Goal: Task Accomplishment & Management: Manage account settings

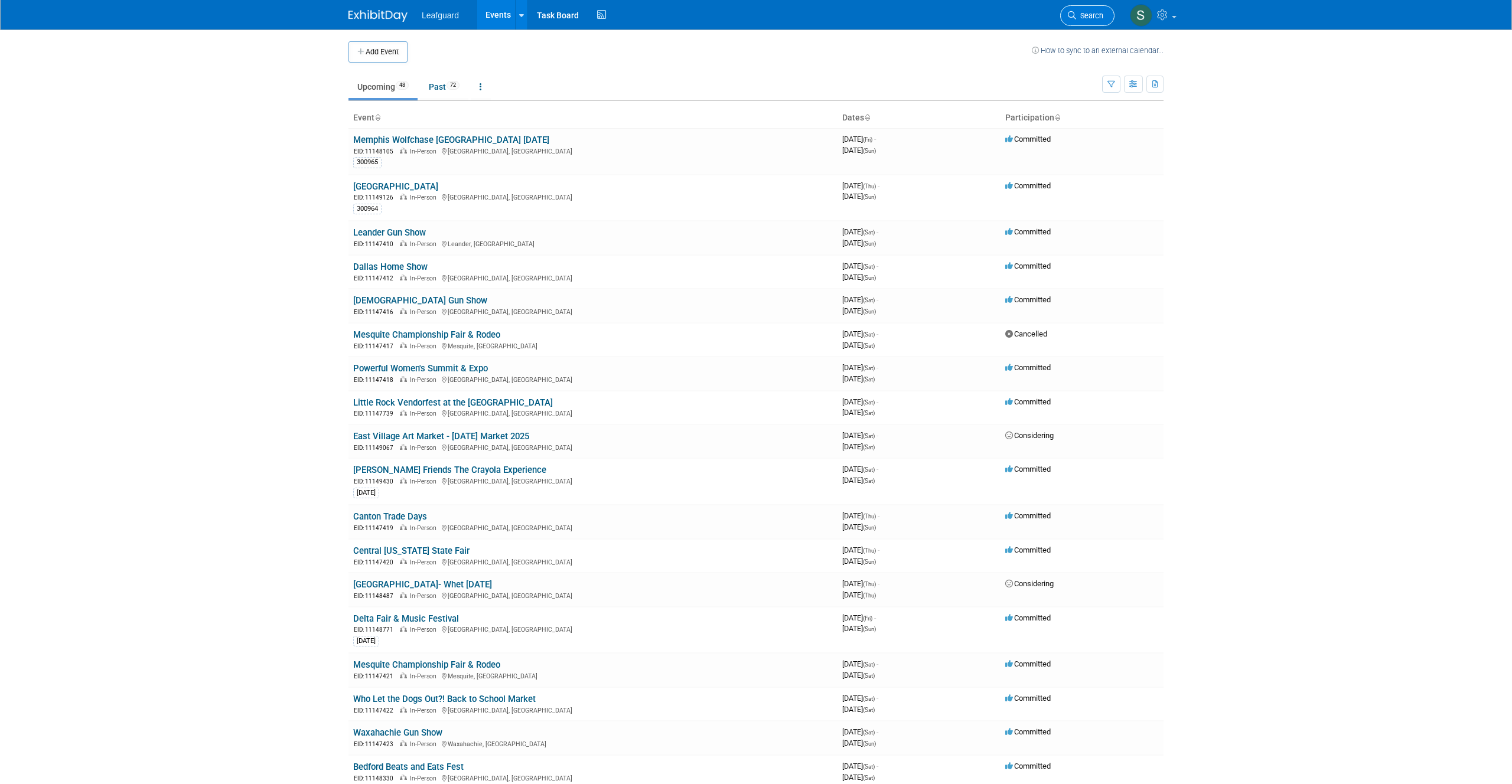
click at [1076, 13] on span "Search" at bounding box center [1090, 16] width 27 height 9
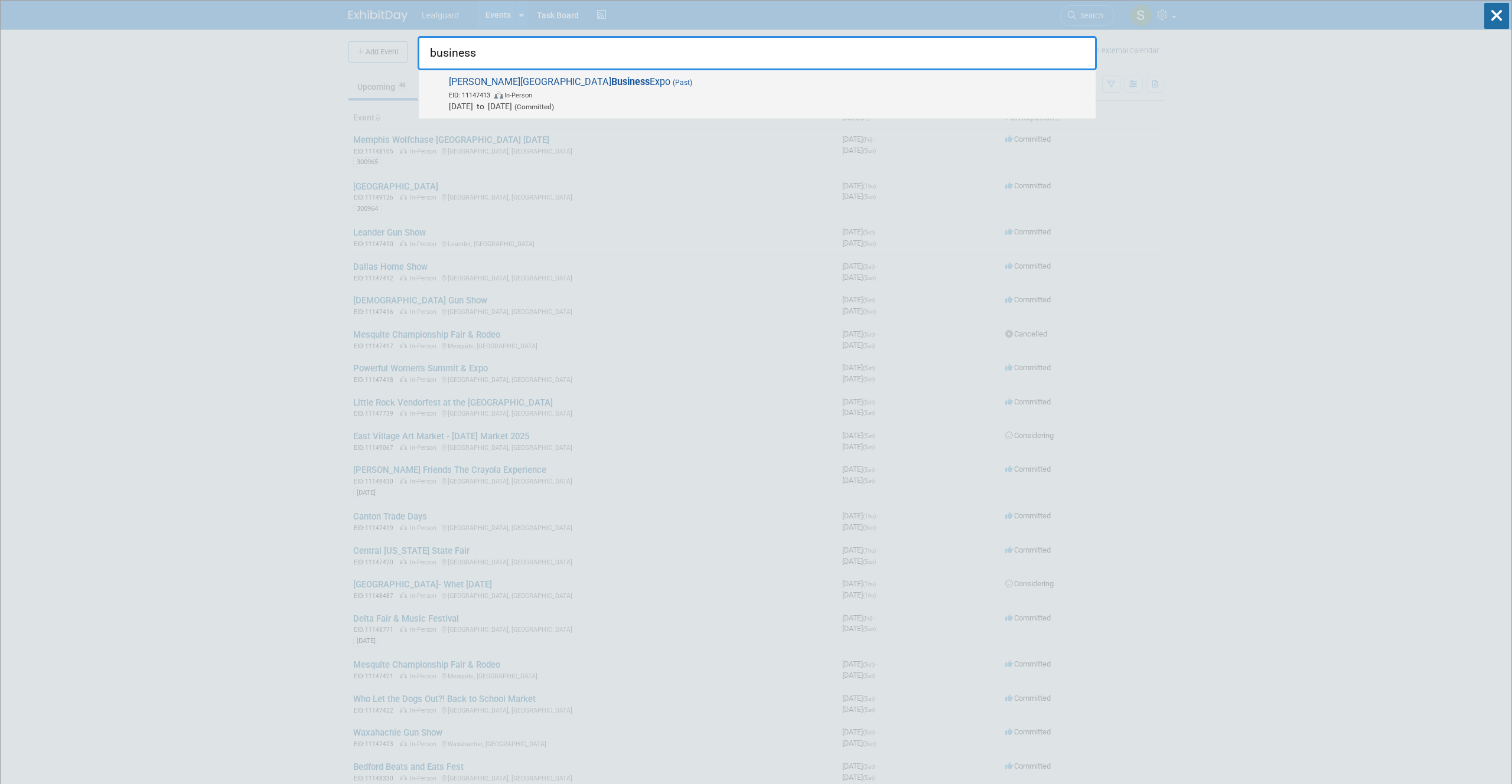
type input "business"
click at [784, 104] on span "[DATE] to [DATE] (Committed)" at bounding box center [769, 106] width 641 height 12
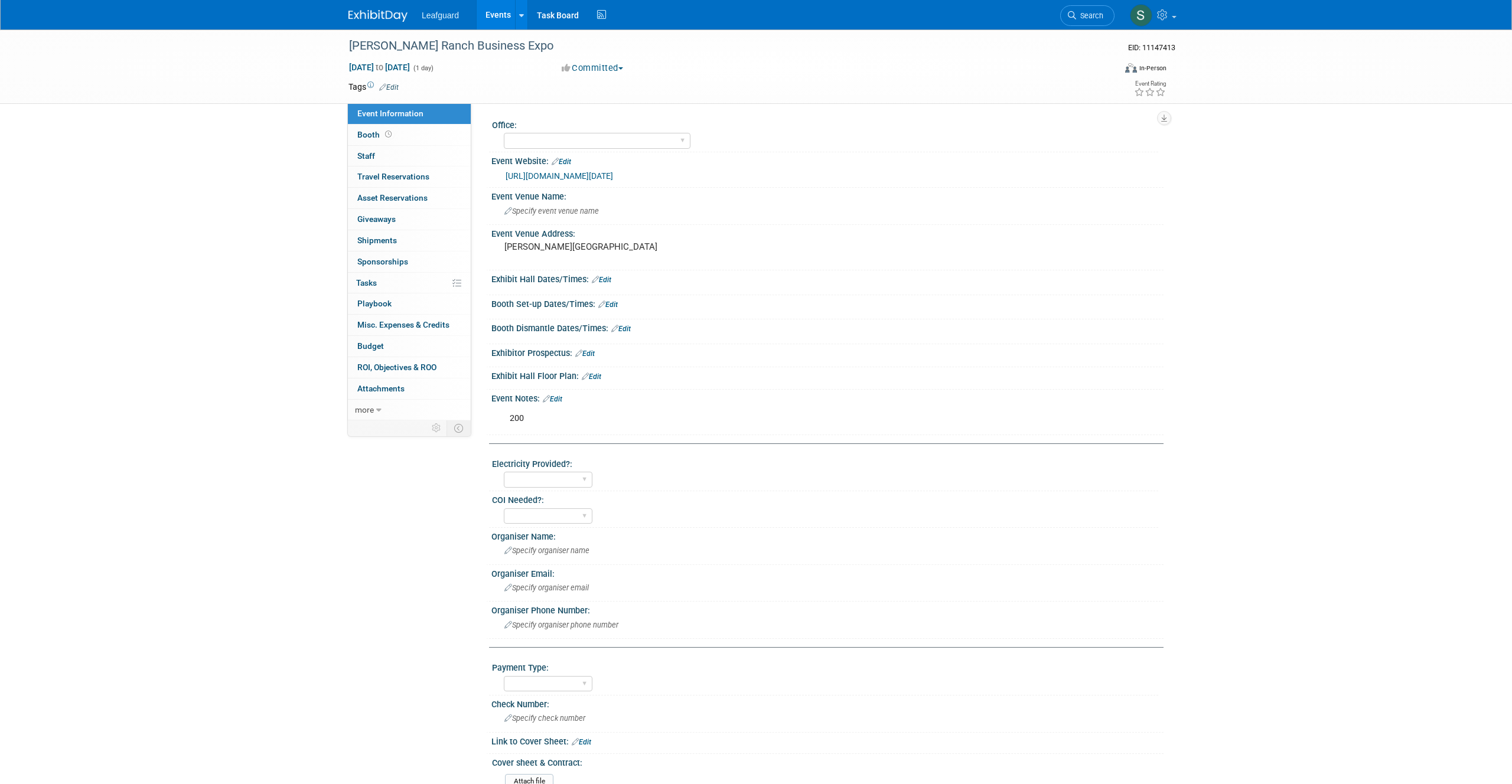
click at [681, 181] on div "https://englert2-my.sharepoint.com/personal/cstackpole_leafguard_com/Documents/…" at bounding box center [830, 175] width 649 height 13
click at [551, 175] on link "https://englert2-my.sharepoint.com/personal/cstackpole_leafguard_com/Documents/…" at bounding box center [559, 175] width 108 height 10
click at [377, 12] on img at bounding box center [378, 16] width 59 height 12
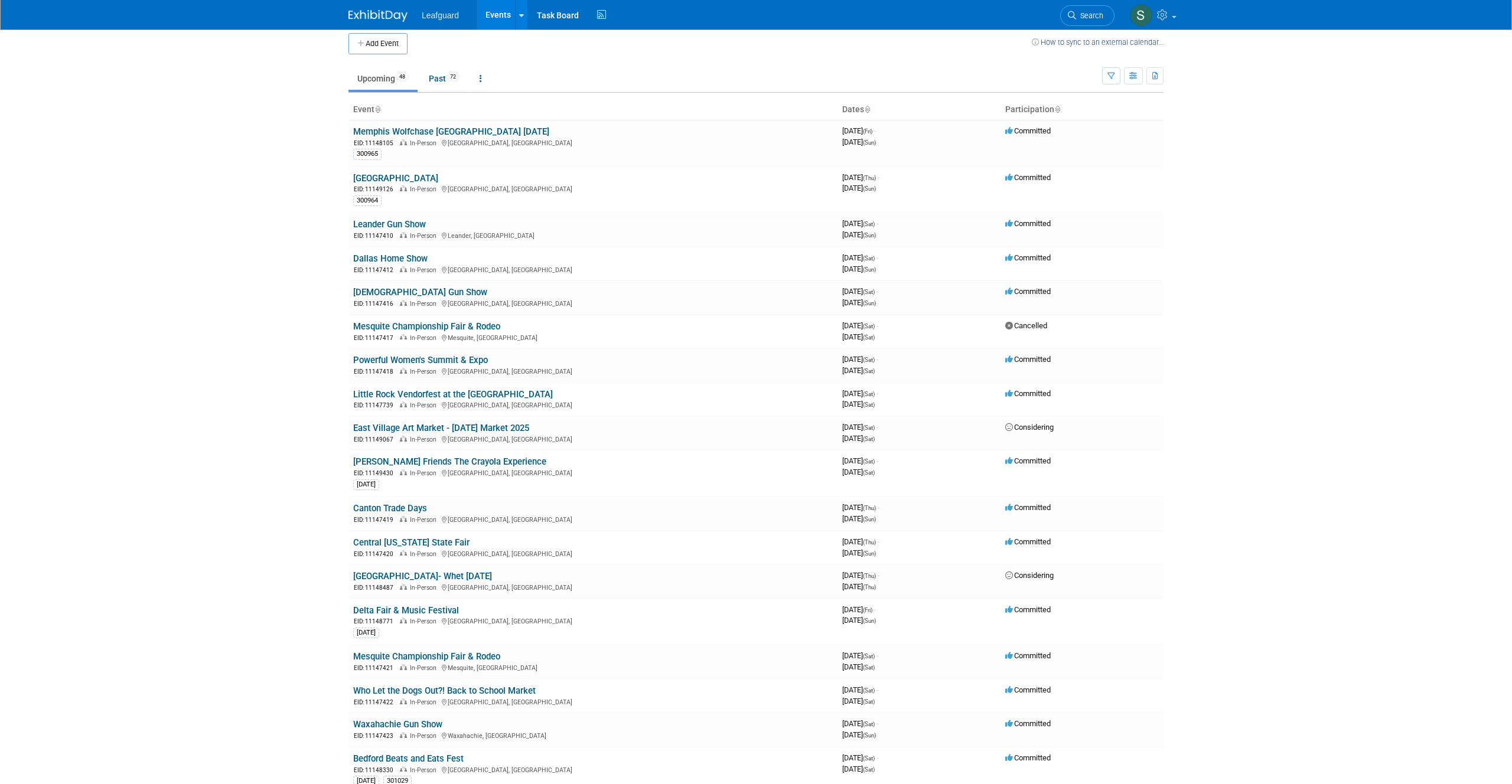
scroll to position [9, 0]
click at [382, 46] on button "Add Event" at bounding box center [378, 43] width 59 height 21
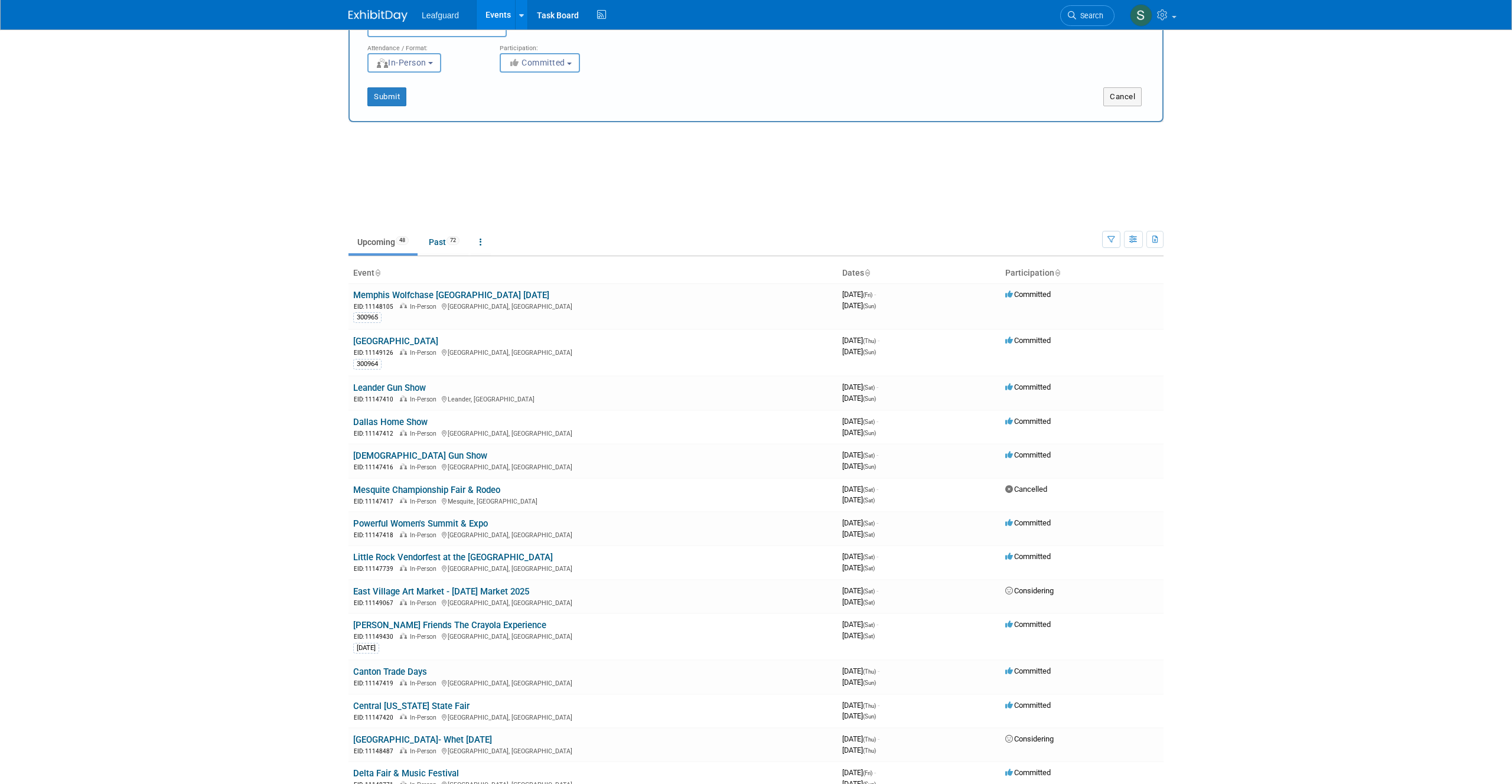
scroll to position [0, 0]
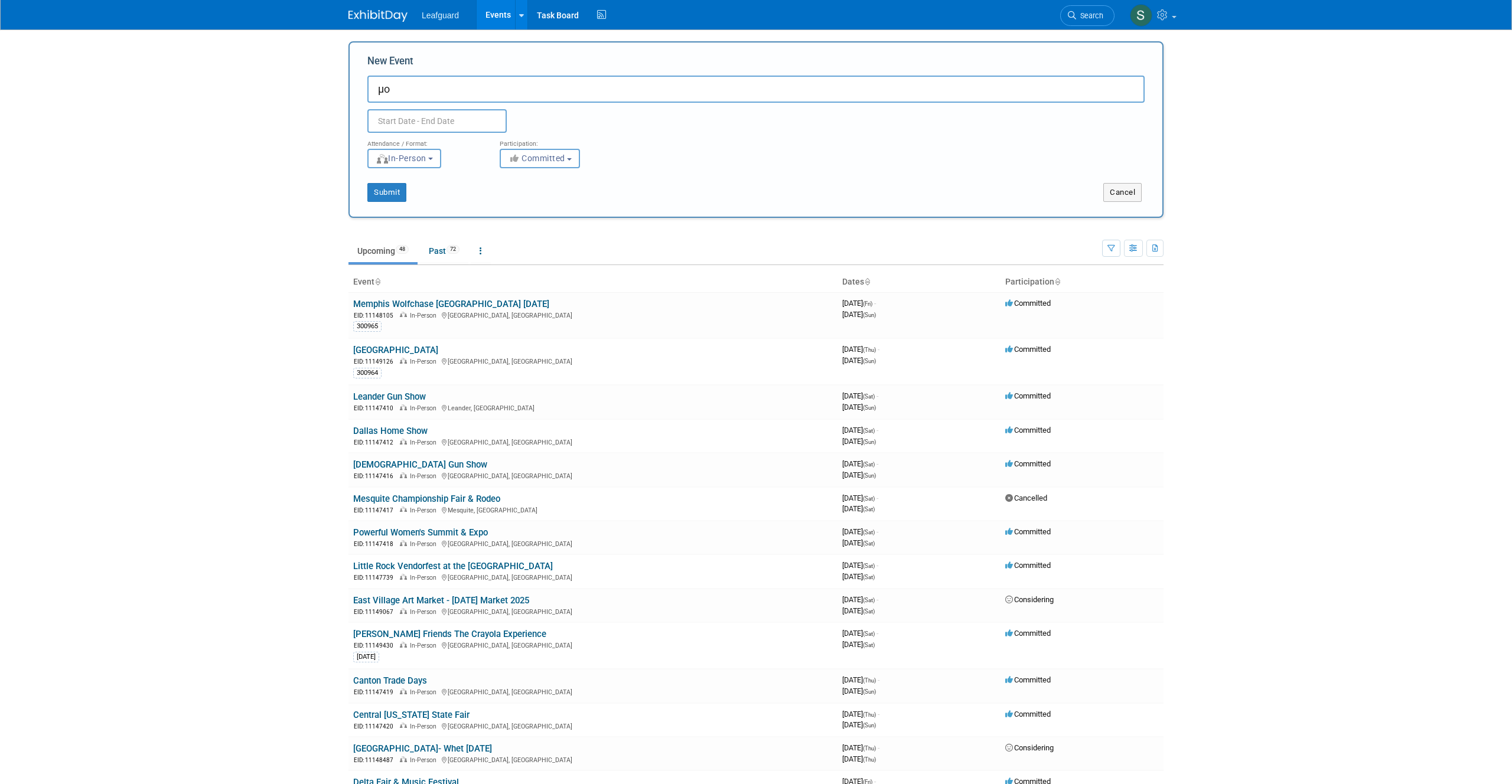
type input "µ"
type input "Mobile Business Expo"
click at [417, 121] on input "text" at bounding box center [437, 121] width 139 height 24
click at [492, 235] on span "14" at bounding box center [484, 232] width 23 height 23
type input "Aug 14, 2025 to Aug 14, 2025"
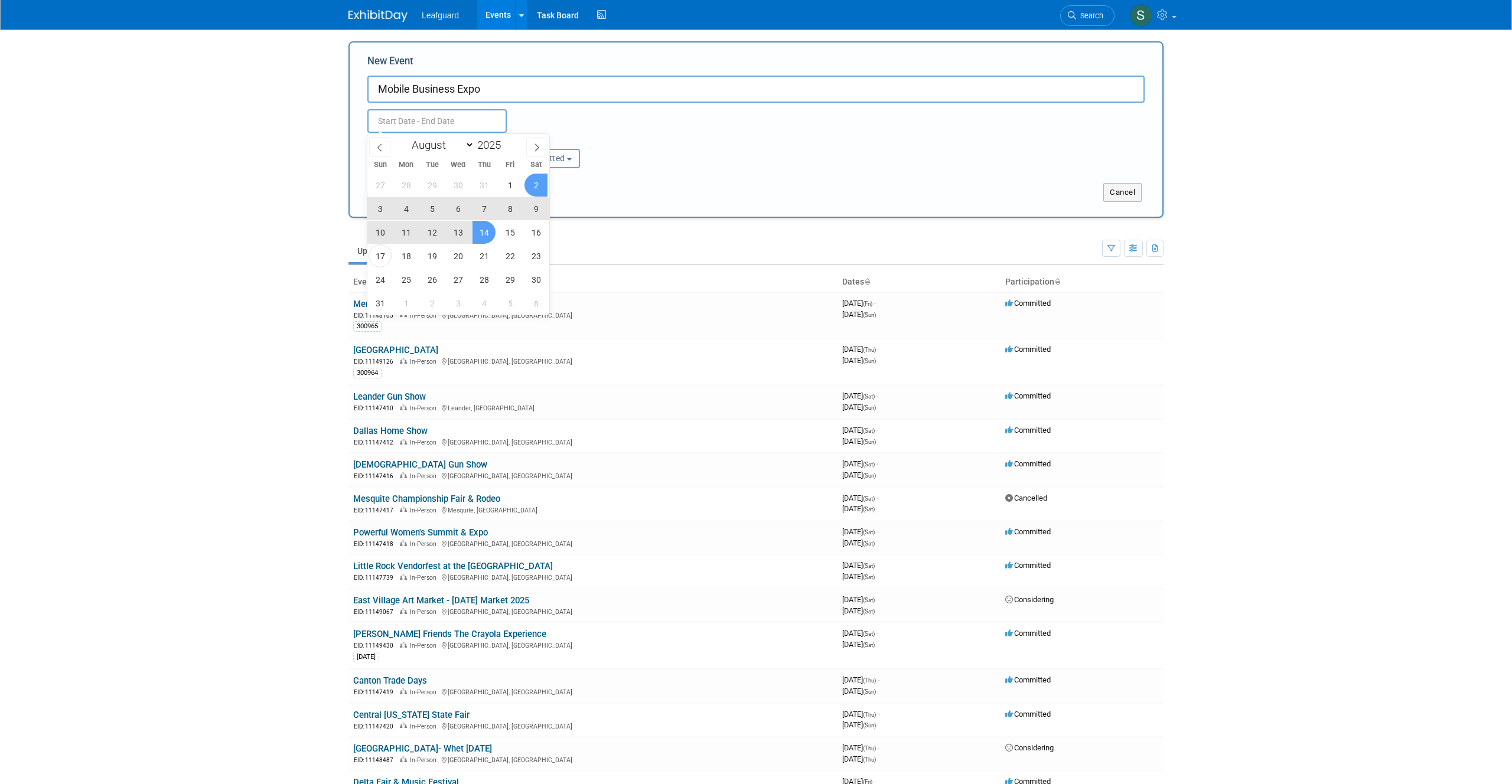
type input "Aug 14, 2025 to Aug 14, 2025"
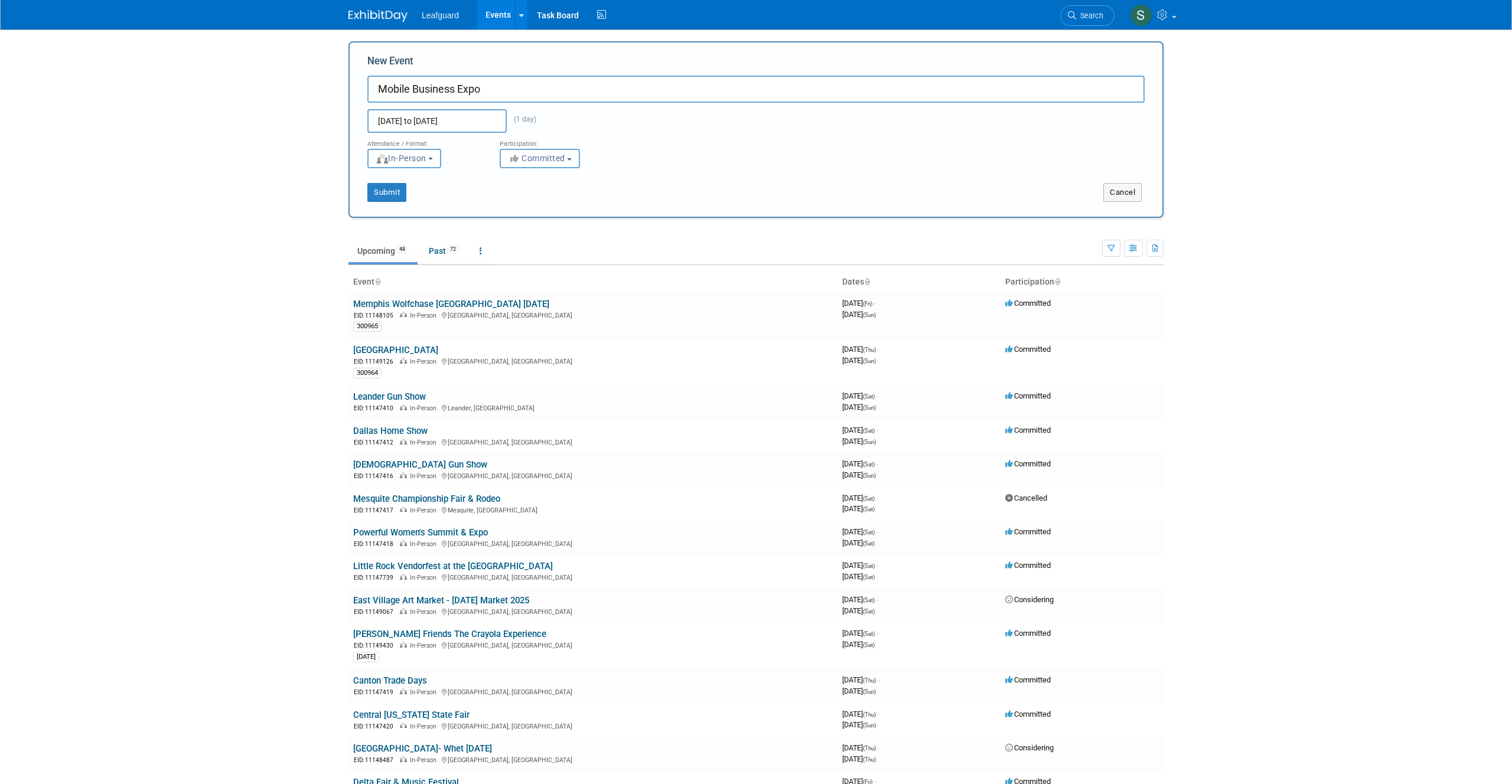
click at [700, 124] on div "Aug 14, 2025 to Aug 14, 2025 (1 day) Duplicate Event Warning" at bounding box center [756, 118] width 795 height 30
click at [533, 161] on span "Committed" at bounding box center [537, 158] width 57 height 10
click at [664, 137] on div "Attendance / Format: <img src="https://www.exhibitday.com/Images/Format-InPerso…" at bounding box center [756, 151] width 795 height 36
click at [378, 193] on button "Submit" at bounding box center [387, 193] width 39 height 19
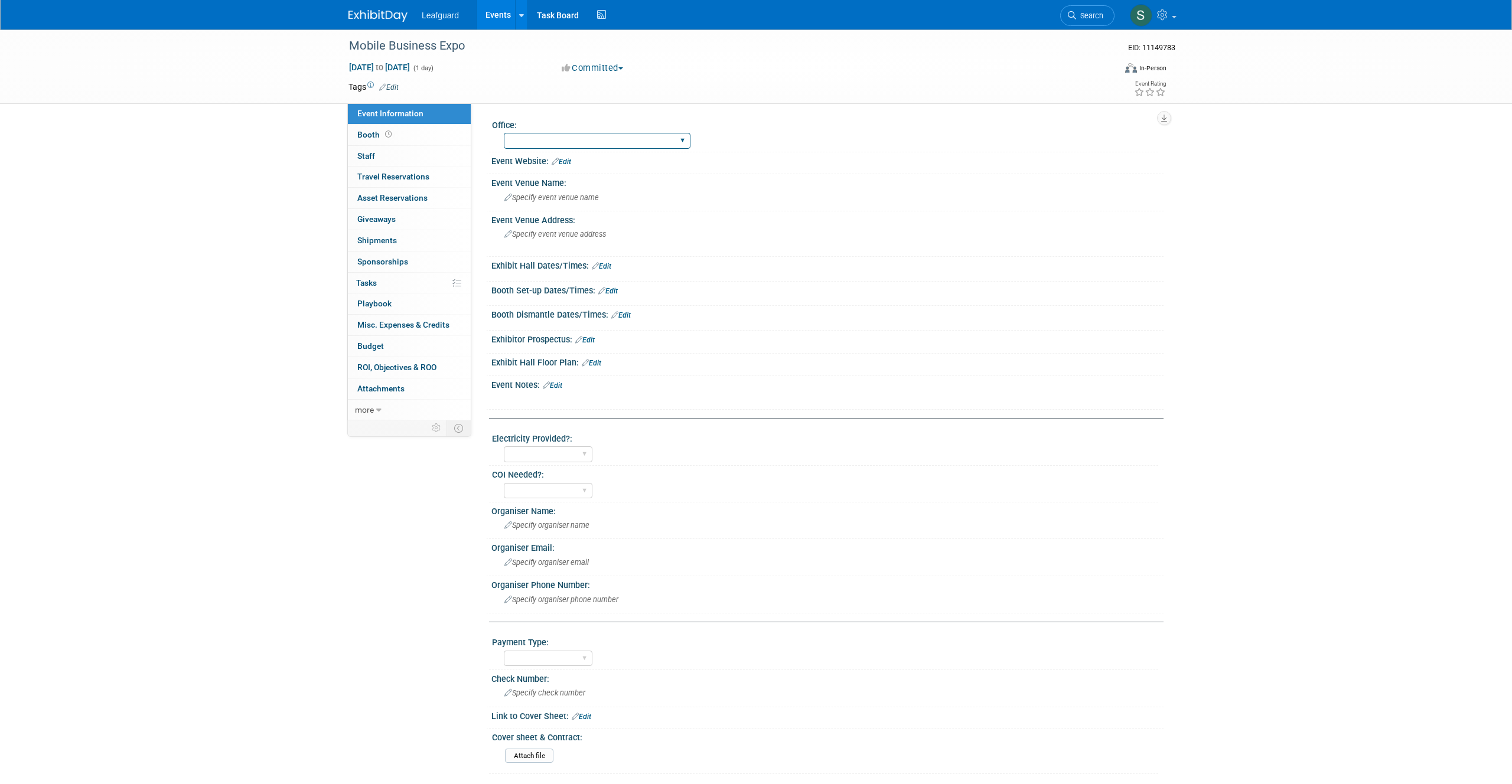
click at [589, 137] on select "Albany Arkansas Austin Birmingham Charlotte Chicago Cleveland Colorado Columbia…" at bounding box center [597, 141] width 186 height 16
select select "Mobile"
click at [504, 133] on select "Albany Arkansas Austin Birmingham Charlotte Chicago Cleveland Colorado Columbia…" at bounding box center [597, 141] width 186 height 16
click at [731, 783] on div "Mobile Business Expo EID: 11149783 Aug 14, 2025 to Aug 14, 2025 (1 day) Aug 14,…" at bounding box center [756, 413] width 1512 height 768
click at [549, 200] on span "Specify event venue name" at bounding box center [551, 198] width 95 height 9
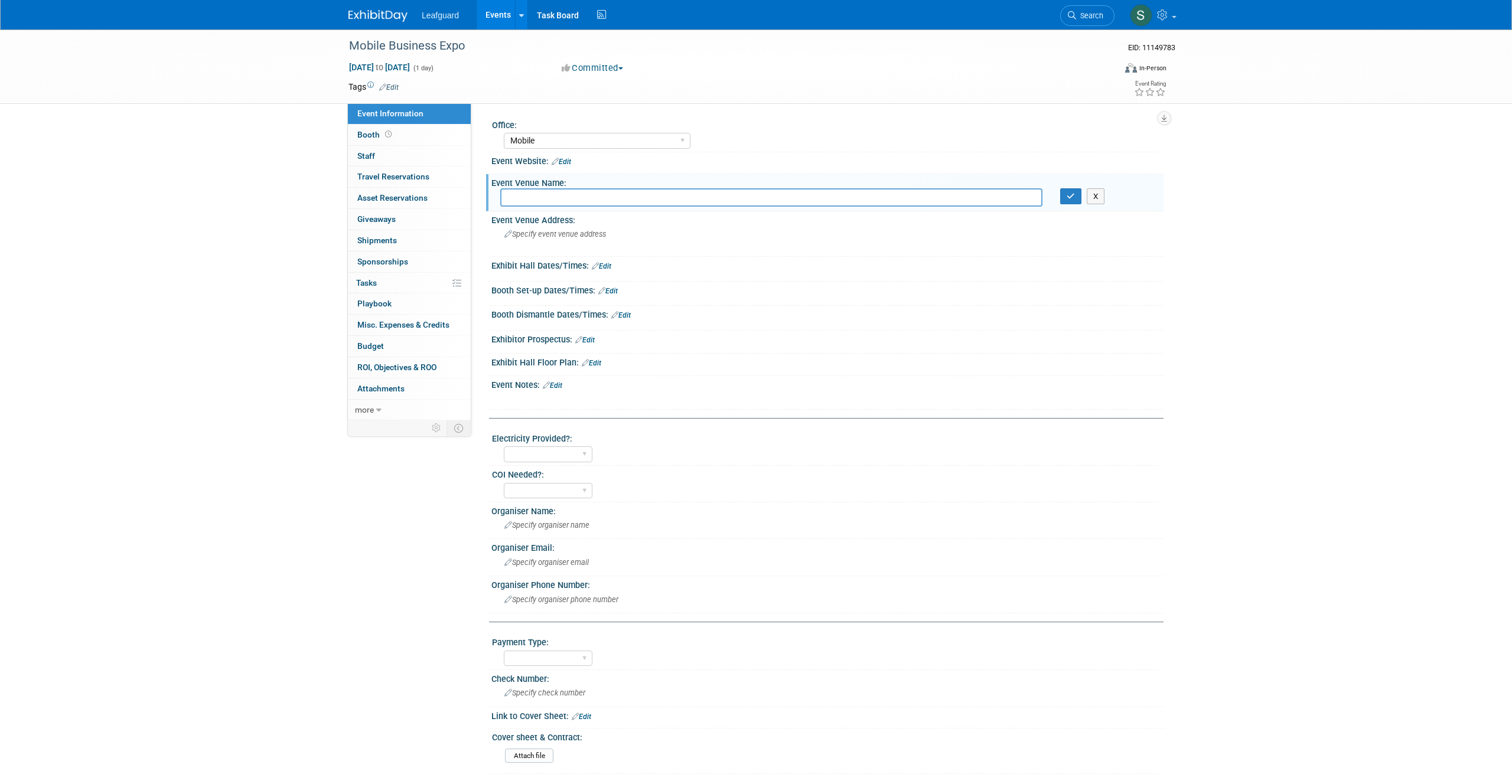
click at [562, 160] on link "Edit" at bounding box center [561, 162] width 20 height 8
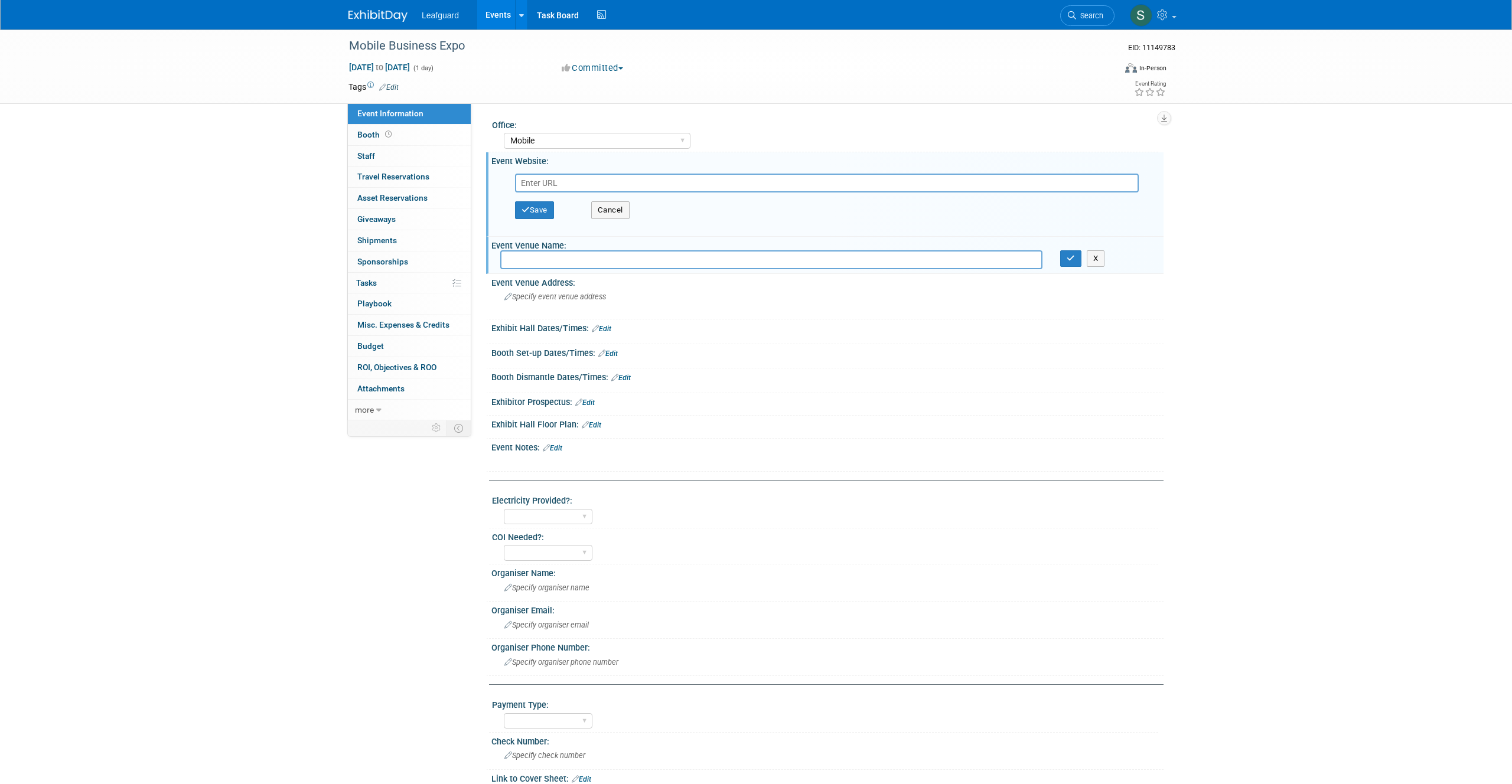
click at [541, 184] on input "text" at bounding box center [827, 183] width 623 height 19
type input "Sherlock.Fenderson@vylla.com"
drag, startPoint x: 693, startPoint y: 177, endPoint x: 720, endPoint y: 188, distance: 29.2
click at [720, 188] on input "Sherlock.Fenderson@vylla.com" at bounding box center [827, 183] width 623 height 19
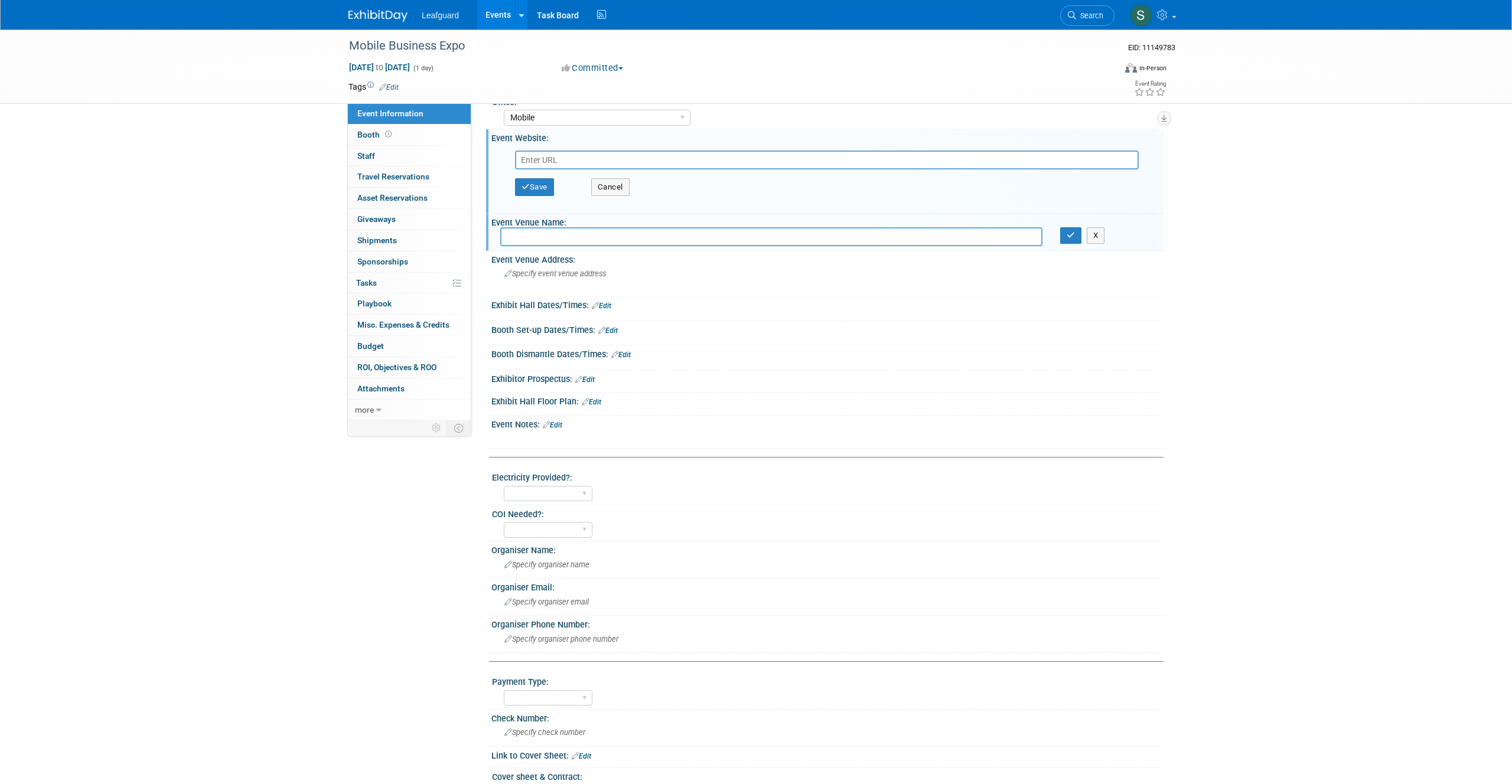
scroll to position [24, 0]
paste input "https://my.mobilechamber.com/mobilechambercalendar/Details/2025-business-expo-1…"
type input "https://my.mobilechamber.com/mobilechambercalendar/Details/2025-business-expo-1…"
click at [535, 183] on button "Save" at bounding box center [534, 186] width 39 height 18
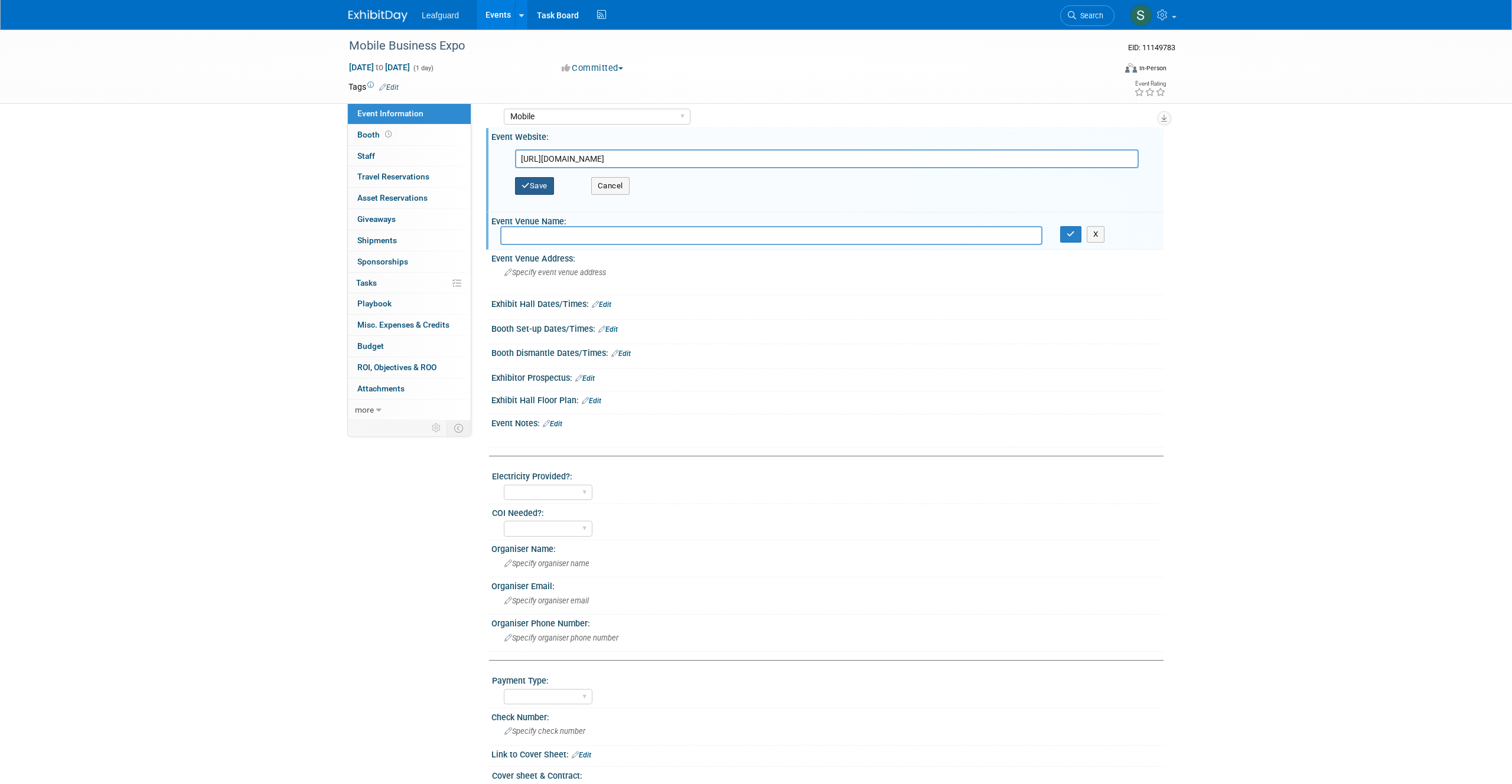
scroll to position [0, 0]
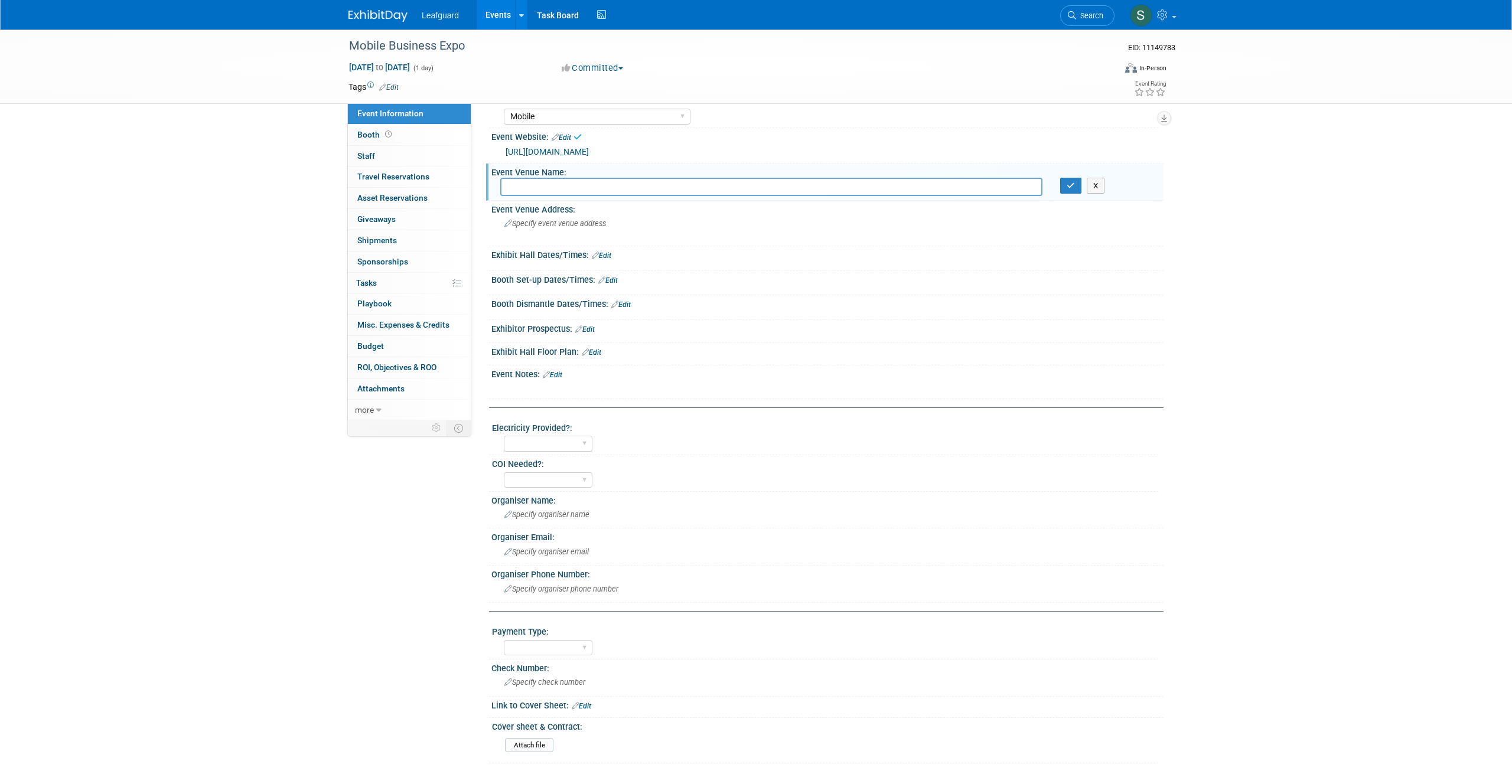
click at [534, 196] on input "text" at bounding box center [771, 186] width 542 height 18
type input "Mobile Chamber Business Expo"
drag, startPoint x: 1062, startPoint y: 209, endPoint x: 863, endPoint y: 219, distance: 199.3
click at [1062, 194] on button "button" at bounding box center [1071, 186] width 21 height 17
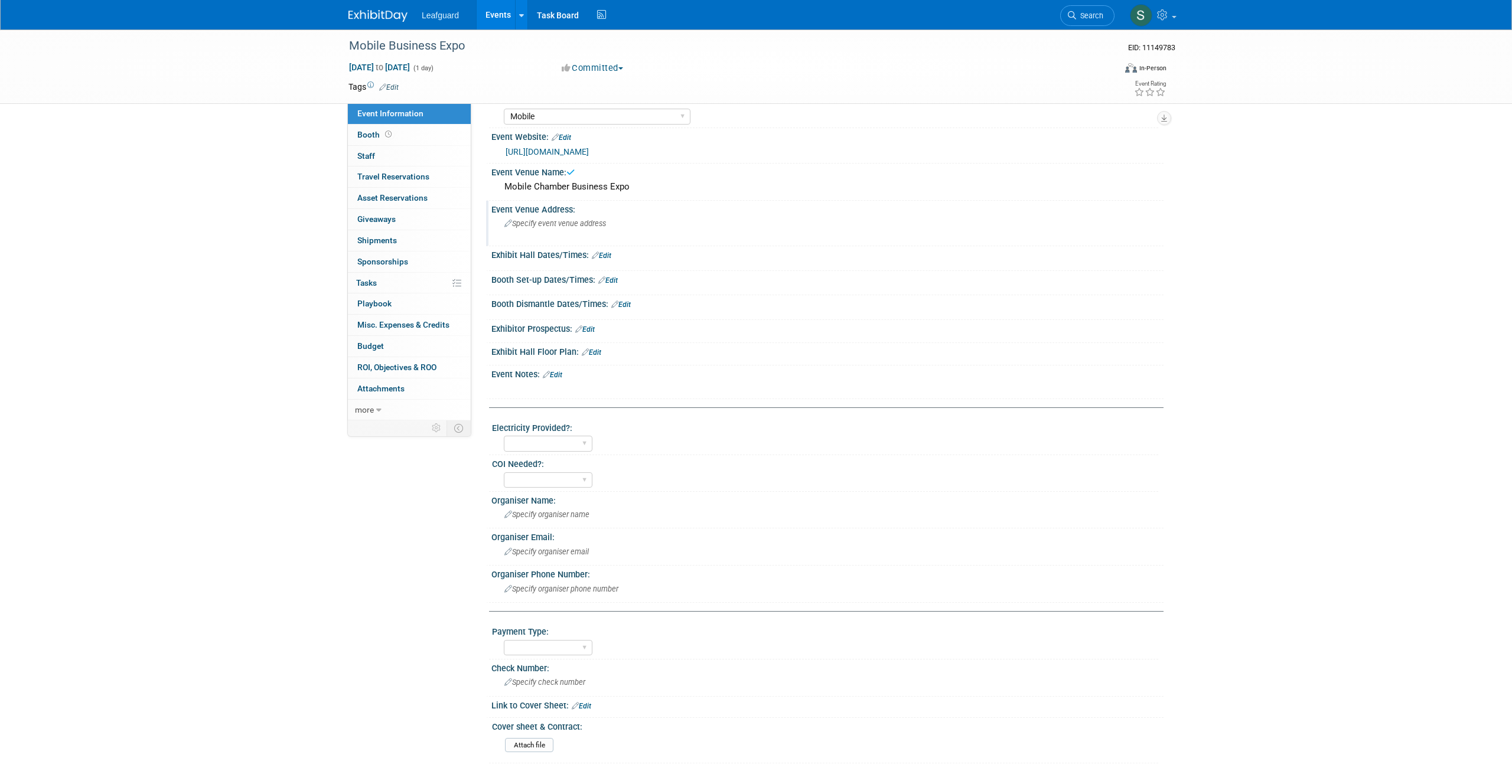
click at [559, 228] on span "Specify event venue address" at bounding box center [555, 223] width 102 height 9
type textarea "1 S. Water St. Mobile, AL 36602"
click at [749, 231] on button "button" at bounding box center [744, 223] width 21 height 17
click at [598, 259] on icon at bounding box center [595, 256] width 7 height 8
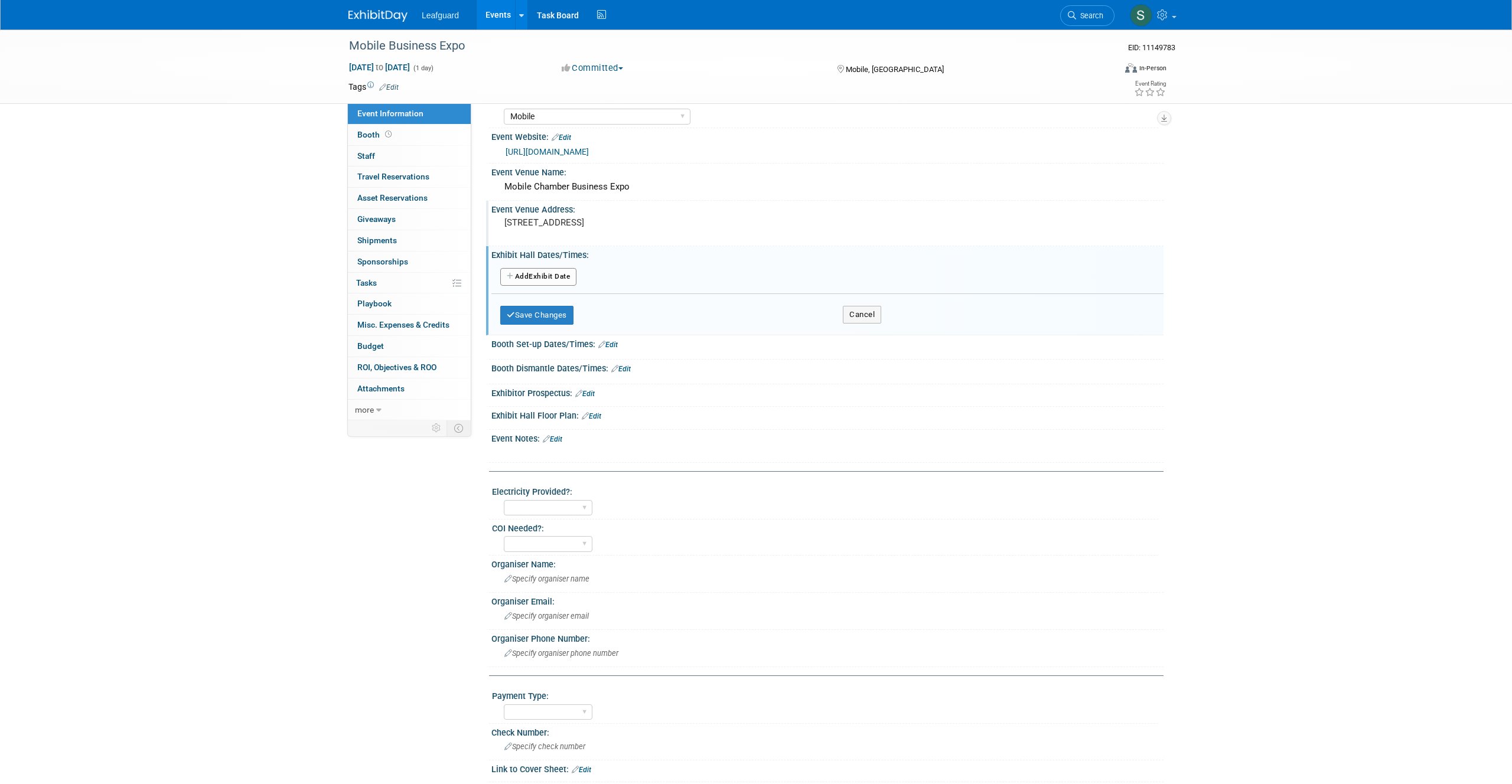
click at [553, 285] on button "Add Another Exhibit Date" at bounding box center [538, 277] width 76 height 18
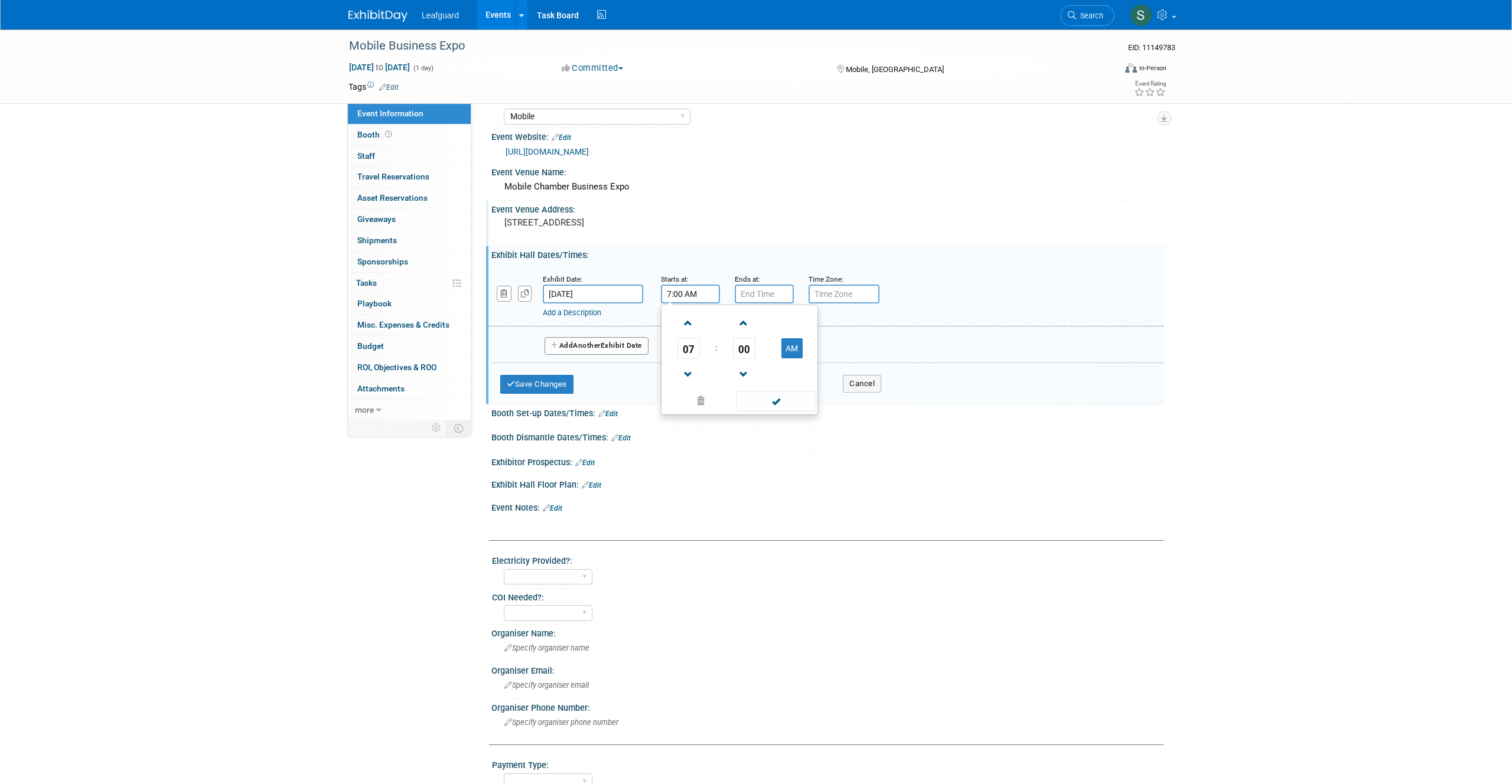
click at [693, 303] on input "7:00 AM" at bounding box center [690, 294] width 59 height 19
click at [690, 334] on span at bounding box center [688, 323] width 20 height 20
click at [688, 334] on span at bounding box center [688, 323] width 20 height 20
type input "10:00 AM"
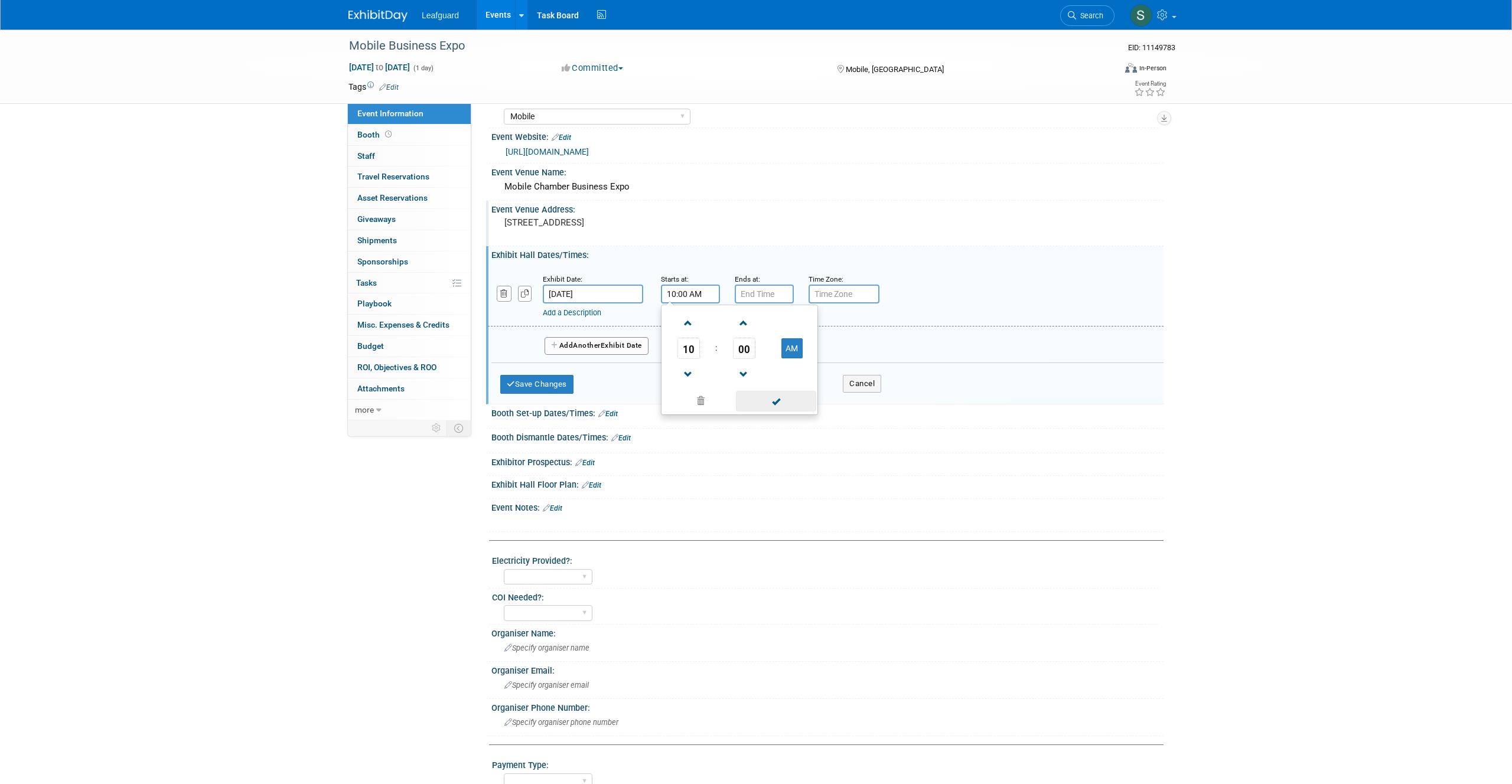
drag, startPoint x: 769, startPoint y: 432, endPoint x: 784, endPoint y: 383, distance: 51.2
click at [769, 411] on span at bounding box center [775, 401] width 80 height 20
click at [774, 303] on input "7:00 PM" at bounding box center [764, 294] width 59 height 19
click at [768, 334] on span at bounding box center [762, 323] width 20 height 20
click at [760, 385] on span at bounding box center [762, 375] width 20 height 20
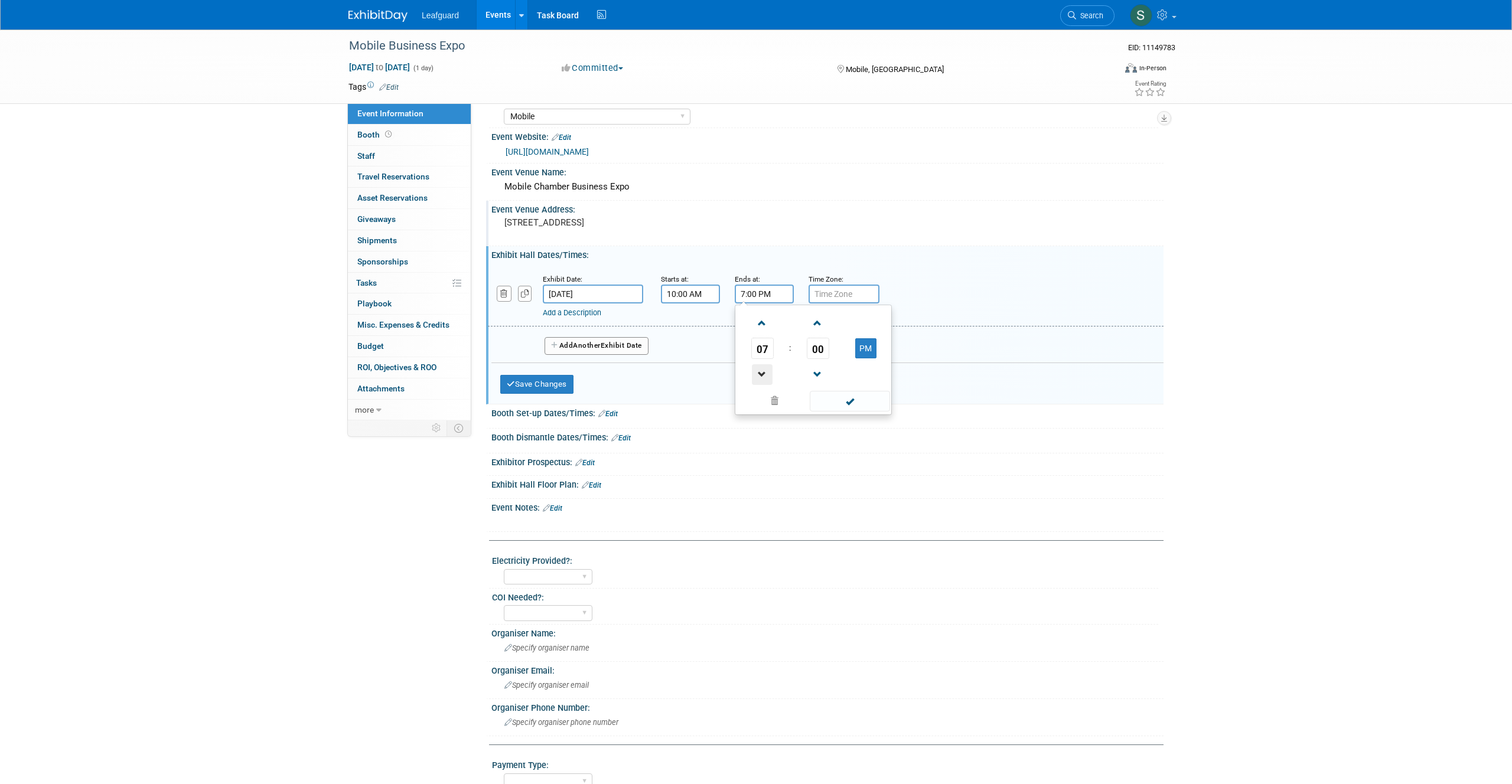
click at [760, 385] on span at bounding box center [762, 375] width 20 height 20
click at [864, 359] on button "PM" at bounding box center [865, 348] width 21 height 20
drag, startPoint x: 869, startPoint y: 380, endPoint x: 861, endPoint y: 397, distance: 18.8
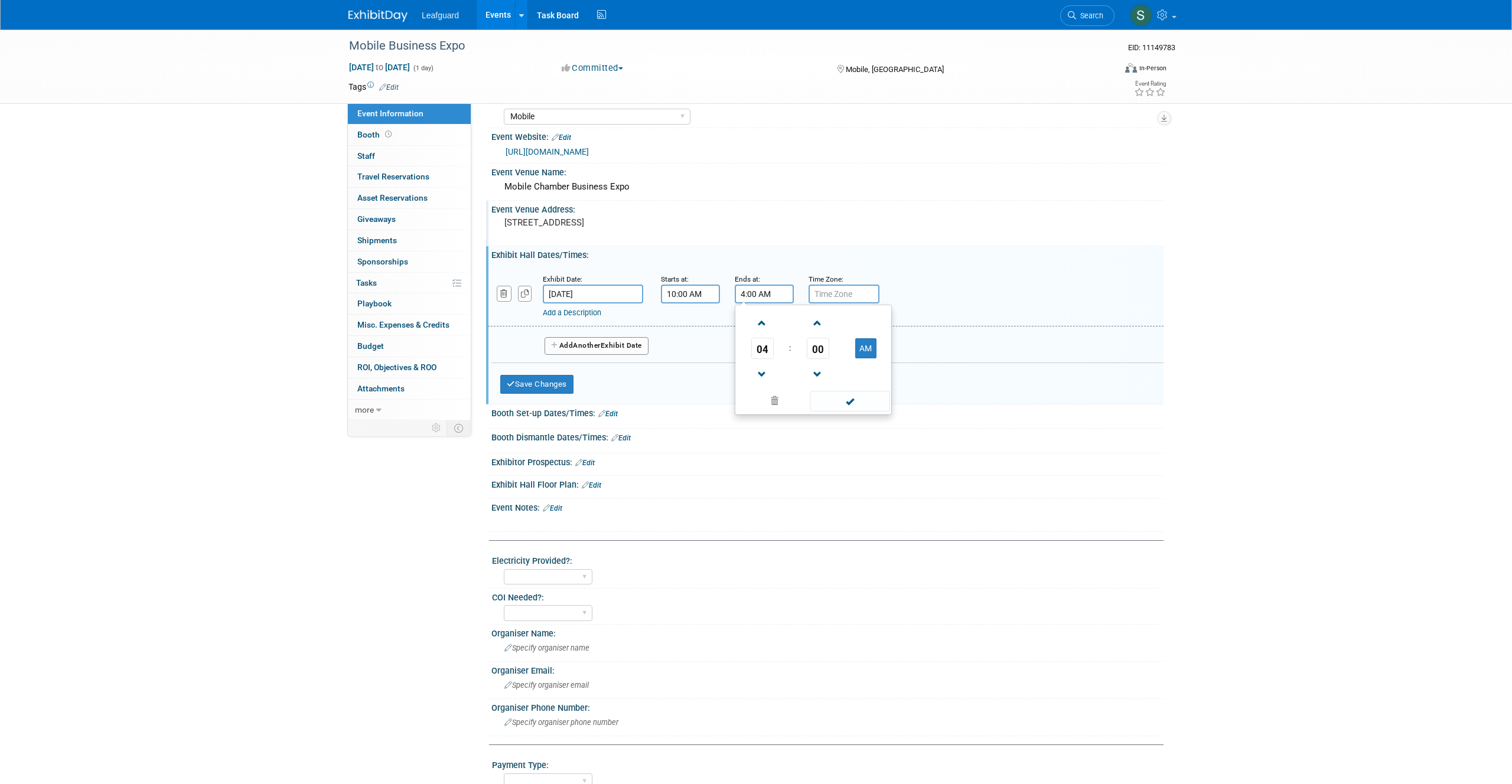
click at [869, 359] on button "AM" at bounding box center [865, 348] width 21 height 20
type input "4:00 PM"
drag, startPoint x: 854, startPoint y: 418, endPoint x: 838, endPoint y: 331, distance: 88.5
click at [854, 411] on span at bounding box center [849, 401] width 80 height 20
click at [838, 303] on input "text" at bounding box center [843, 294] width 71 height 19
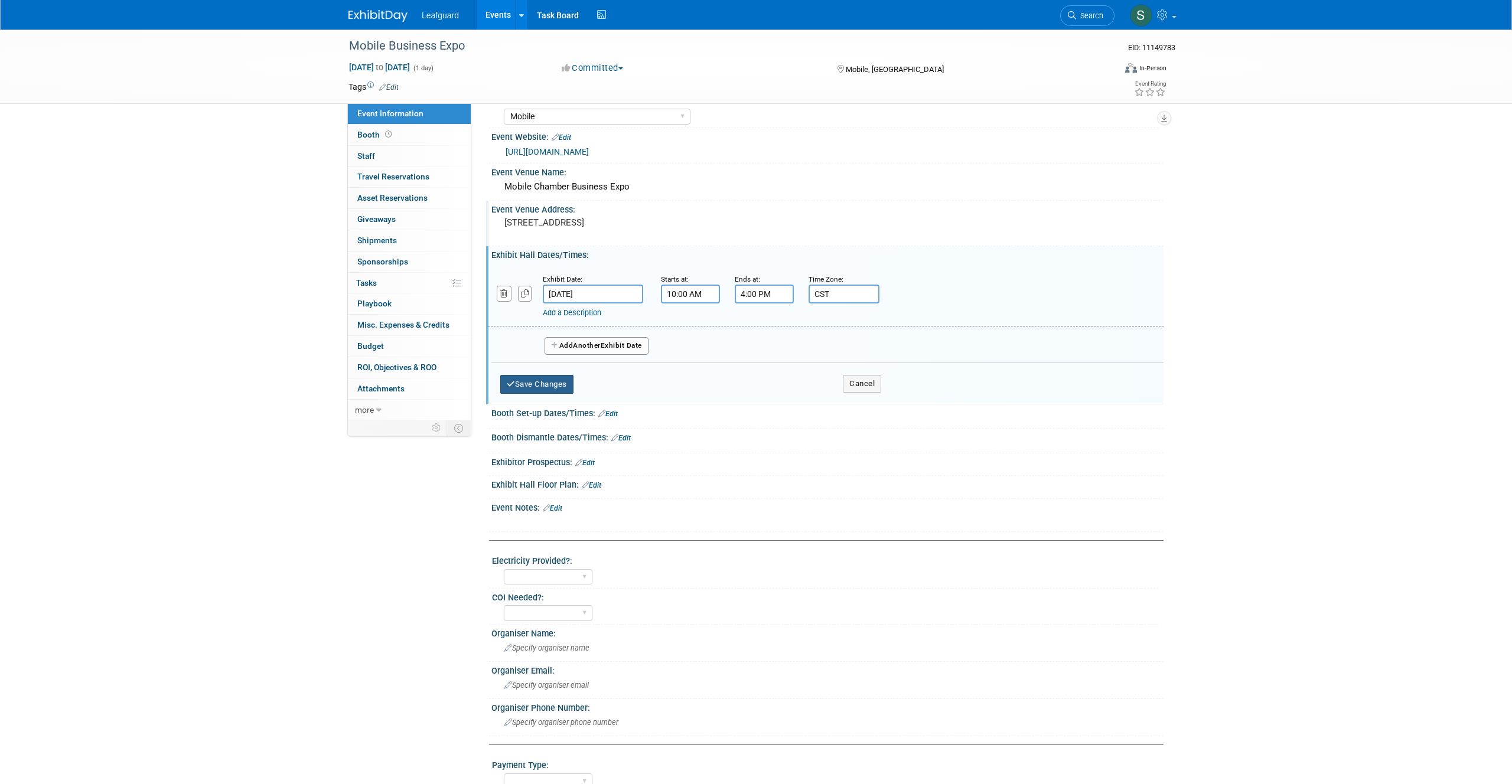
type input "CST"
click at [560, 394] on button "Save Changes" at bounding box center [536, 385] width 73 height 19
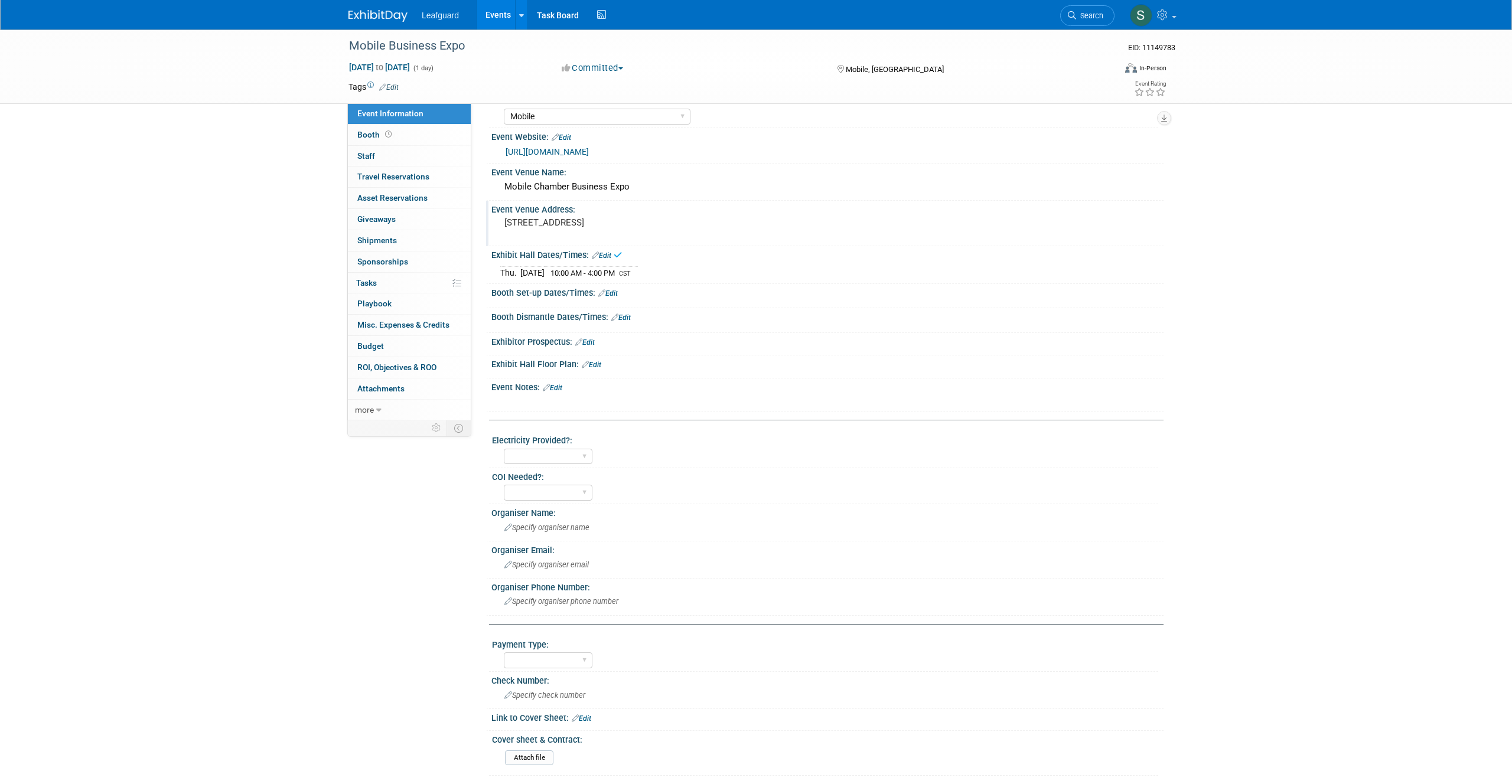
click at [618, 298] on link "Edit" at bounding box center [608, 293] width 20 height 8
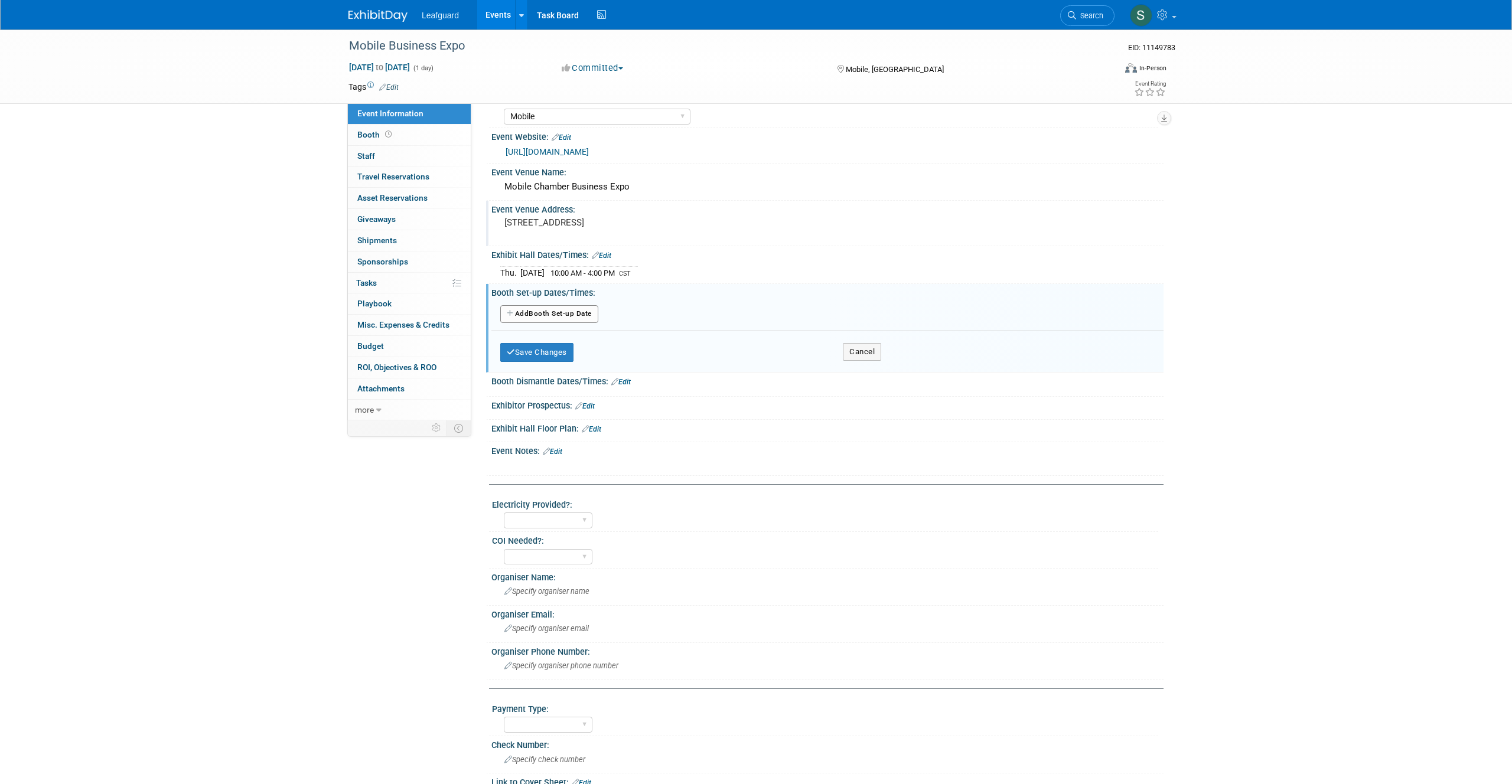
click at [557, 323] on button "Add Another Booth Set-up Date" at bounding box center [549, 314] width 98 height 18
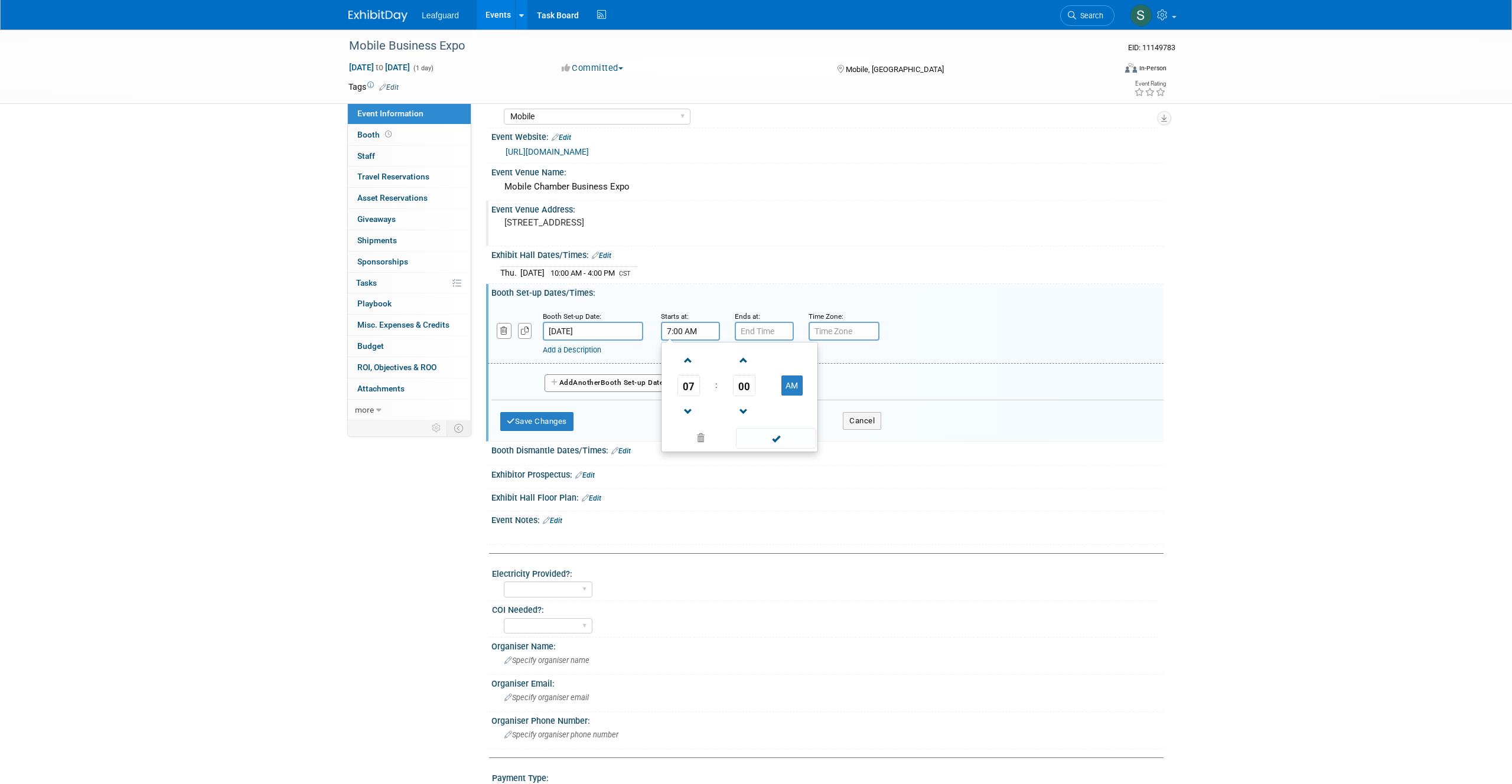
click at [704, 341] on input "7:00 AM" at bounding box center [690, 331] width 59 height 19
click at [688, 371] on span at bounding box center [688, 361] width 20 height 20
click at [688, 422] on span at bounding box center [688, 411] width 20 height 20
type input "8:00 AM"
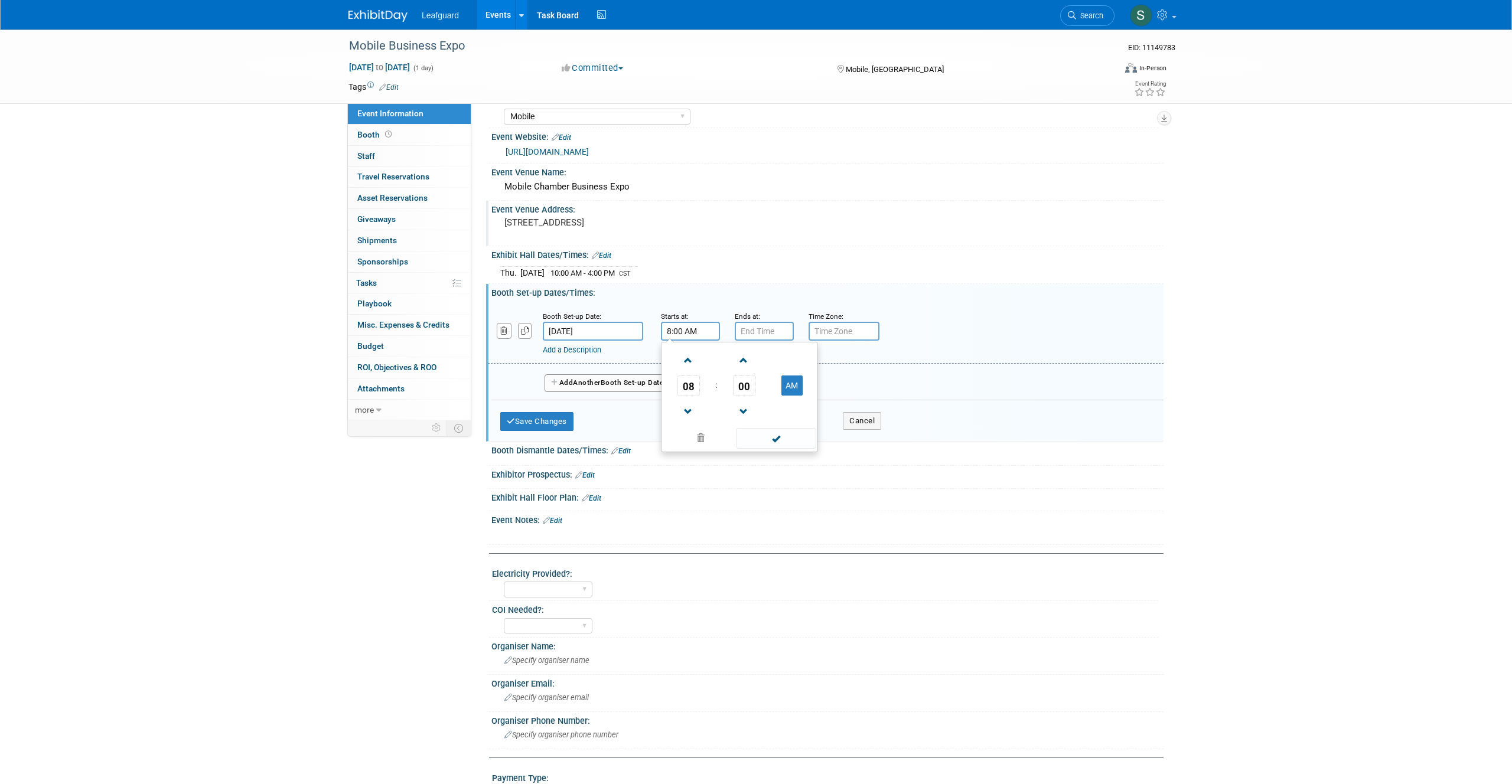
click at [770, 449] on span at bounding box center [775, 438] width 80 height 20
click at [788, 341] on input "7:00 PM" at bounding box center [764, 331] width 59 height 19
click at [765, 371] on span at bounding box center [762, 361] width 20 height 20
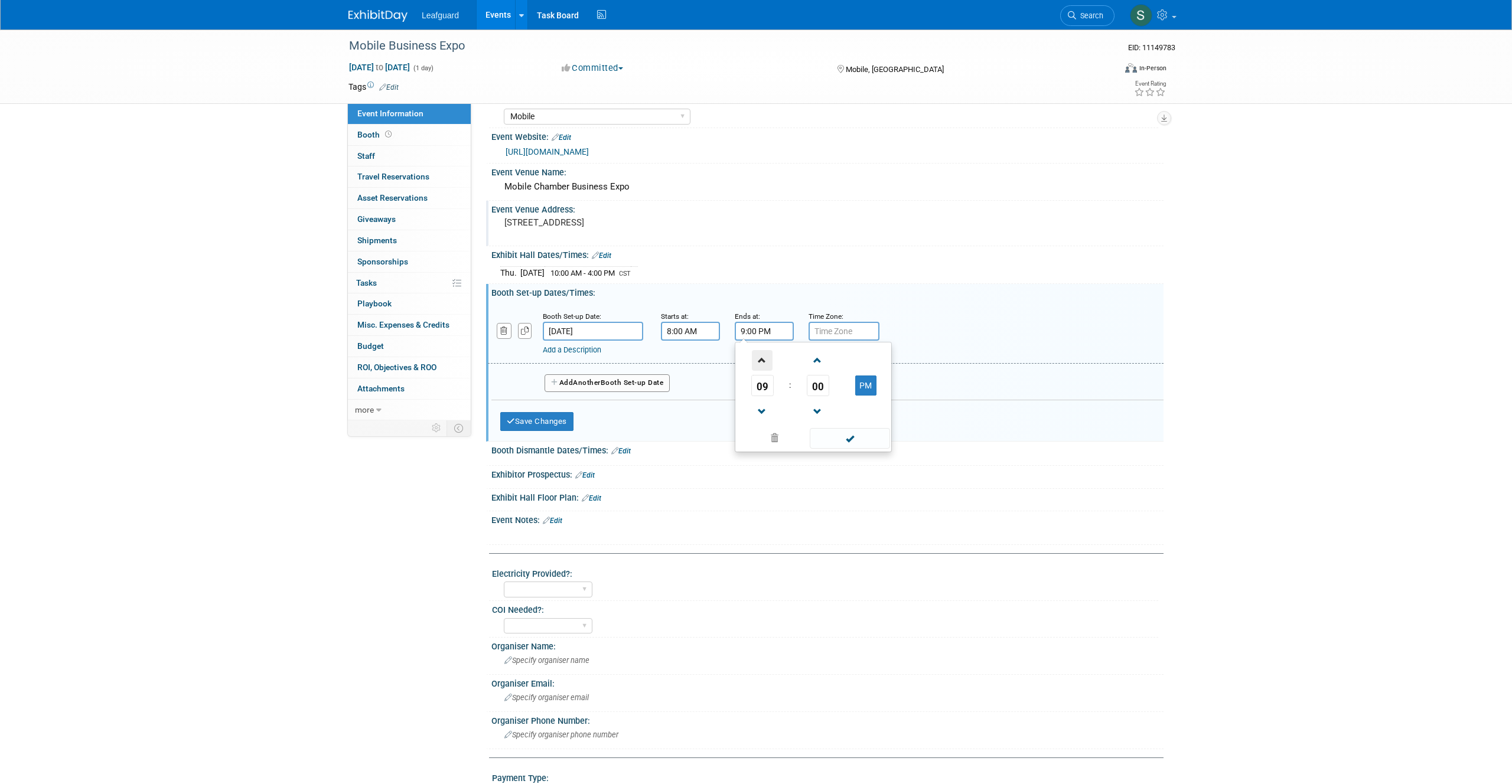
type input "10:00 PM"
drag, startPoint x: 836, startPoint y: 462, endPoint x: 861, endPoint y: 392, distance: 74.3
click at [836, 449] on span at bounding box center [849, 438] width 80 height 20
click at [857, 341] on input "text" at bounding box center [843, 331] width 71 height 19
type input "cst"
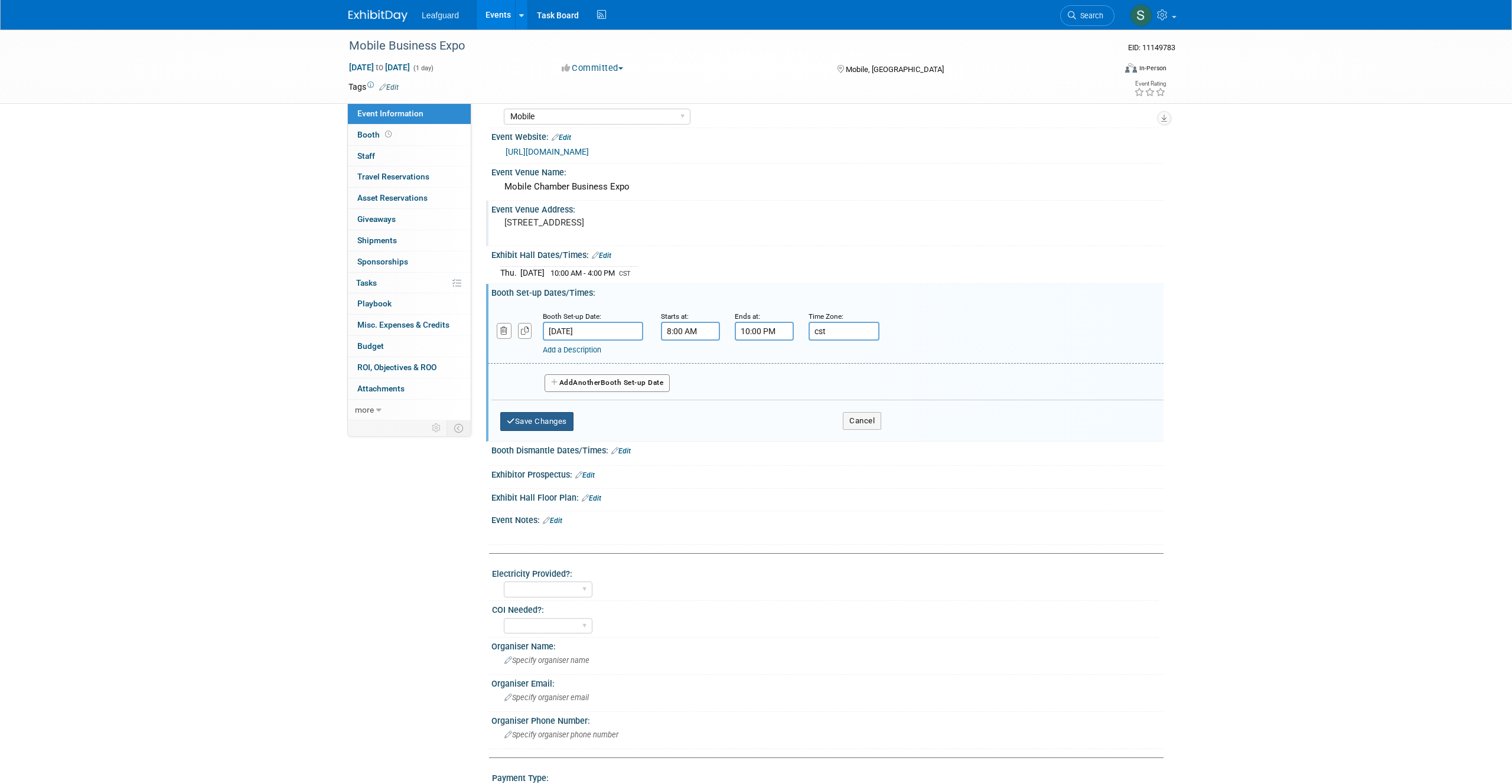
click at [541, 431] on button "Save Changes" at bounding box center [536, 422] width 73 height 19
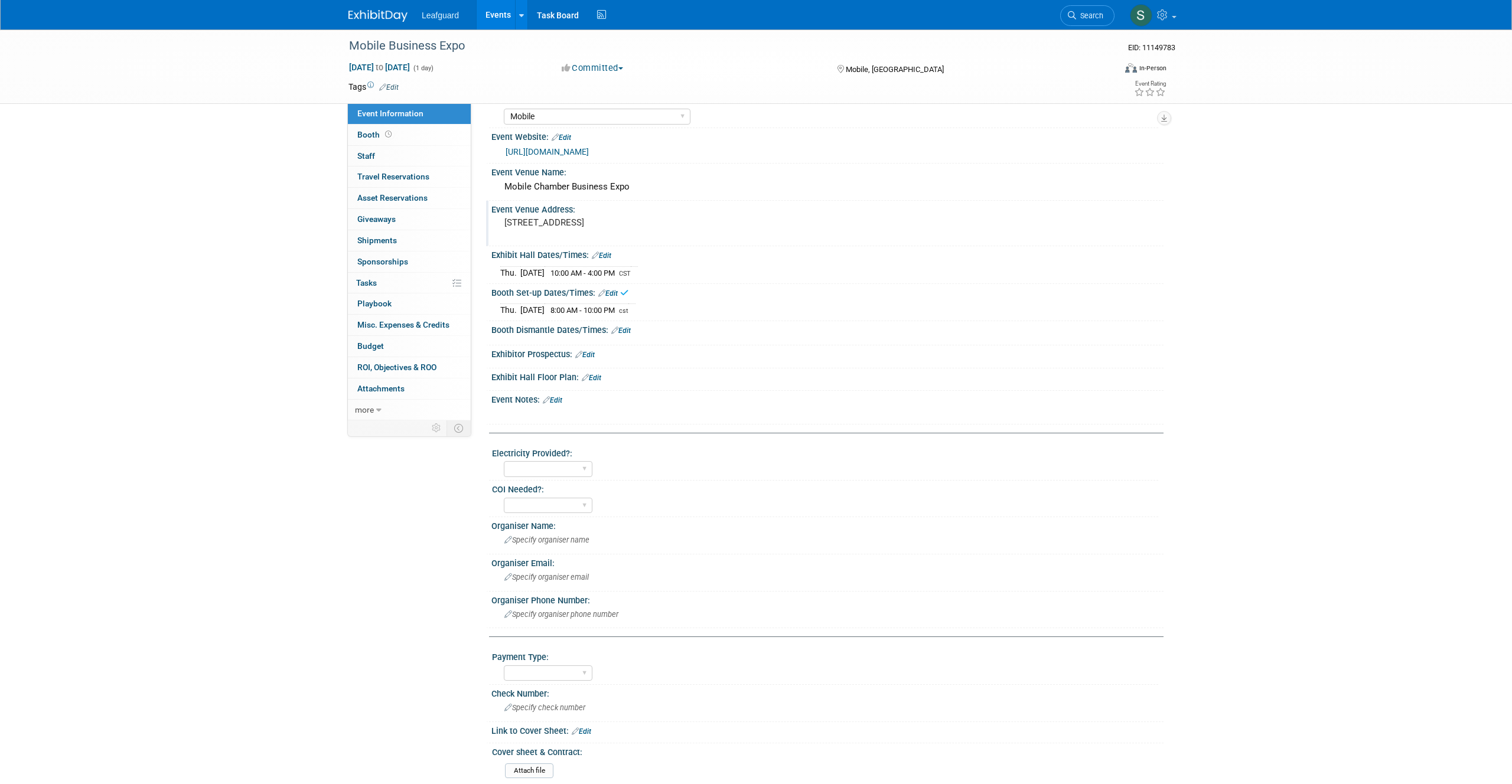
click at [630, 334] on link "Edit" at bounding box center [621, 330] width 20 height 8
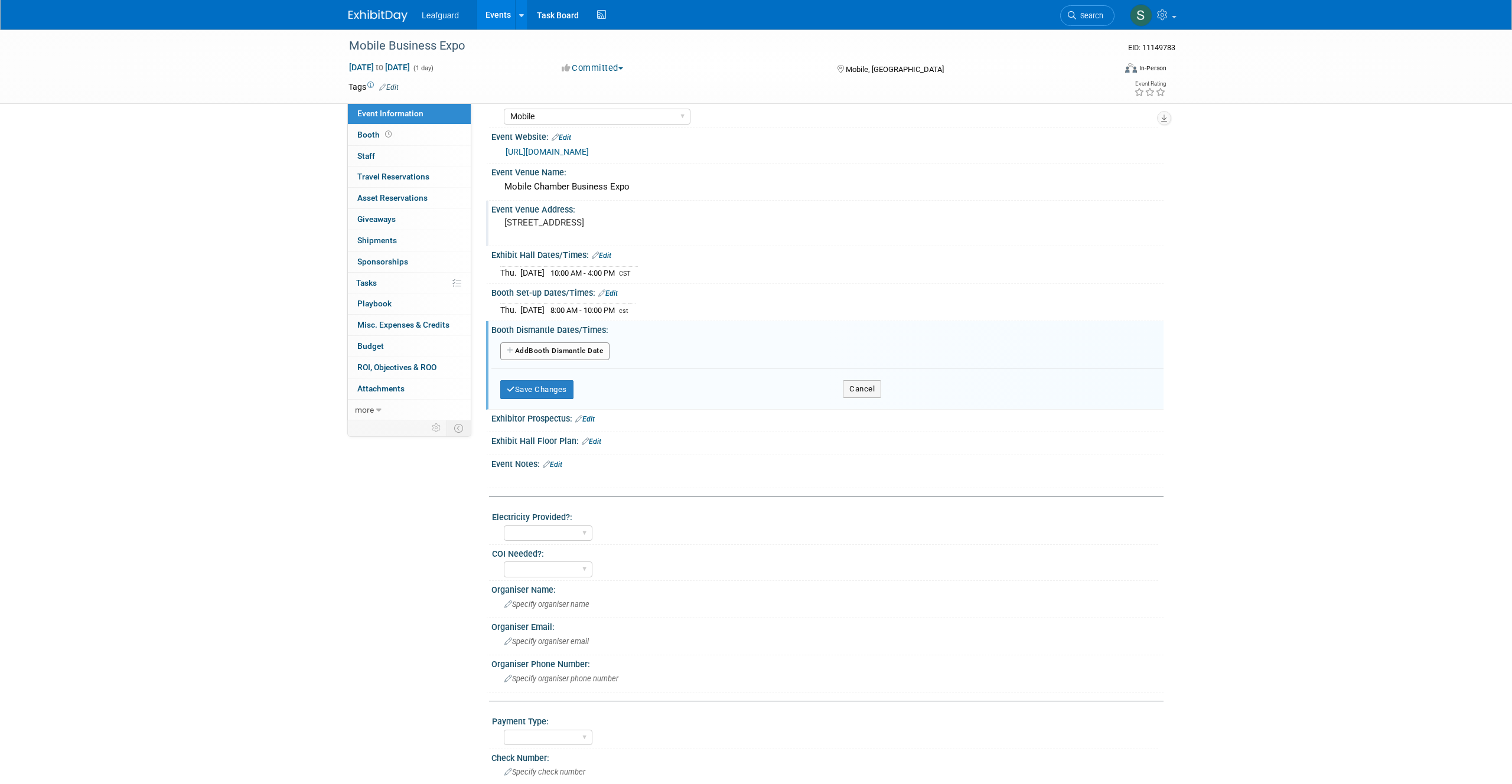
click at [574, 360] on button "Add Another Booth Dismantle Date" at bounding box center [555, 352] width 109 height 18
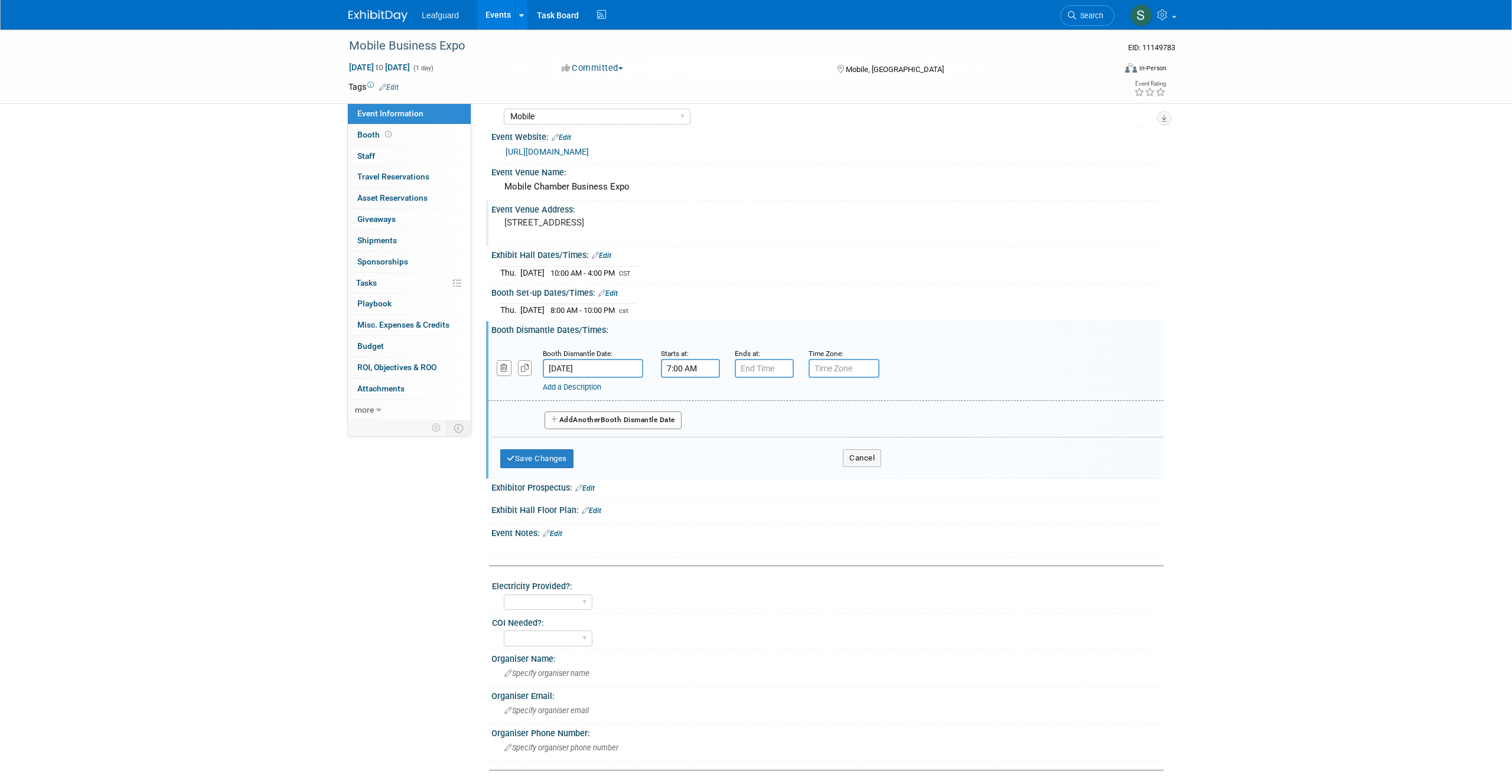
click at [689, 378] on input "7:00 AM" at bounding box center [690, 369] width 59 height 19
click at [684, 459] on span at bounding box center [688, 449] width 20 height 20
click at [685, 459] on span at bounding box center [688, 449] width 20 height 20
click at [684, 459] on span at bounding box center [688, 449] width 20 height 20
click at [787, 433] on button "AM" at bounding box center [791, 423] width 21 height 20
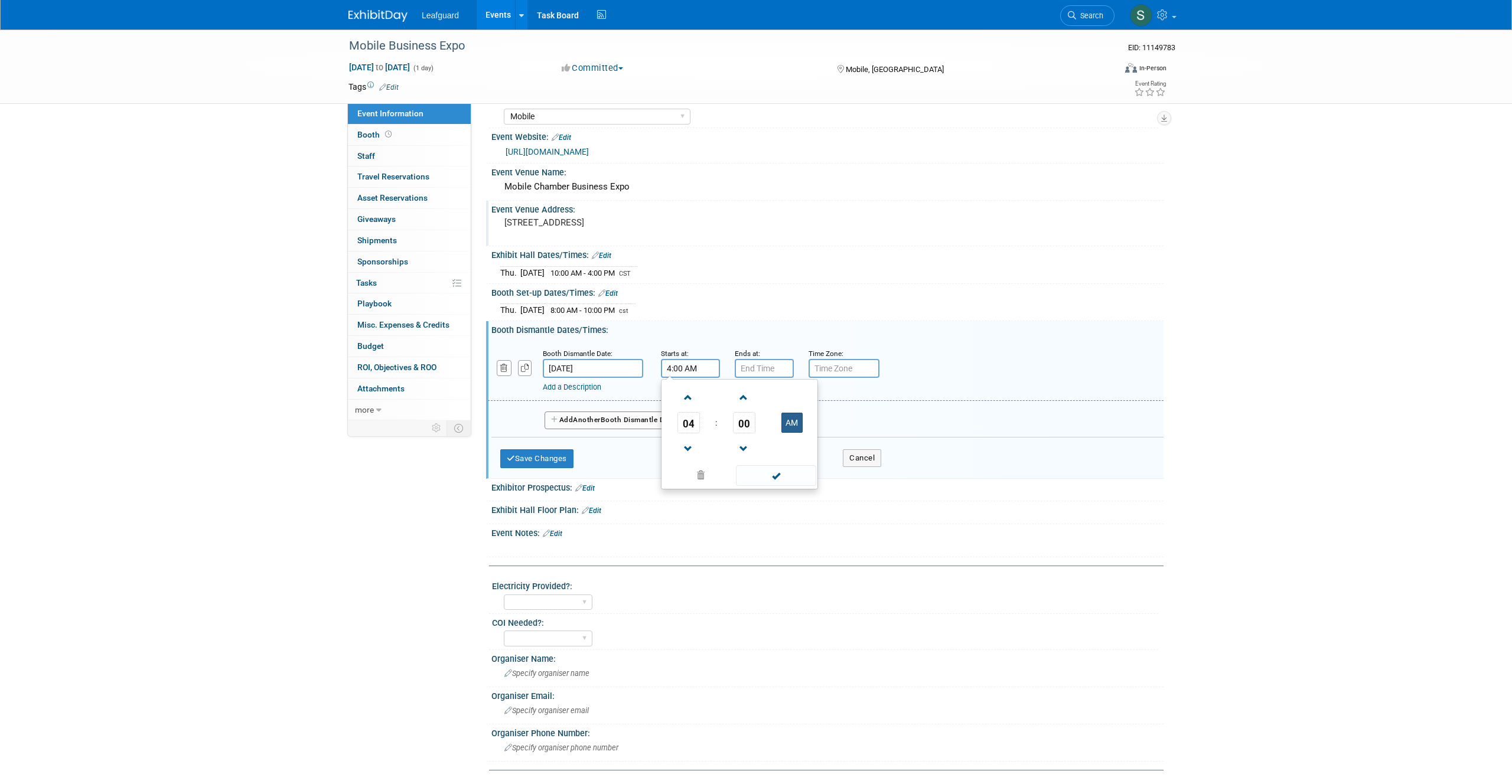
type input "4:00 PM"
drag, startPoint x: 789, startPoint y: 507, endPoint x: 783, endPoint y: 499, distance: 10.0
click at [787, 486] on span at bounding box center [775, 476] width 80 height 20
click at [773, 378] on input "7:00 PM" at bounding box center [764, 369] width 59 height 19
click at [761, 459] on span at bounding box center [762, 449] width 20 height 20
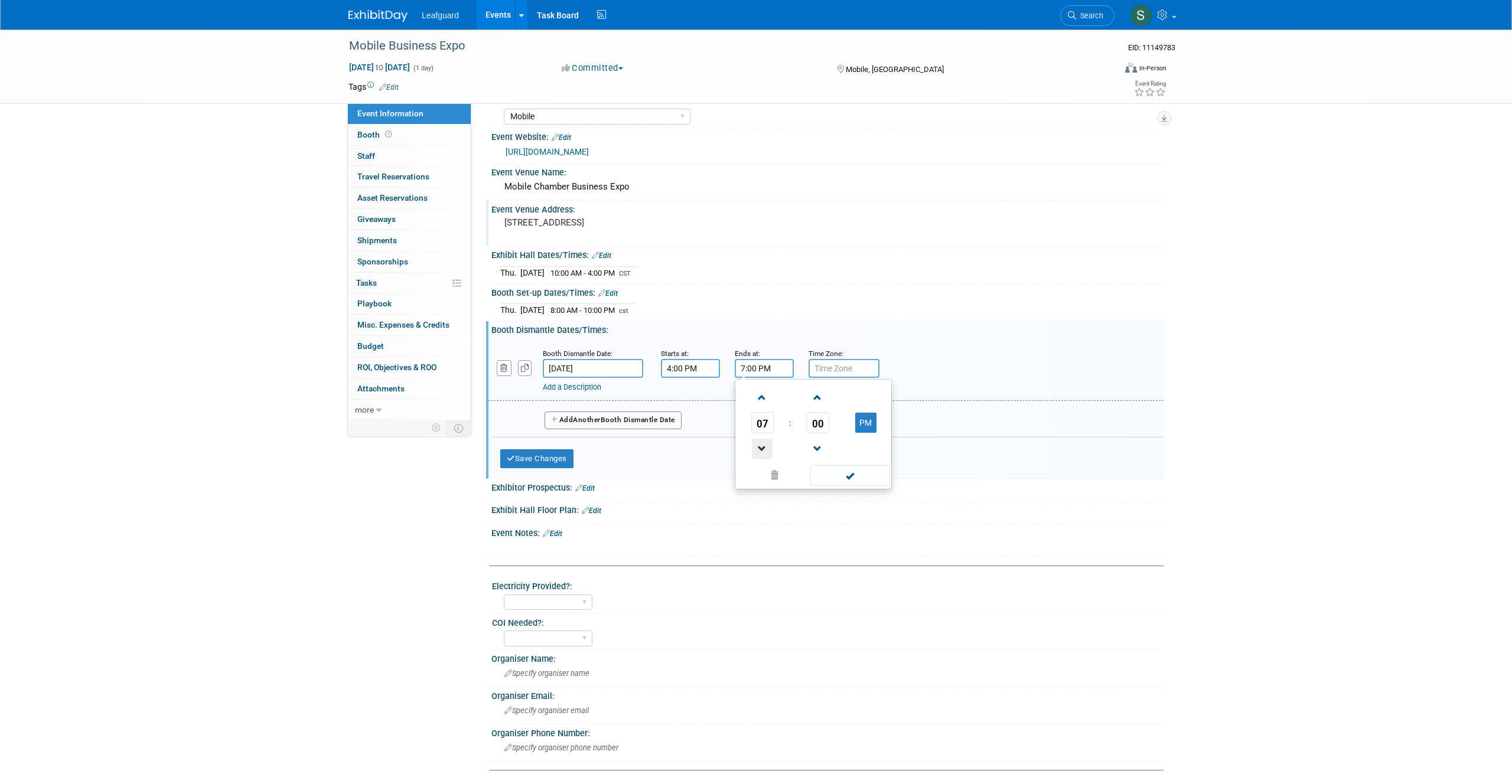
type input "6:00 PM"
click at [844, 486] on span at bounding box center [849, 476] width 80 height 20
click at [852, 378] on input "text" at bounding box center [843, 369] width 71 height 19
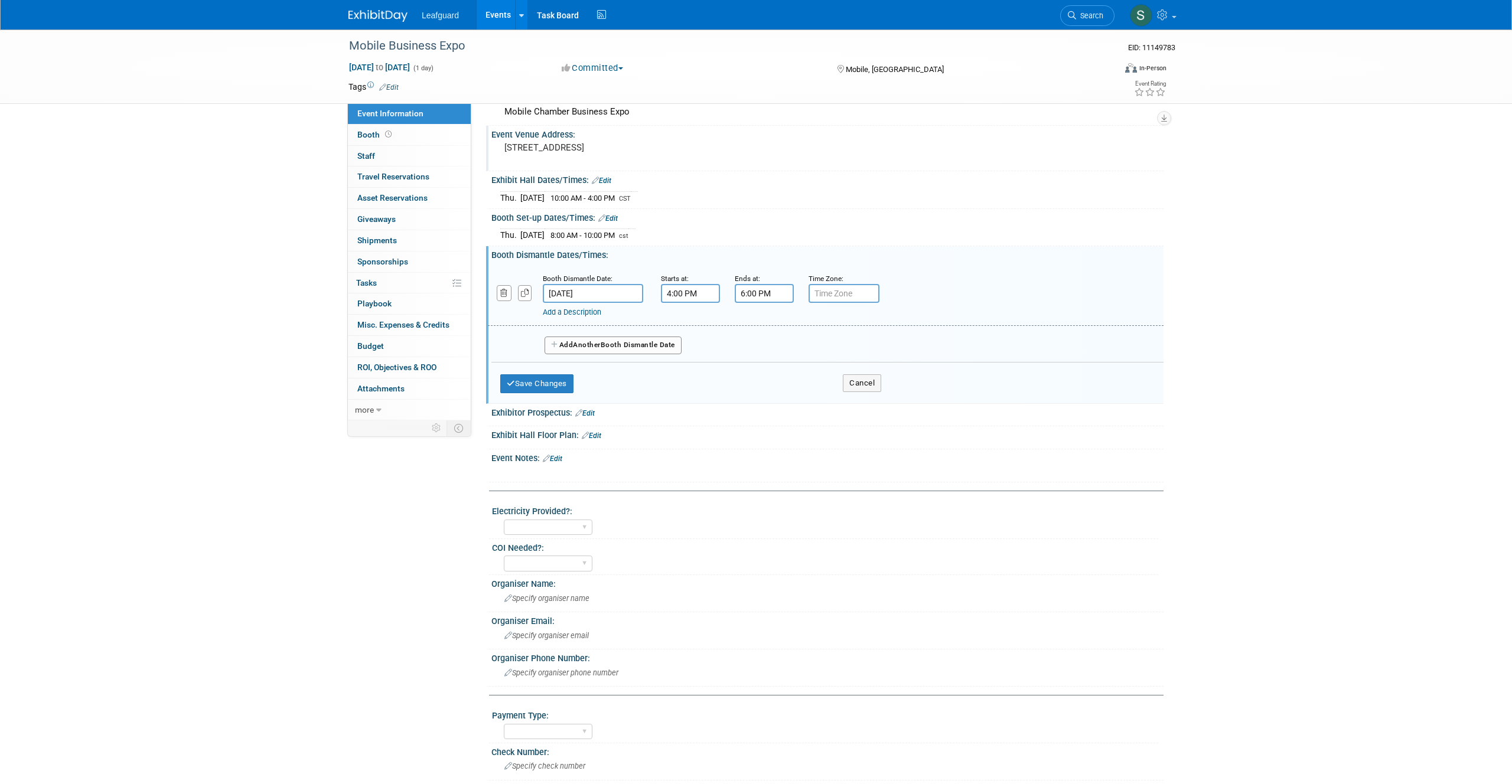
scroll to position [102, 0]
type input "cst"
click at [514, 385] on icon "button" at bounding box center [511, 381] width 8 height 8
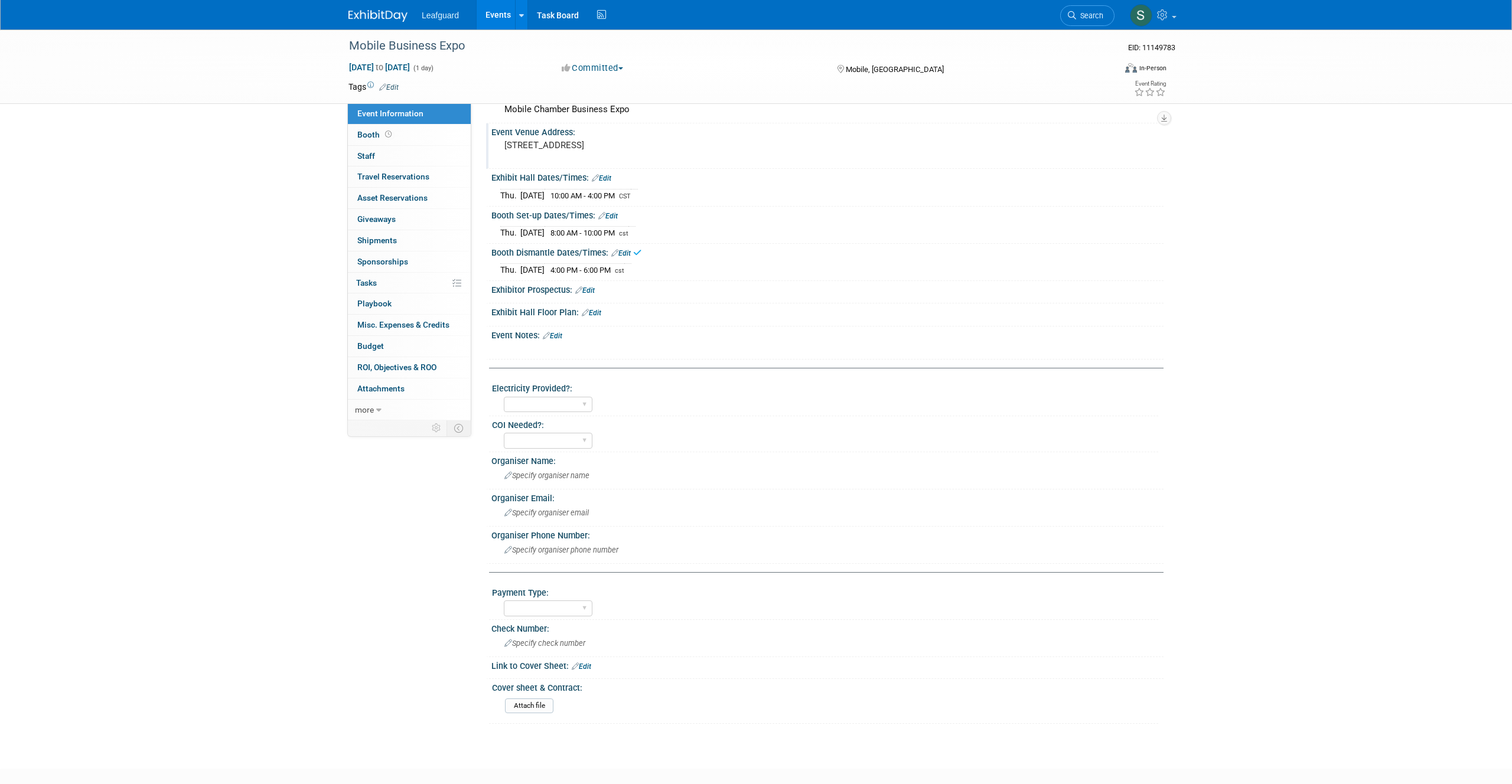
scroll to position [193, 0]
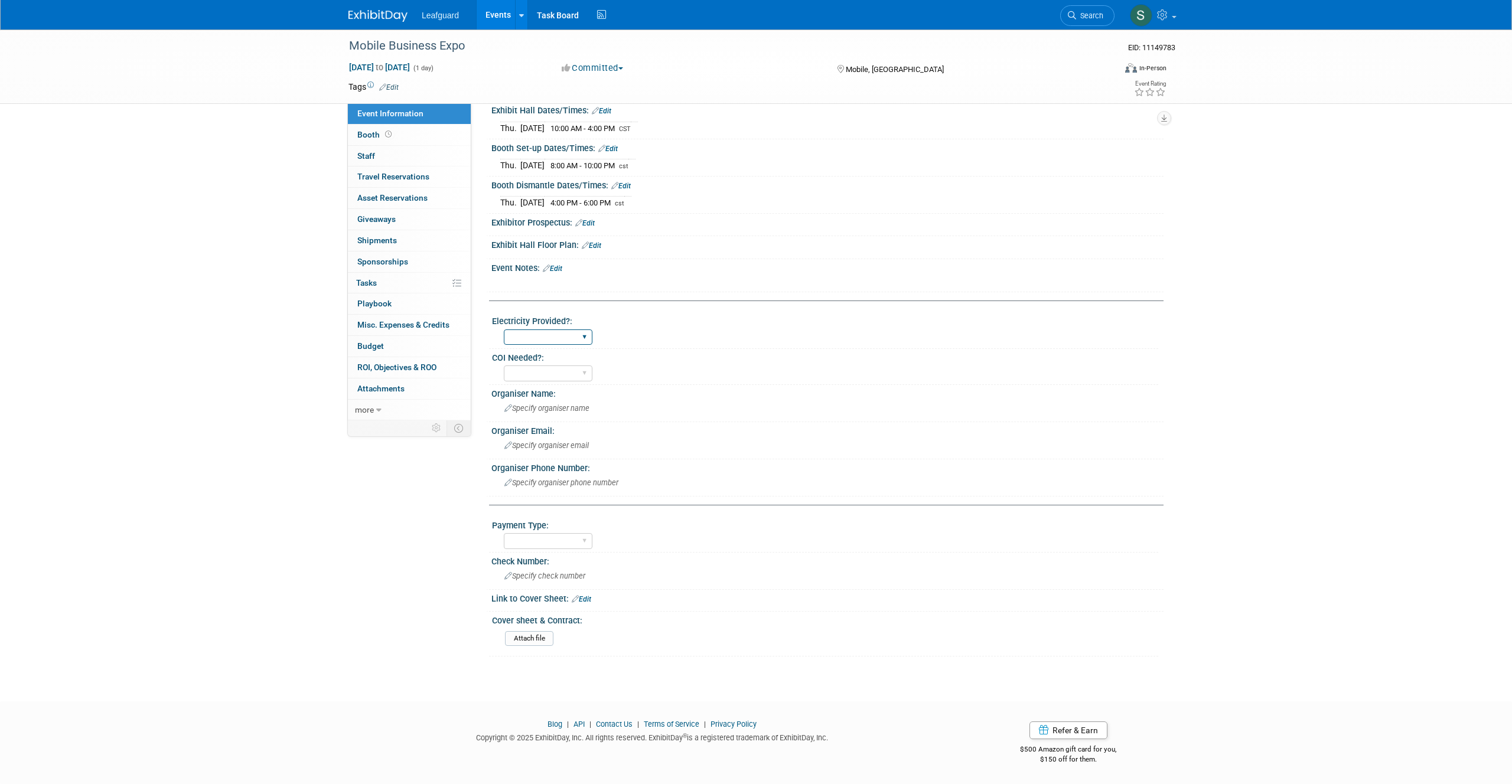
click at [576, 337] on select "Yes No" at bounding box center [548, 337] width 88 height 16
select select "Yes"
click at [504, 329] on select "Yes No" at bounding box center [548, 337] width 88 height 16
click at [562, 270] on link "Edit" at bounding box center [552, 268] width 20 height 8
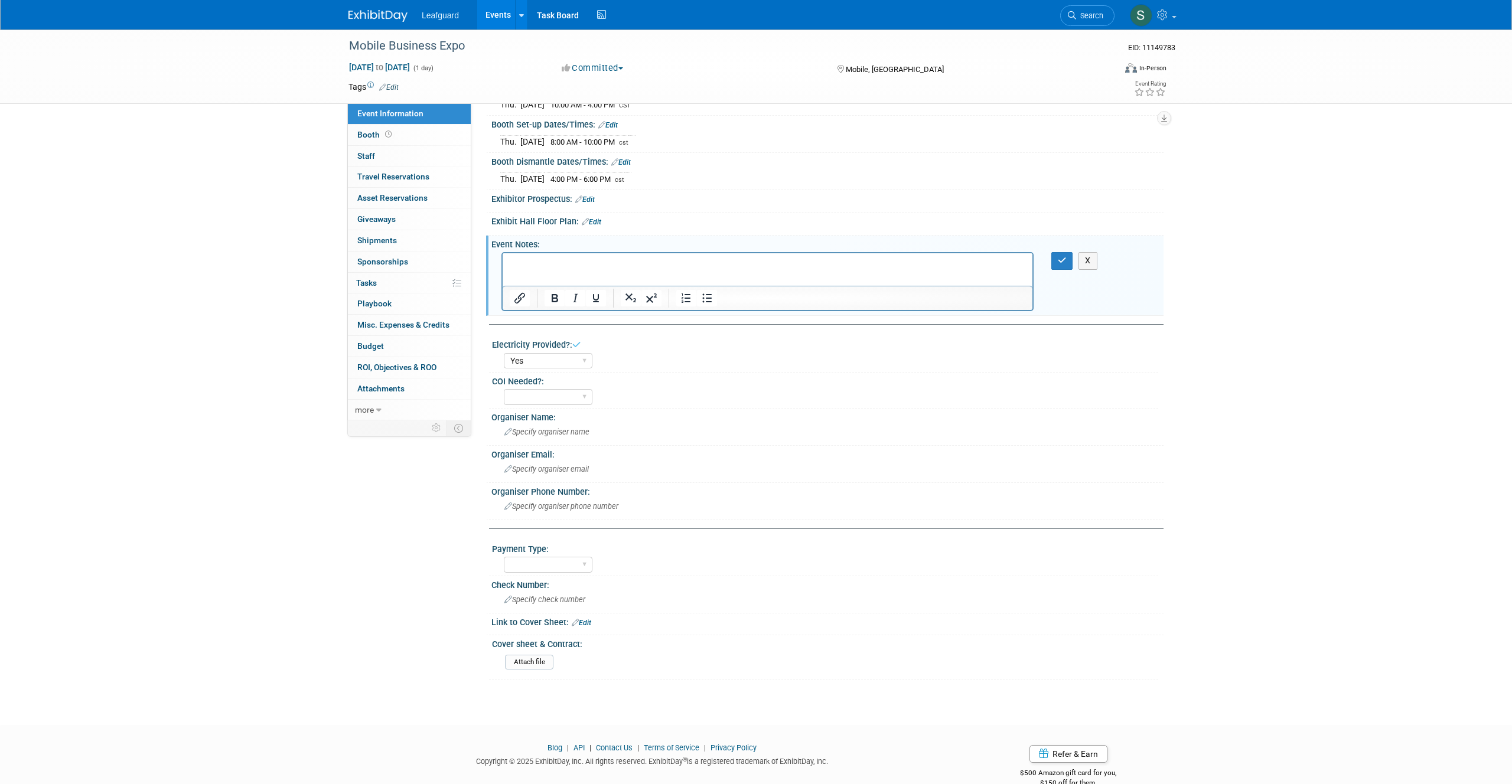
scroll to position [0, 0]
click at [1057, 269] on button "button" at bounding box center [1062, 260] width 22 height 17
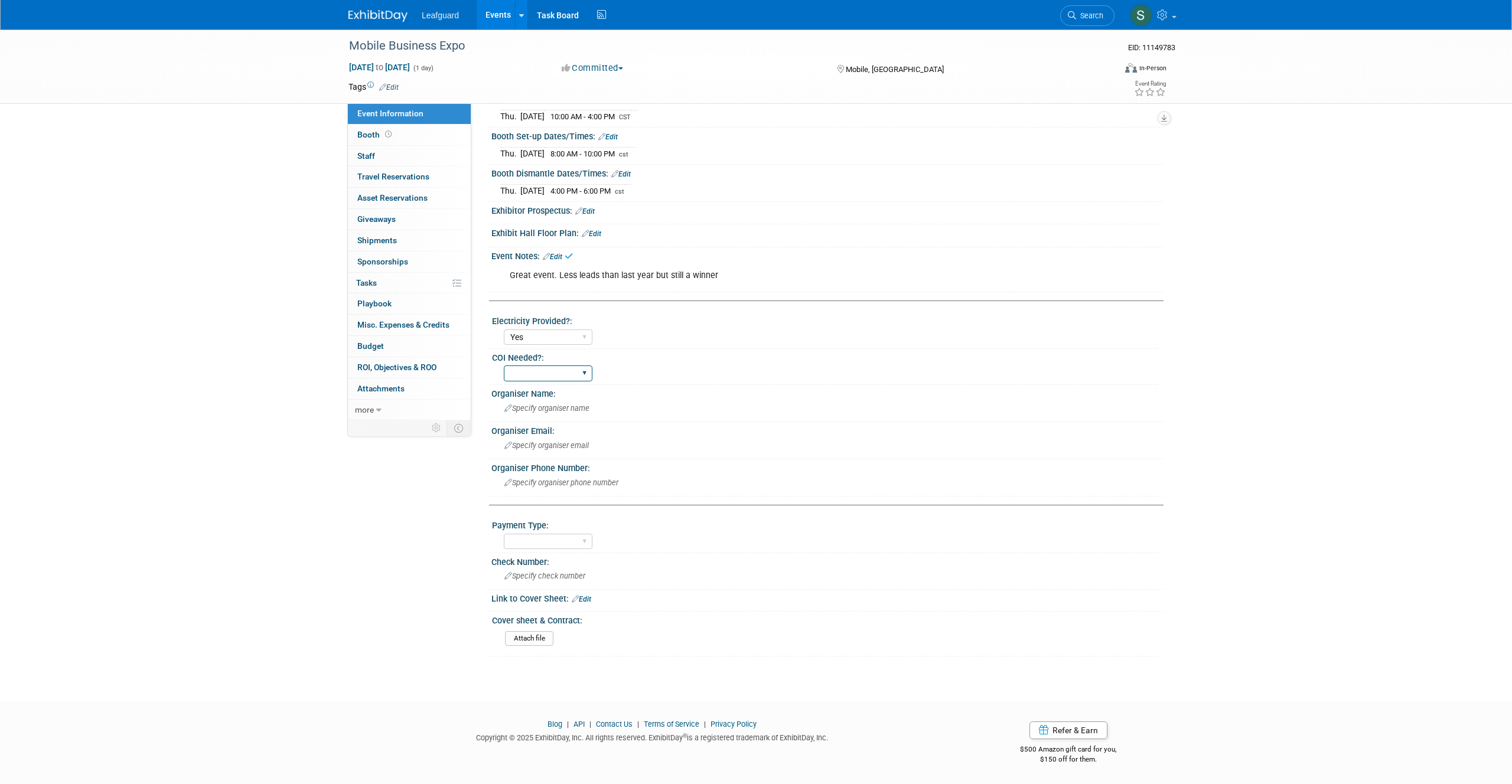
click at [531, 382] on select "Yes No" at bounding box center [548, 373] width 88 height 16
select select "No"
click at [504, 377] on select "Yes No" at bounding box center [548, 373] width 88 height 16
click at [512, 405] on span "Specify organiser name" at bounding box center [547, 408] width 85 height 9
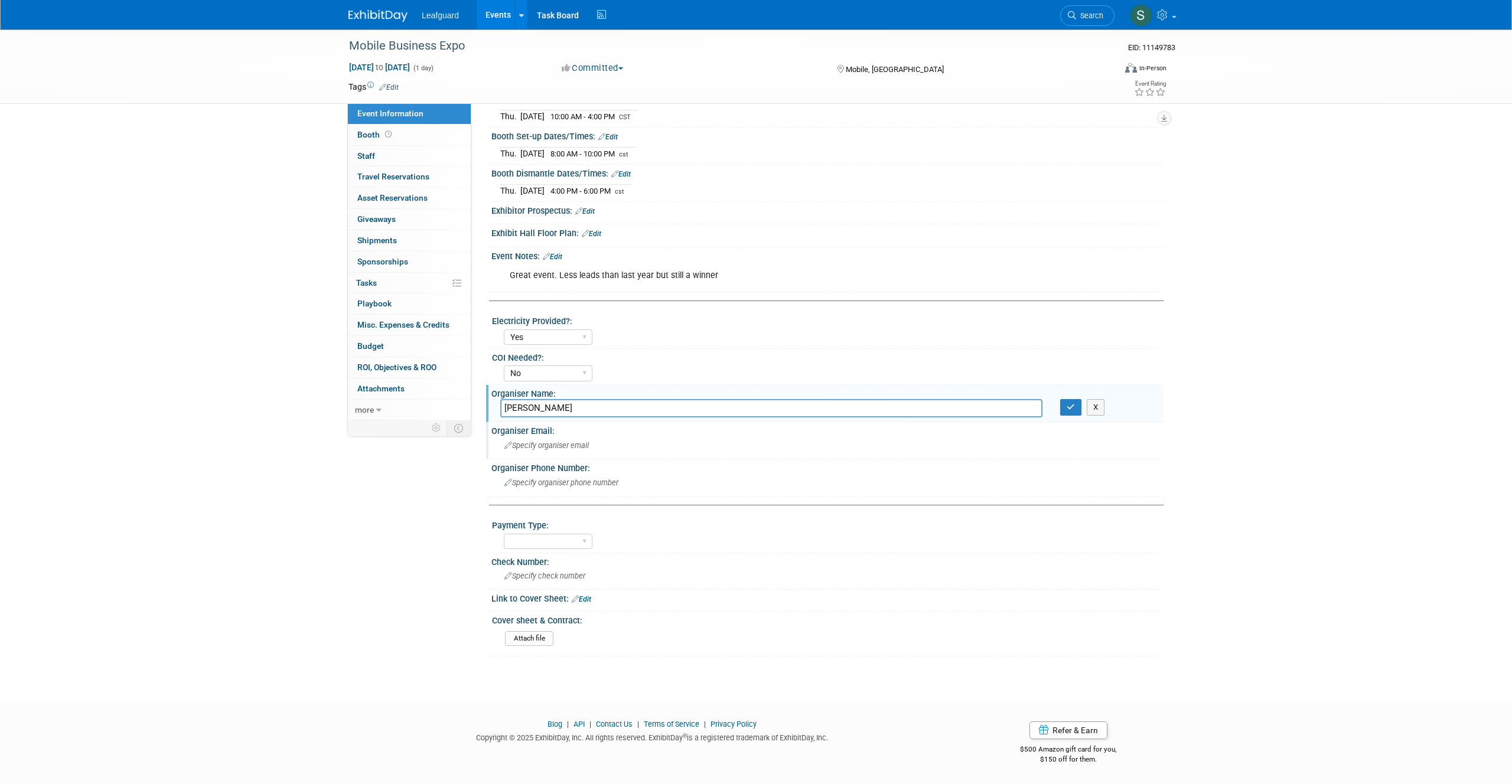
scroll to position [170, 0]
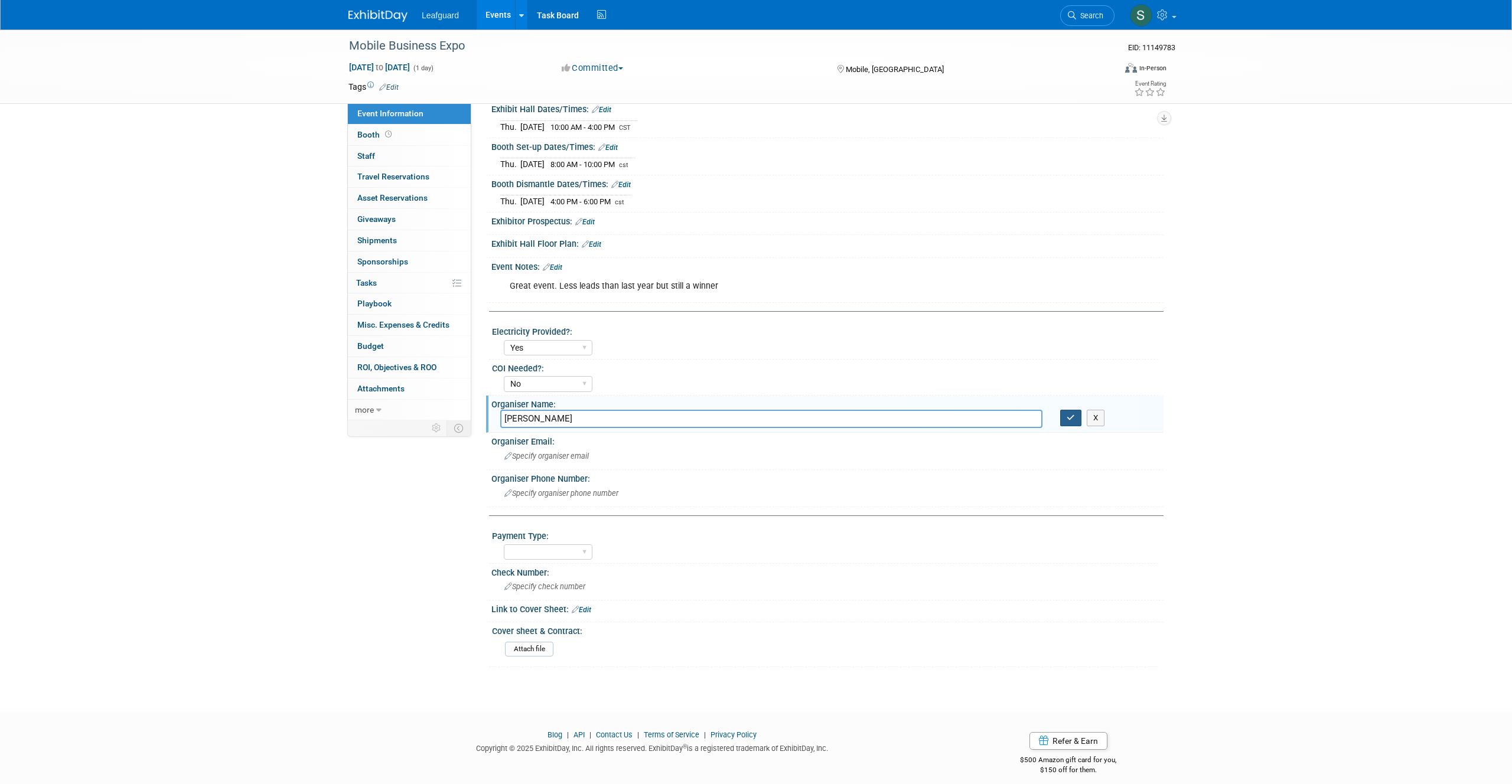
type input "Jackie Hecker"
click at [1069, 422] on icon "button" at bounding box center [1071, 418] width 8 height 8
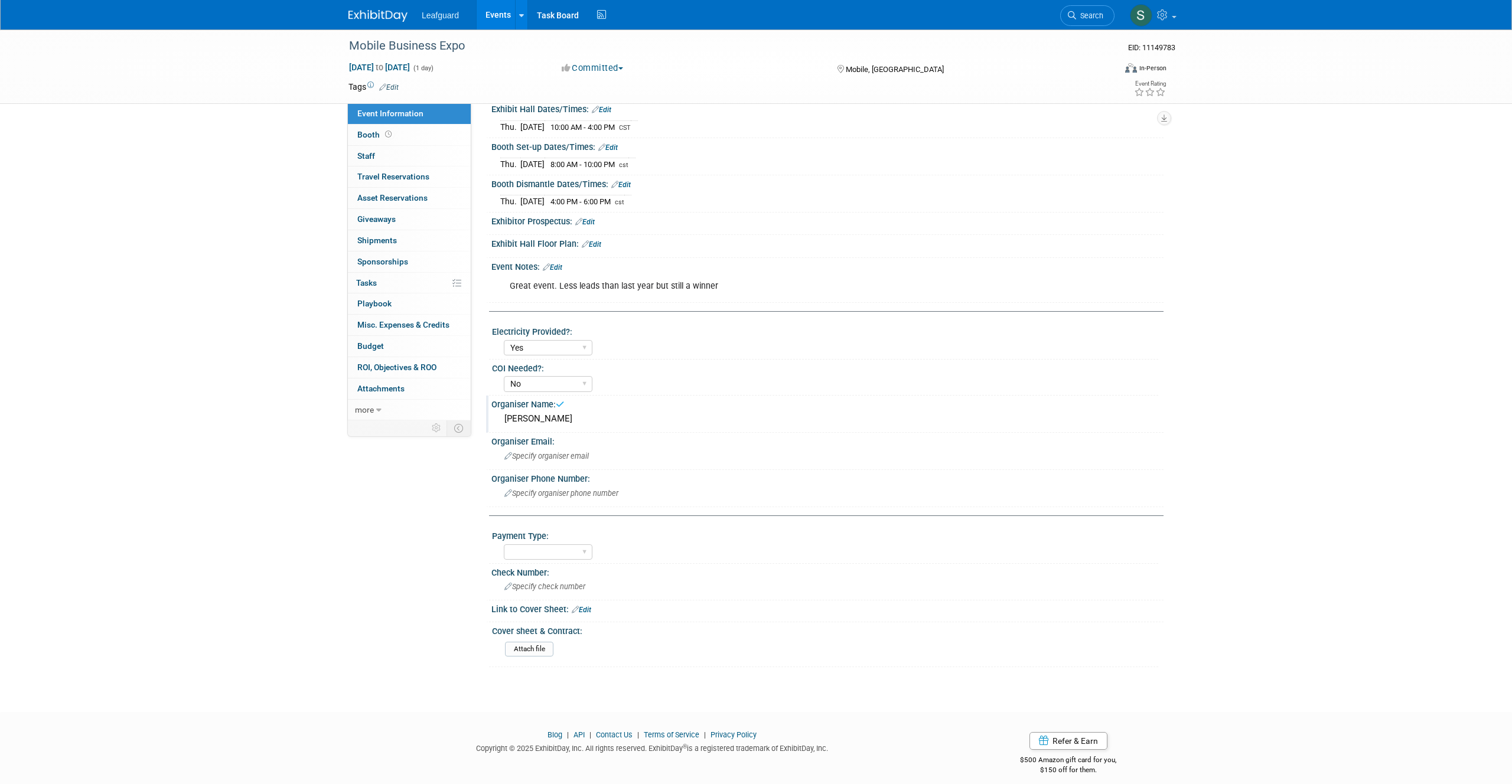
scroll to position [204, 0]
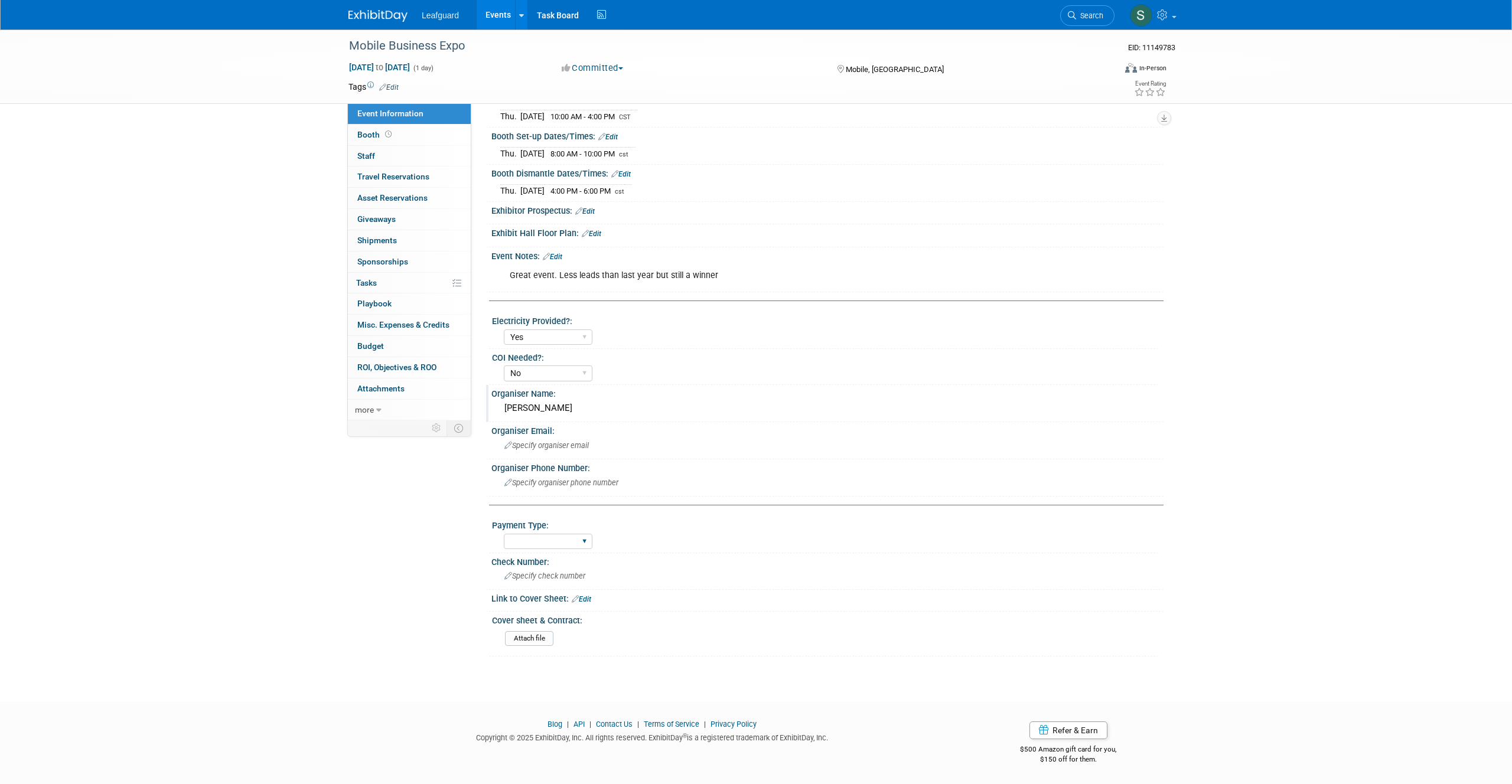
click at [583, 549] on div "Cash/Expense Check Credit Card Free" at bounding box center [548, 542] width 88 height 22
click at [581, 543] on select "Cash/Expense Check Credit Card Free" at bounding box center [548, 541] width 88 height 16
select select "Credit Card"
click at [504, 533] on select "Cash/Expense Check Credit Card Free" at bounding box center [548, 541] width 88 height 16
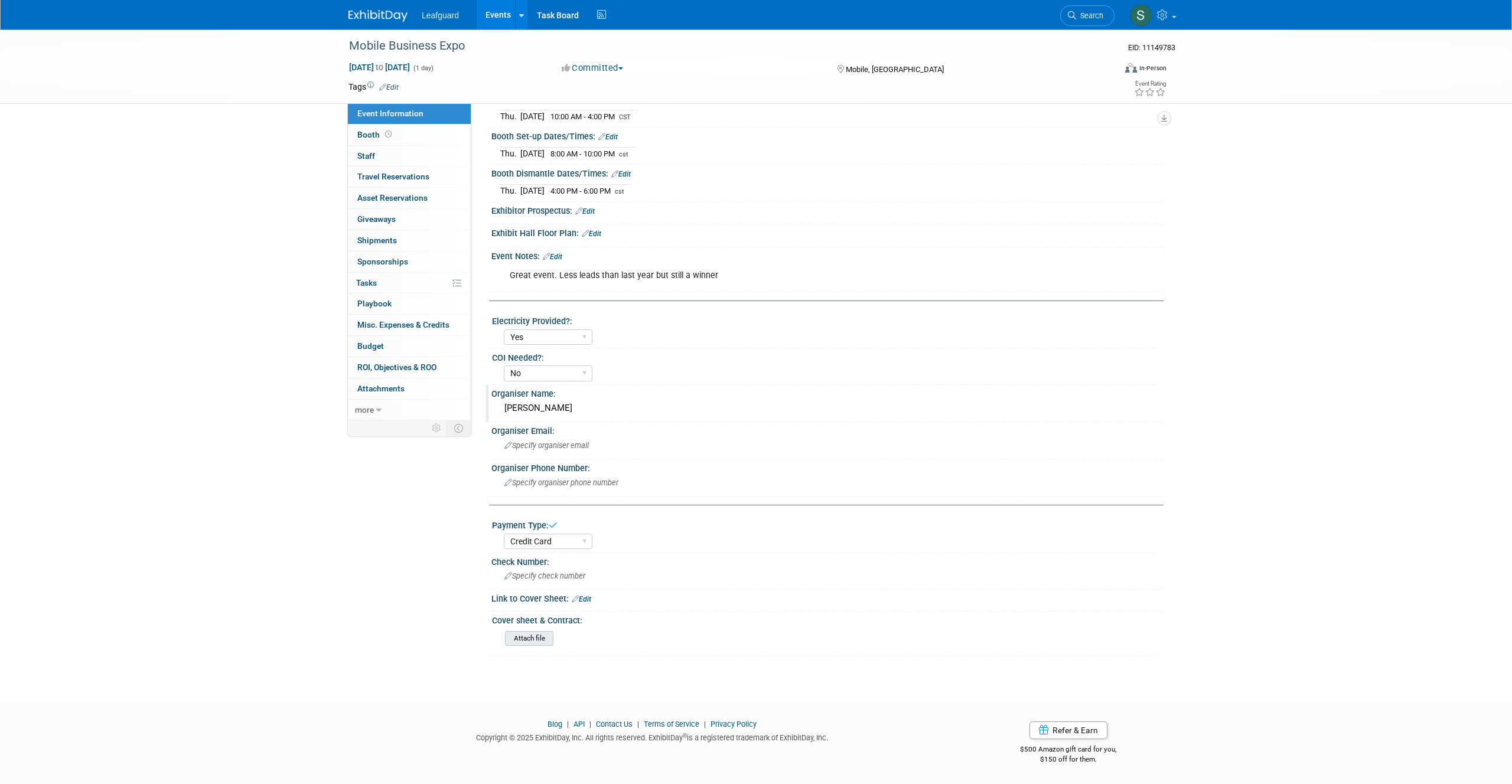
click at [540, 640] on input "file" at bounding box center [473, 638] width 161 height 13
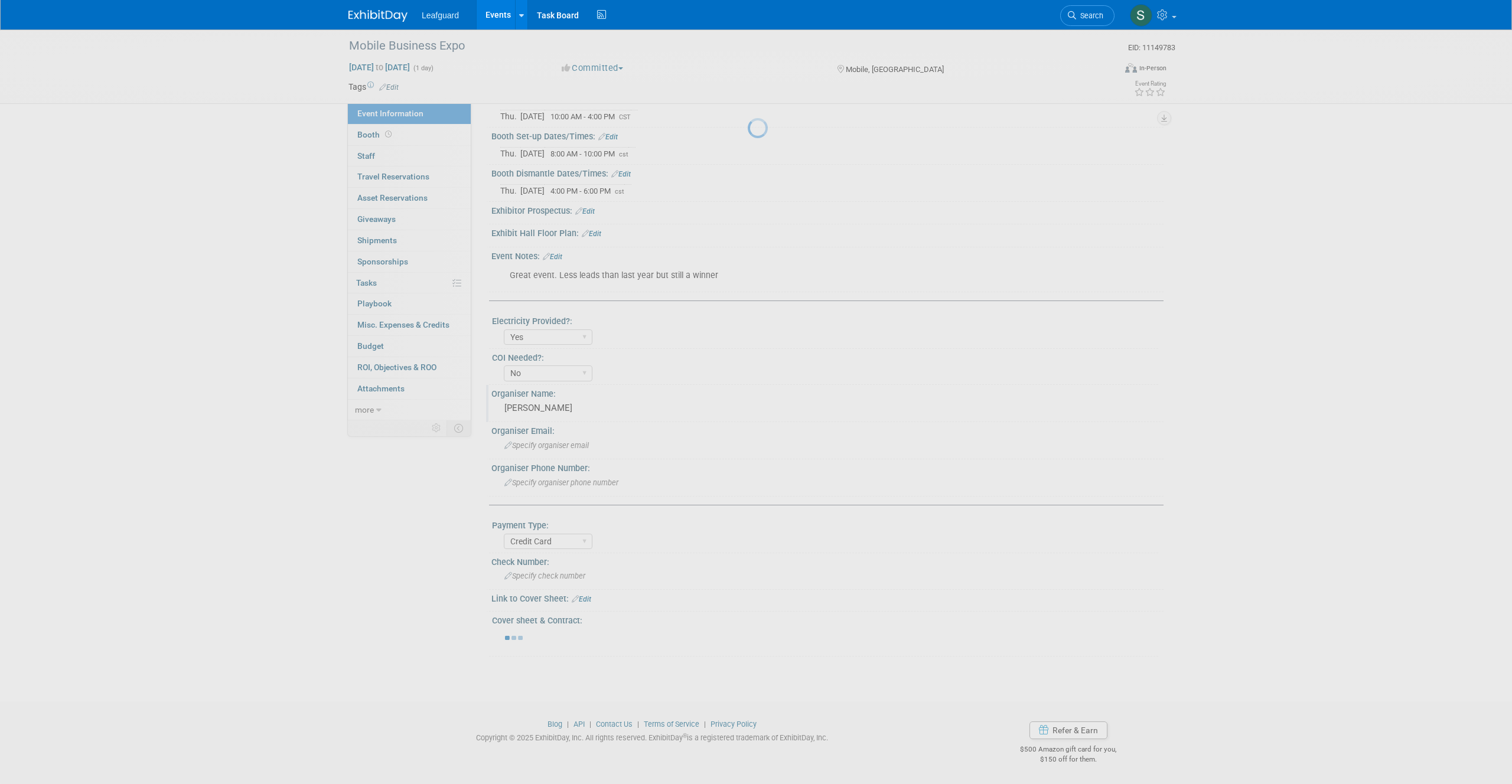
scroll to position [195, 0]
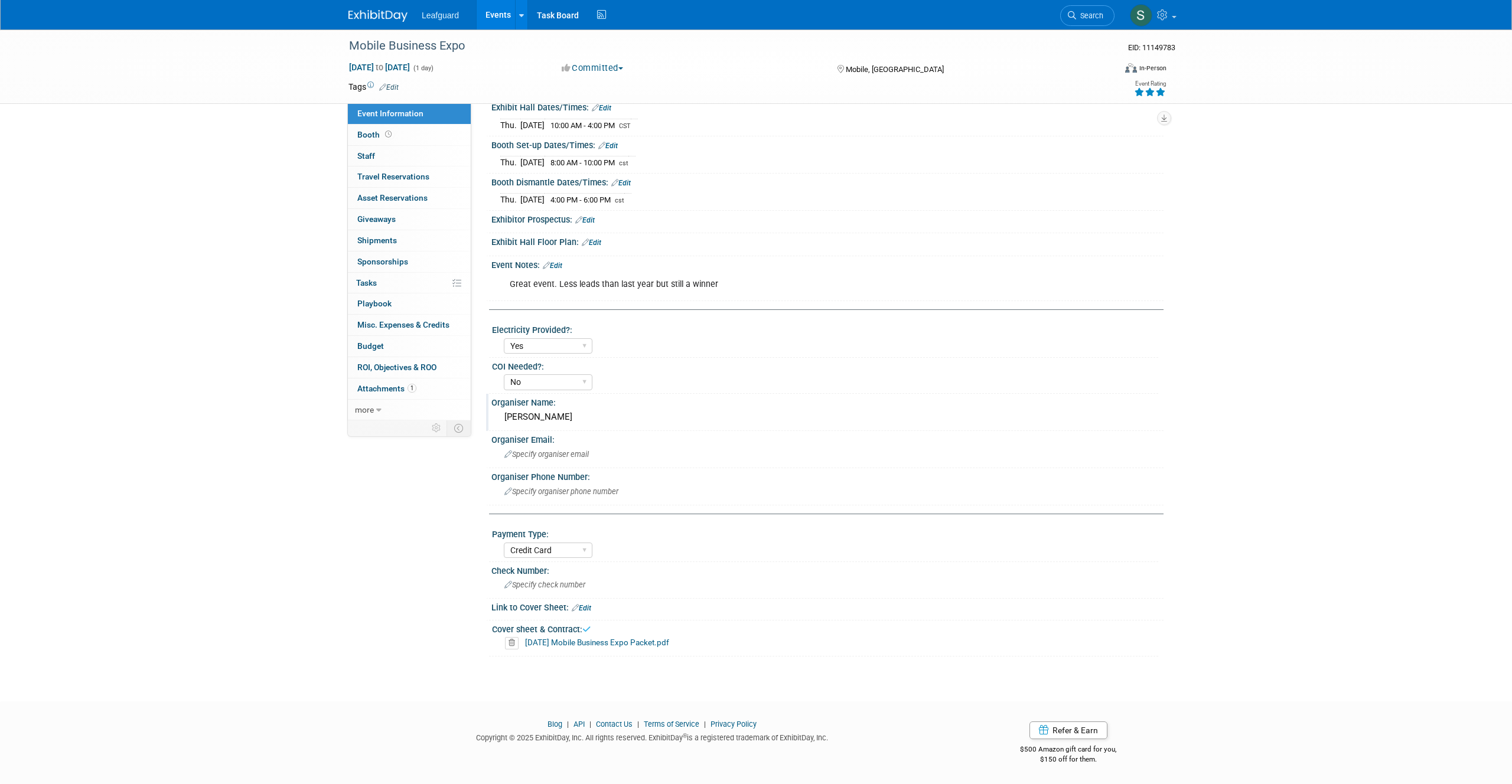
click at [1164, 90] on icon at bounding box center [1160, 92] width 11 height 8
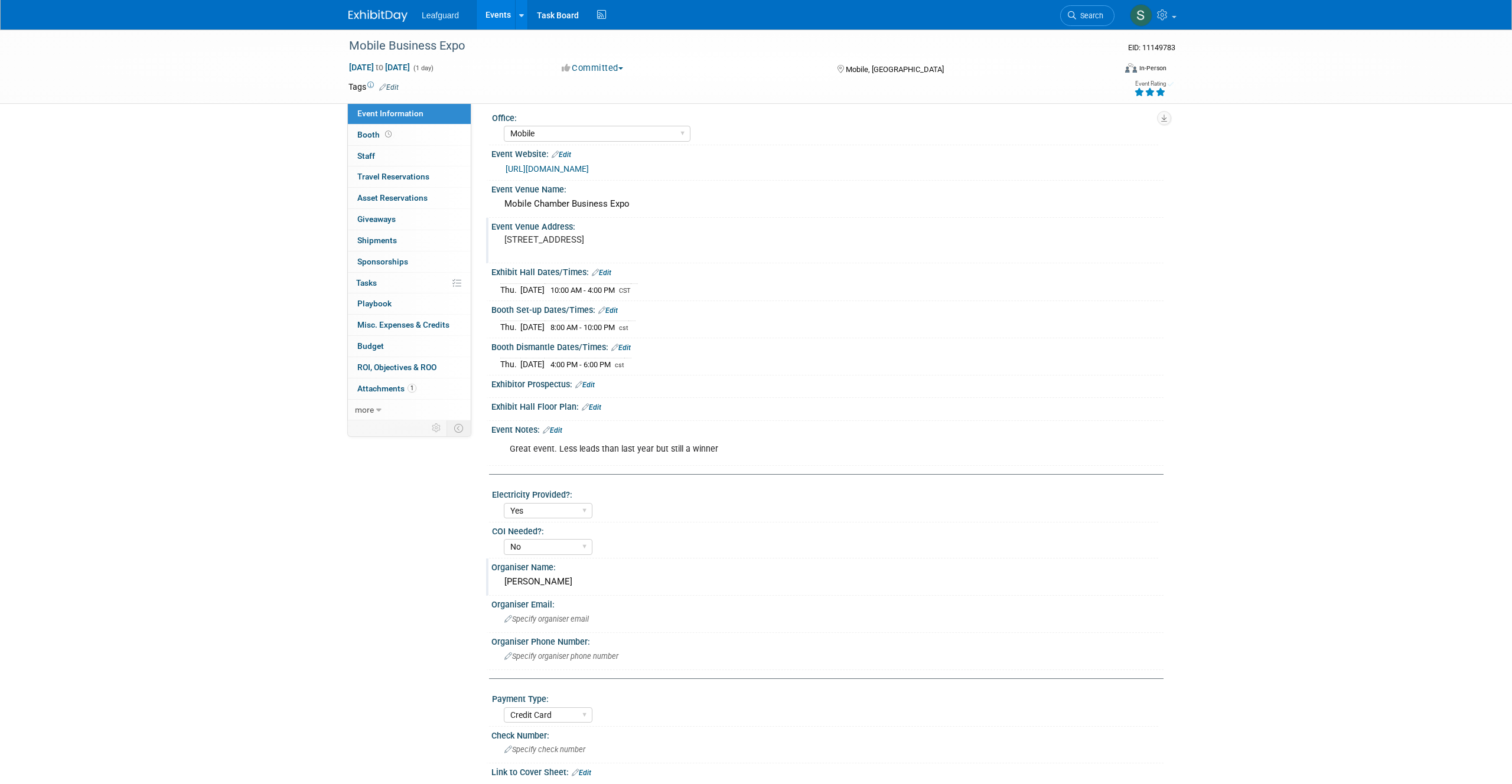
scroll to position [0, 0]
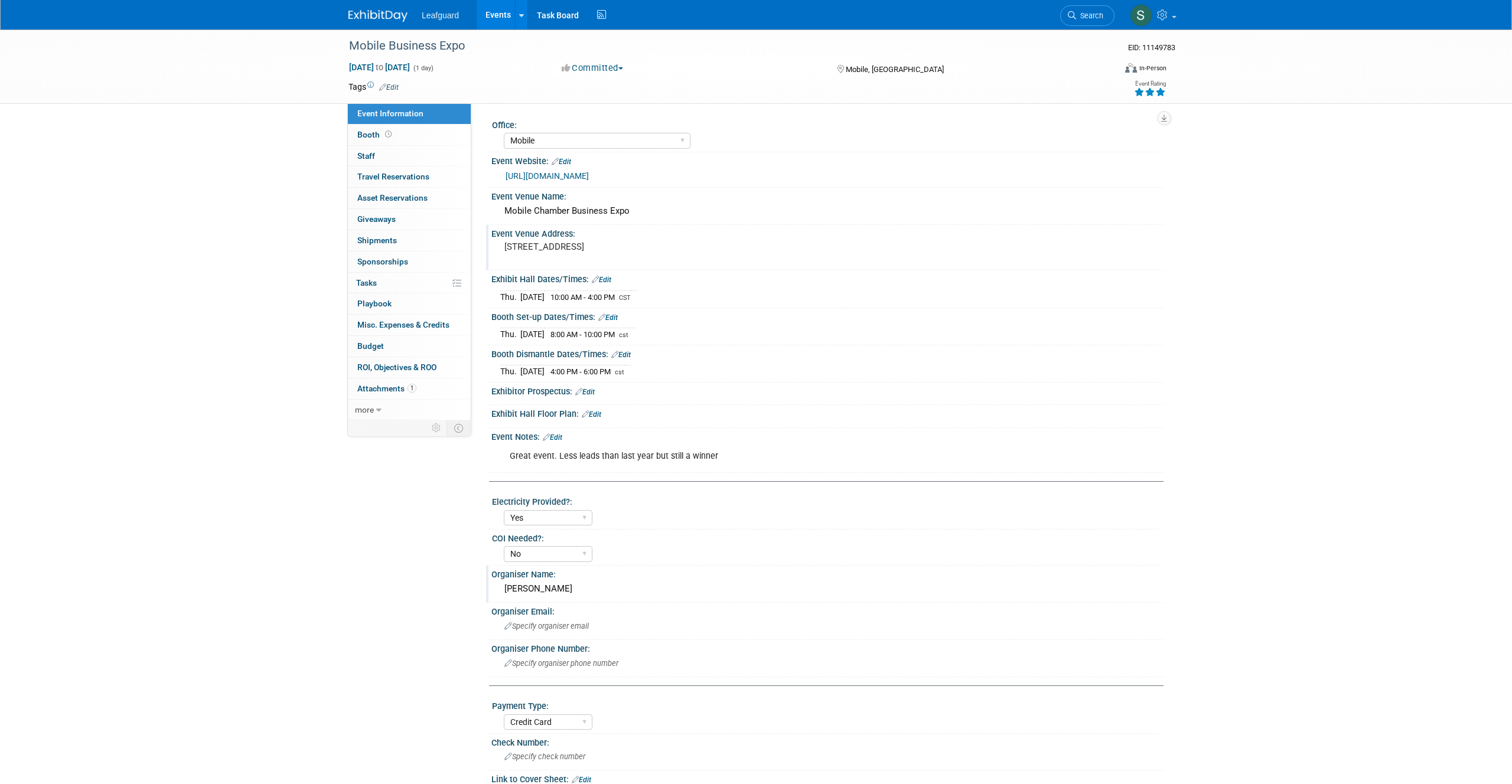
click at [611, 71] on button "Committed" at bounding box center [592, 67] width 70 height 12
click at [474, 81] on td at bounding box center [713, 86] width 628 height 12
click at [389, 136] on icon at bounding box center [388, 134] width 6 height 6
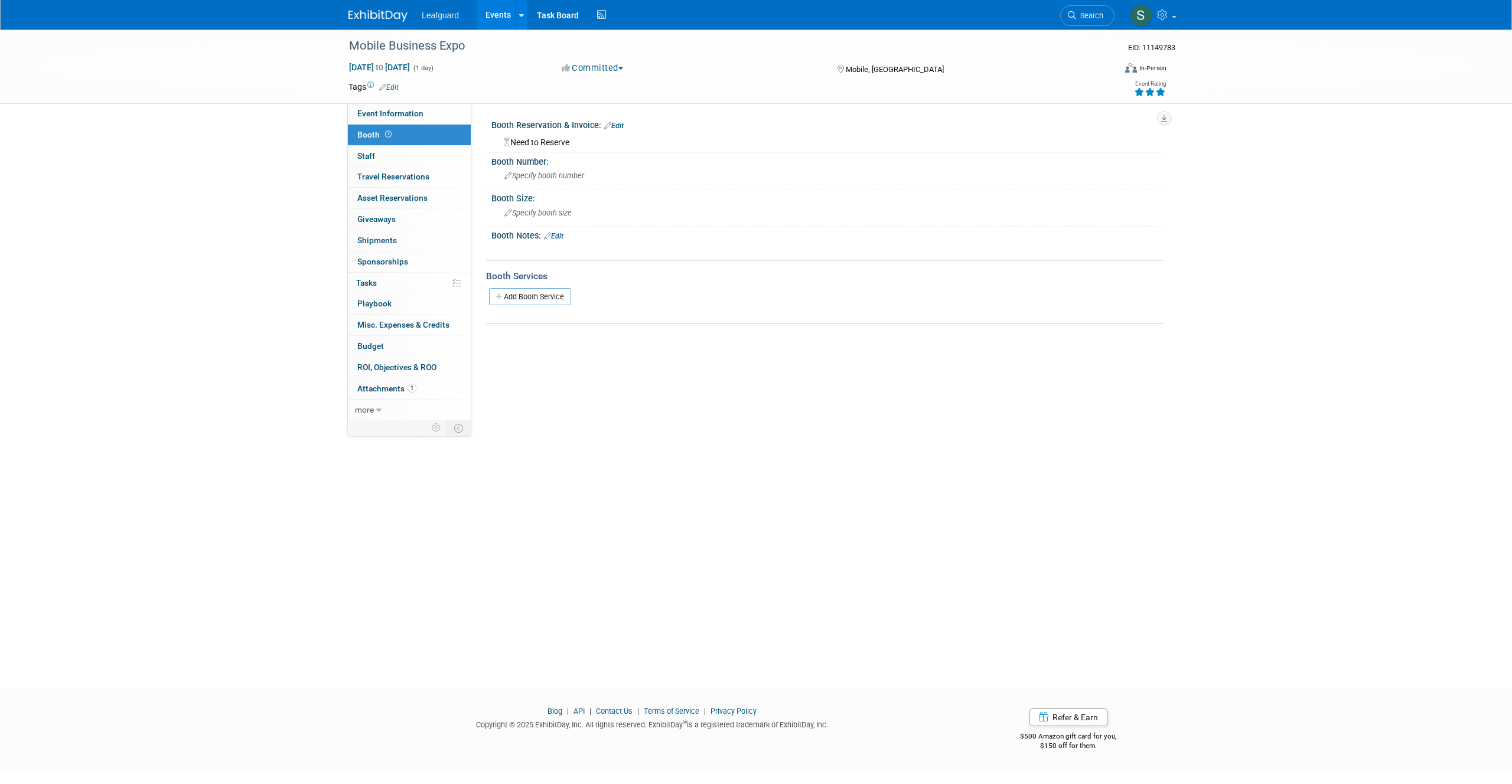
click at [622, 121] on link "Edit" at bounding box center [614, 125] width 20 height 8
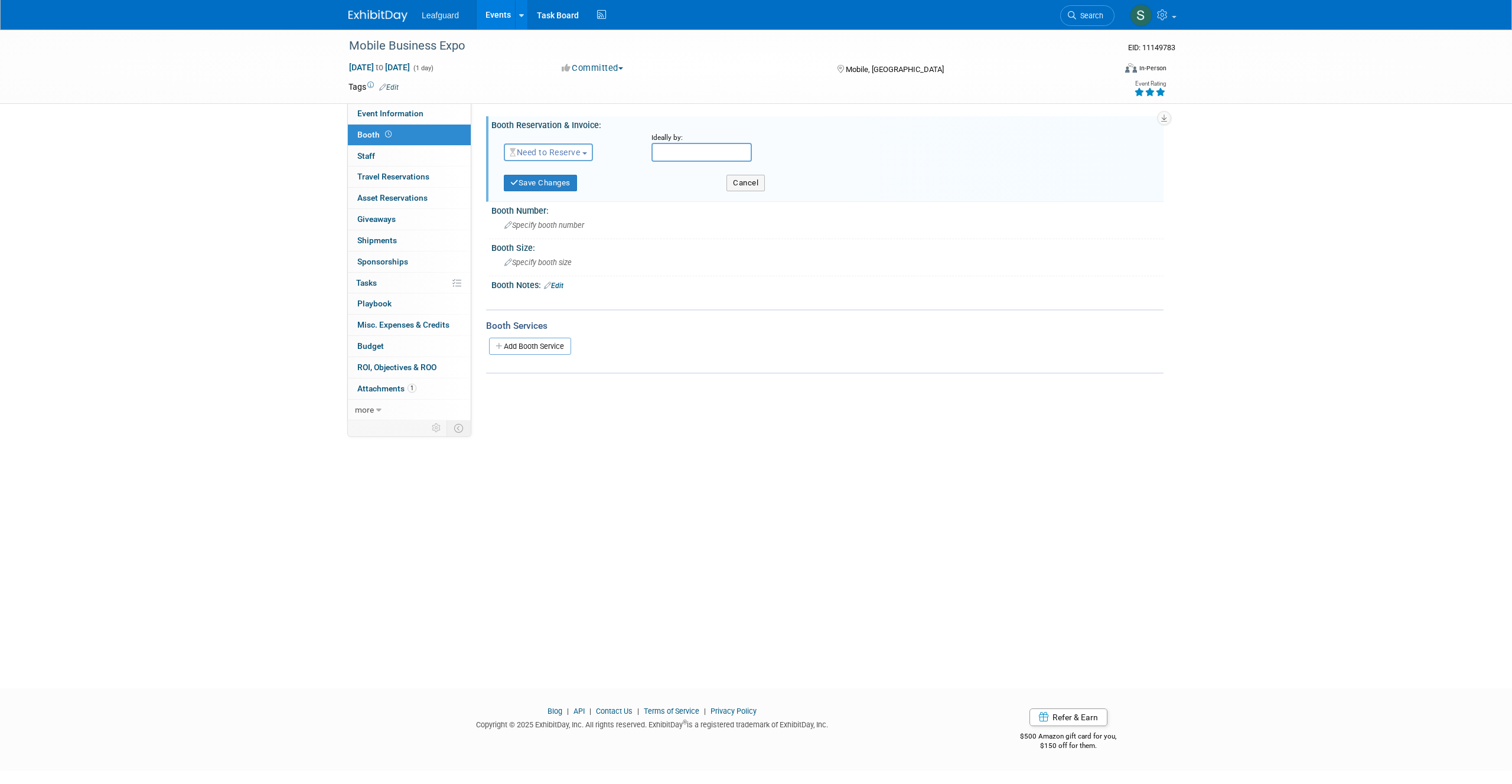
click at [576, 146] on button "Need to Reserve" at bounding box center [548, 153] width 89 height 18
click at [550, 191] on link "Reserved" at bounding box center [567, 189] width 127 height 17
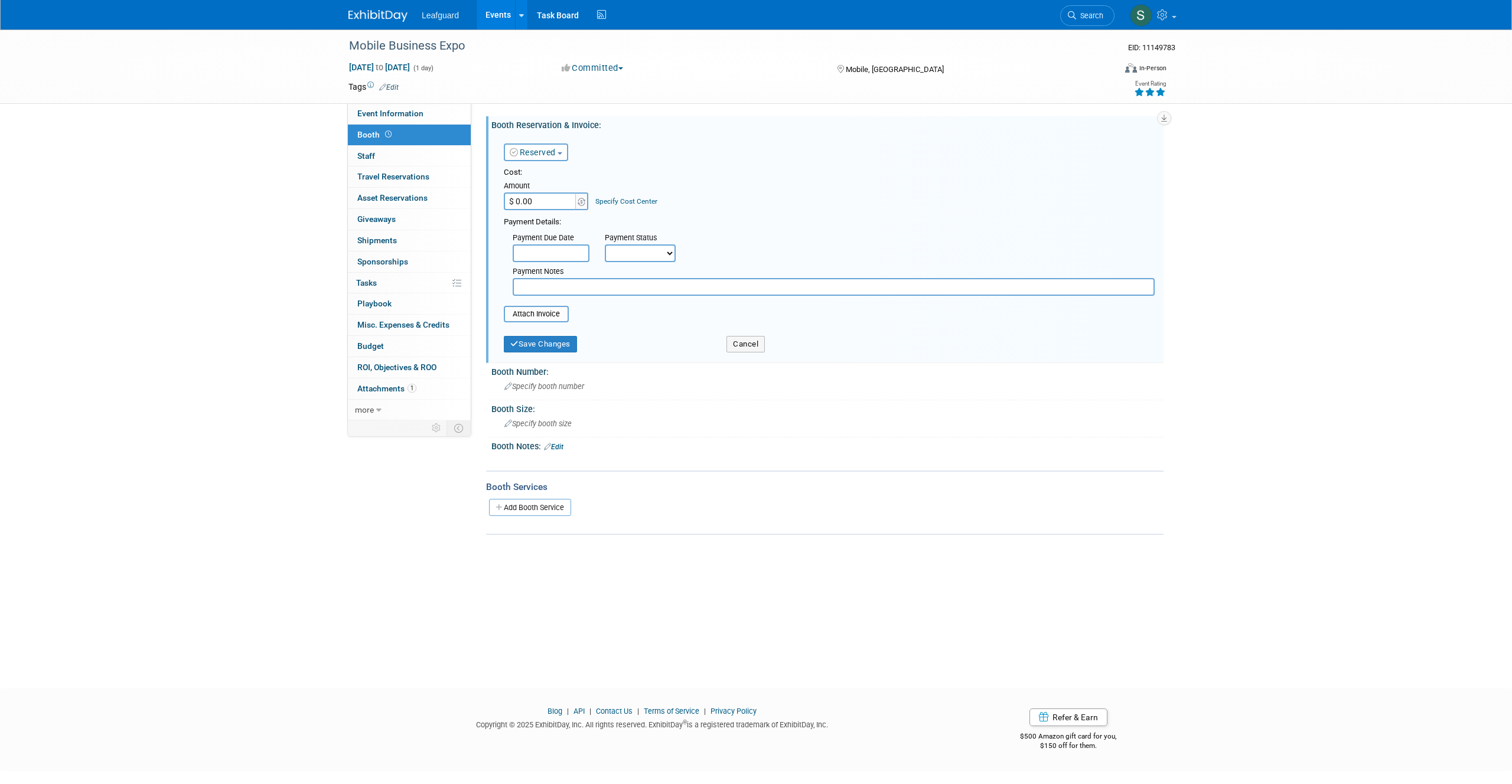
drag, startPoint x: 537, startPoint y: 202, endPoint x: 517, endPoint y: 201, distance: 20.0
click at [517, 201] on input "$ 0.00" at bounding box center [541, 202] width 74 height 18
click at [548, 135] on div "Reserved Need to Reserve Reserved No Reservation Required" at bounding box center [569, 150] width 148 height 34
click at [548, 145] on button "Reserved" at bounding box center [536, 153] width 64 height 18
click at [550, 206] on link "No Reservation Required" at bounding box center [567, 205] width 127 height 17
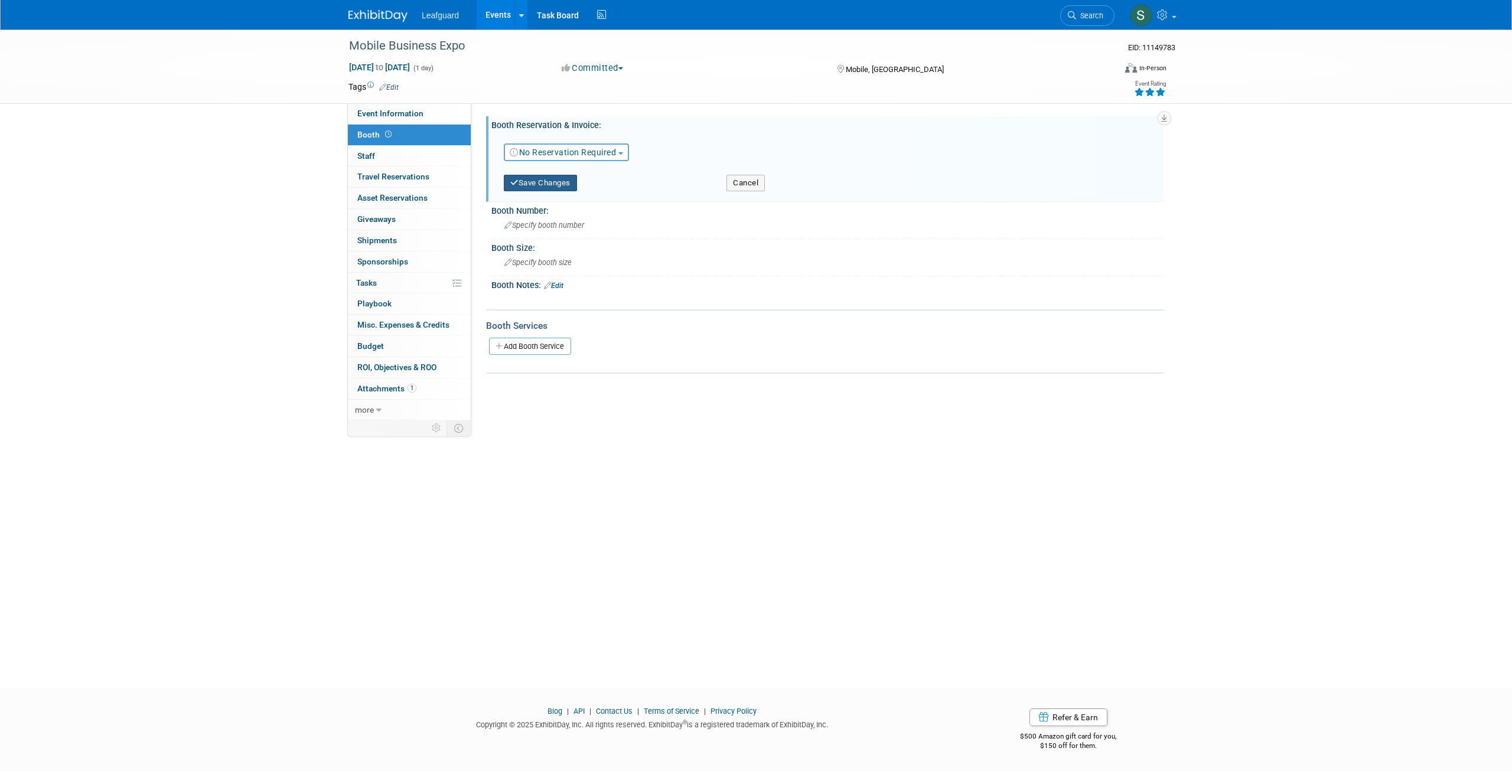
click at [553, 186] on button "Save Changes" at bounding box center [540, 183] width 73 height 17
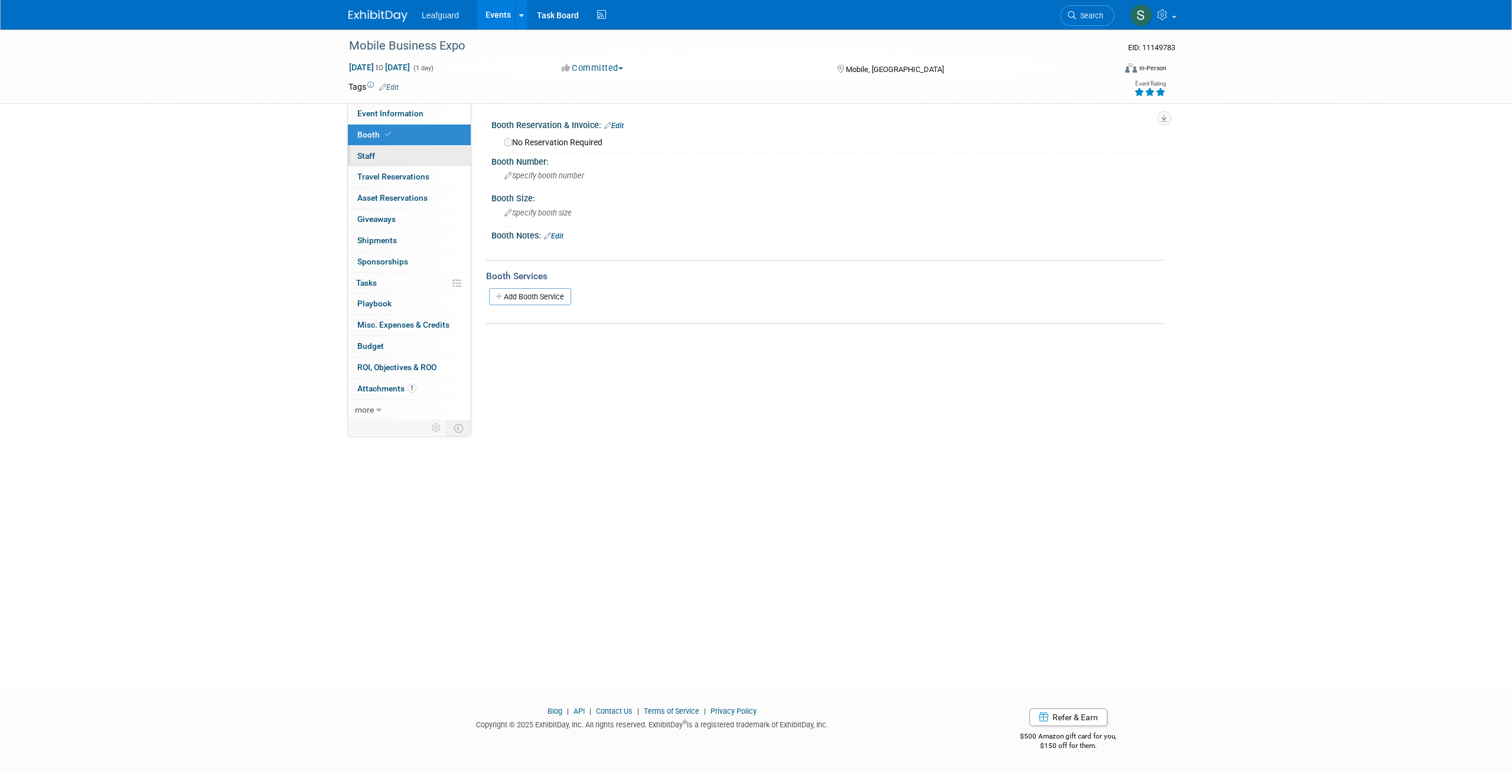
click at [389, 157] on link "0 Staff 0" at bounding box center [409, 156] width 123 height 20
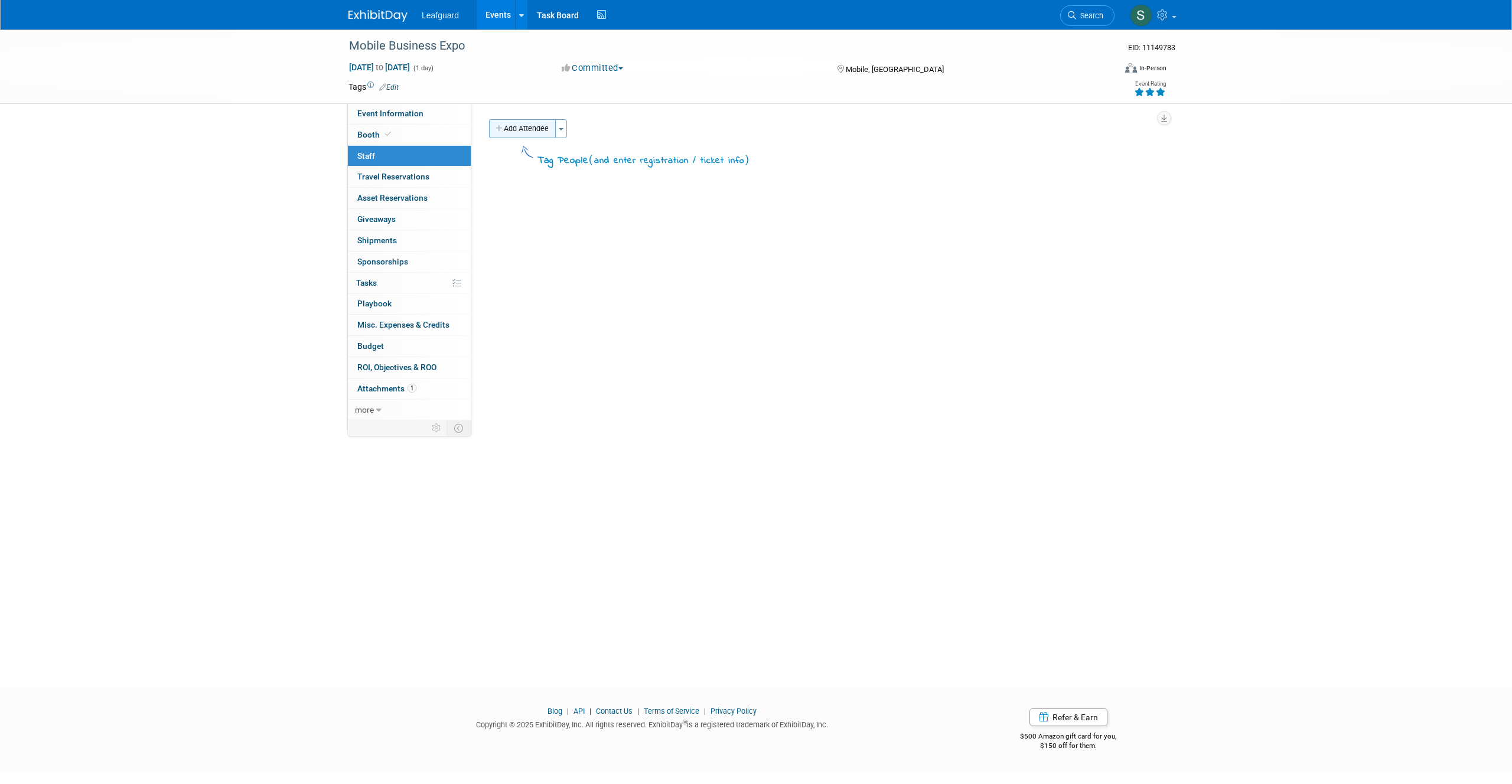
click at [536, 132] on button "Add Attendee" at bounding box center [522, 129] width 67 height 19
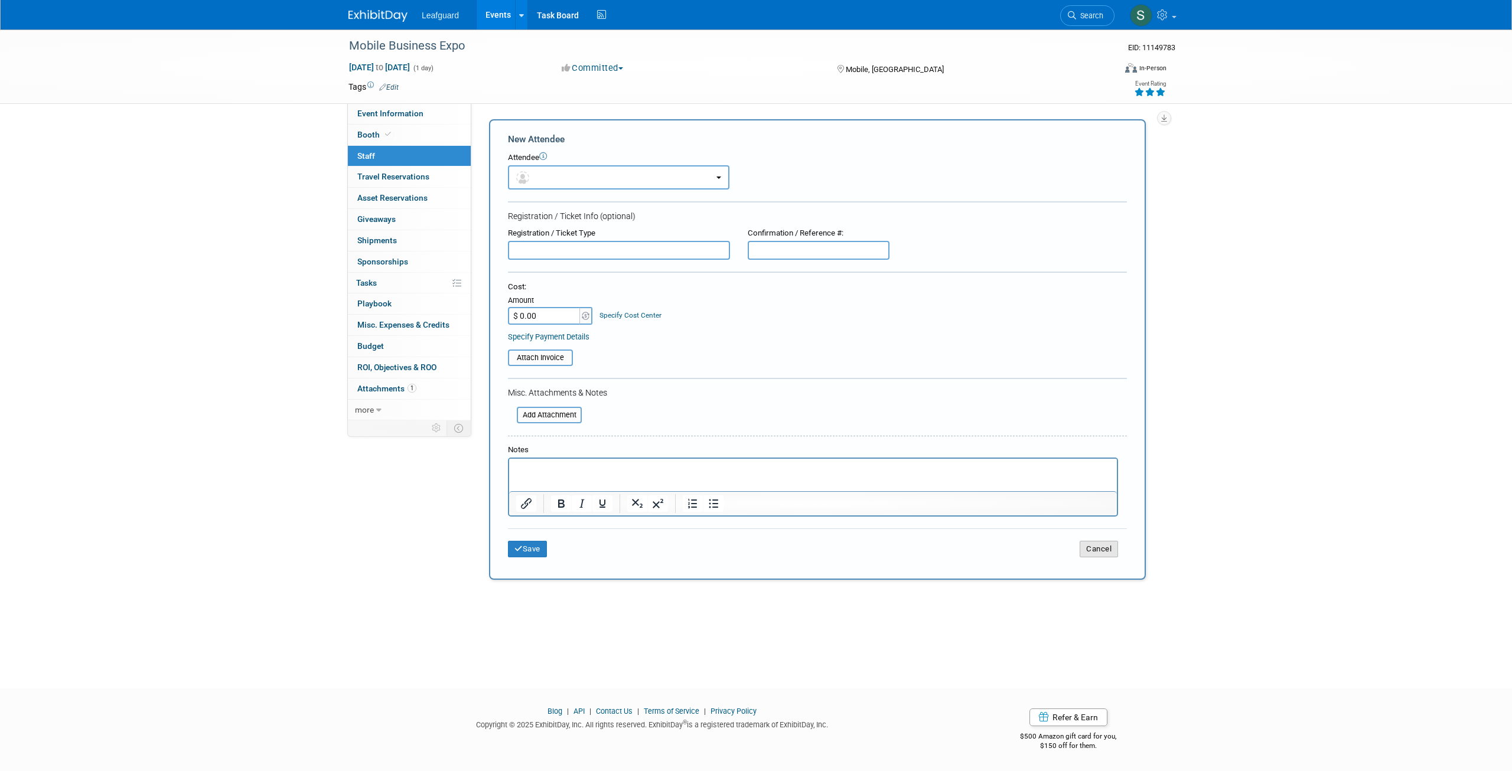
drag, startPoint x: 1111, startPoint y: 553, endPoint x: 948, endPoint y: 497, distance: 172.4
click at [1109, 552] on button "Cancel" at bounding box center [1099, 549] width 38 height 17
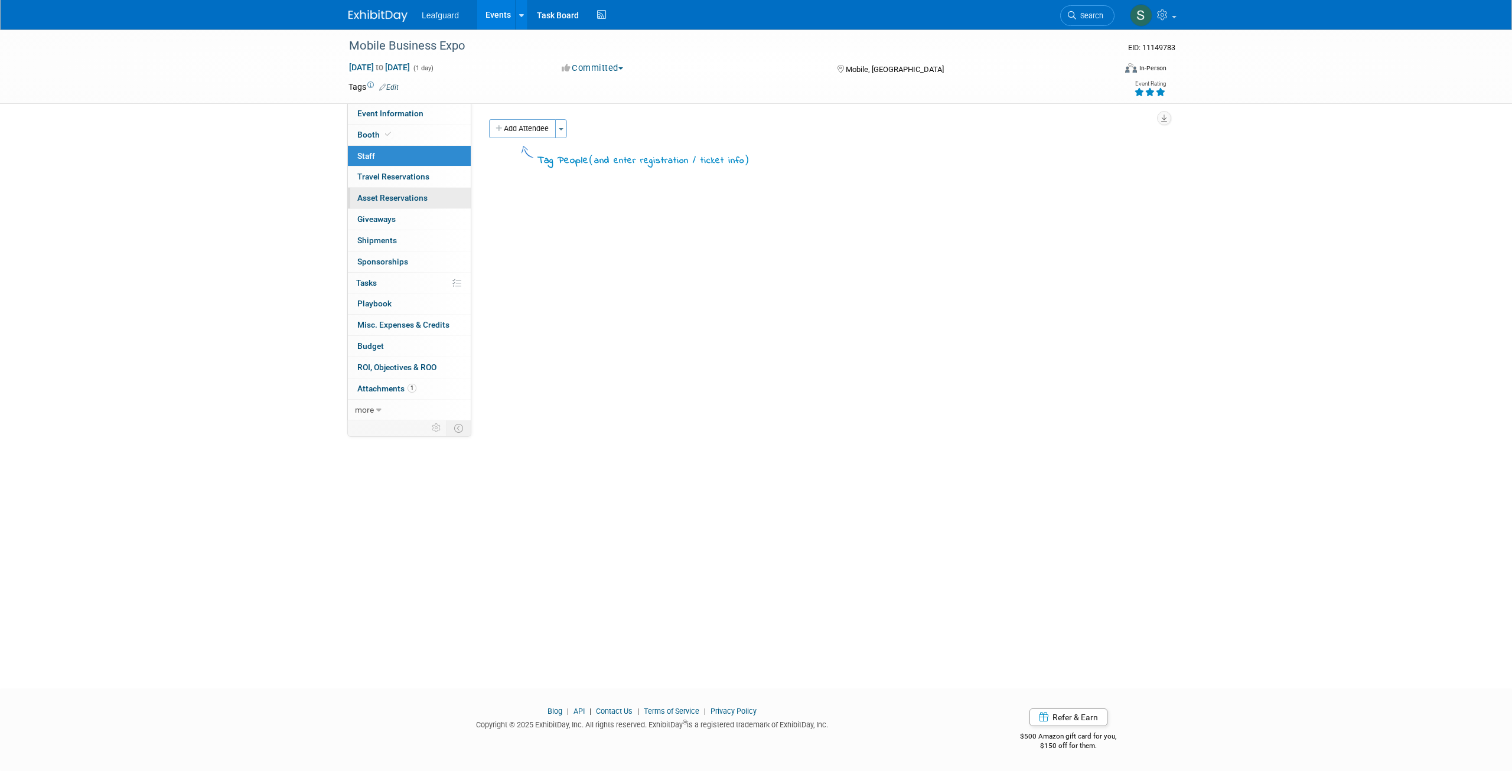
click at [392, 197] on span "Asset Reservations 0" at bounding box center [392, 198] width 70 height 10
click at [589, 127] on button "Reserve an Asset for this Event" at bounding box center [554, 129] width 125 height 19
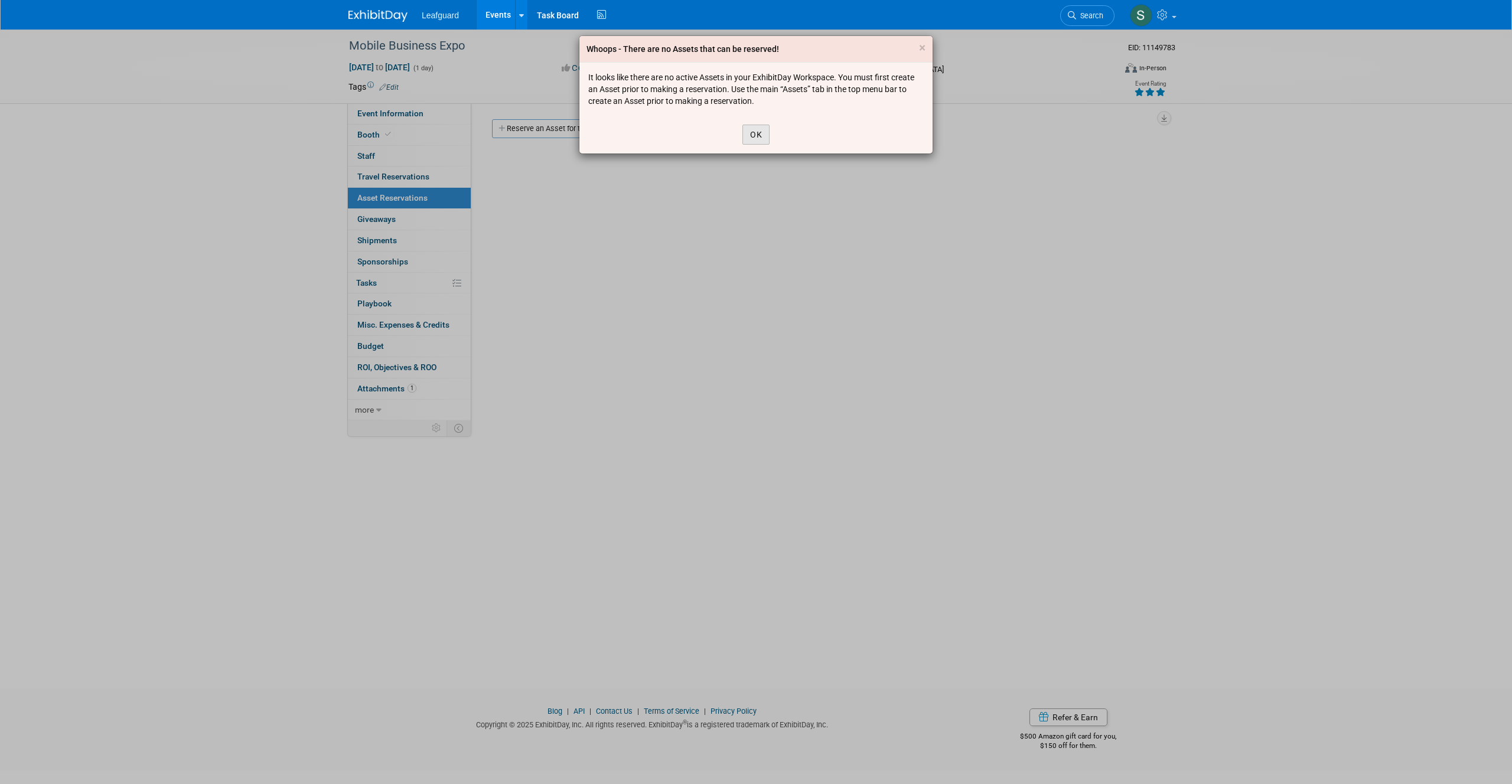
click at [759, 136] on button "OK" at bounding box center [756, 135] width 27 height 20
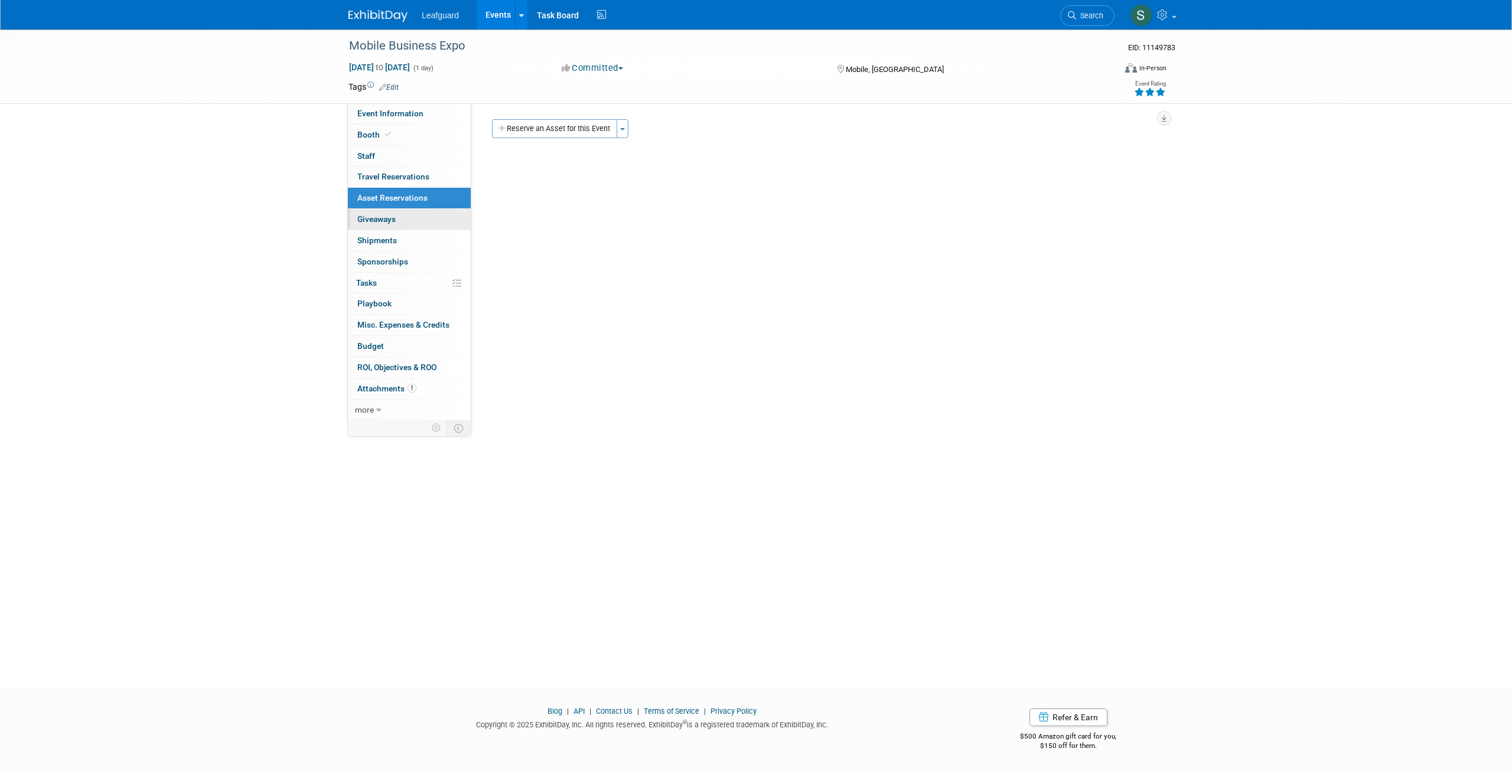
click at [408, 214] on link "0 Giveaways 0" at bounding box center [409, 219] width 123 height 20
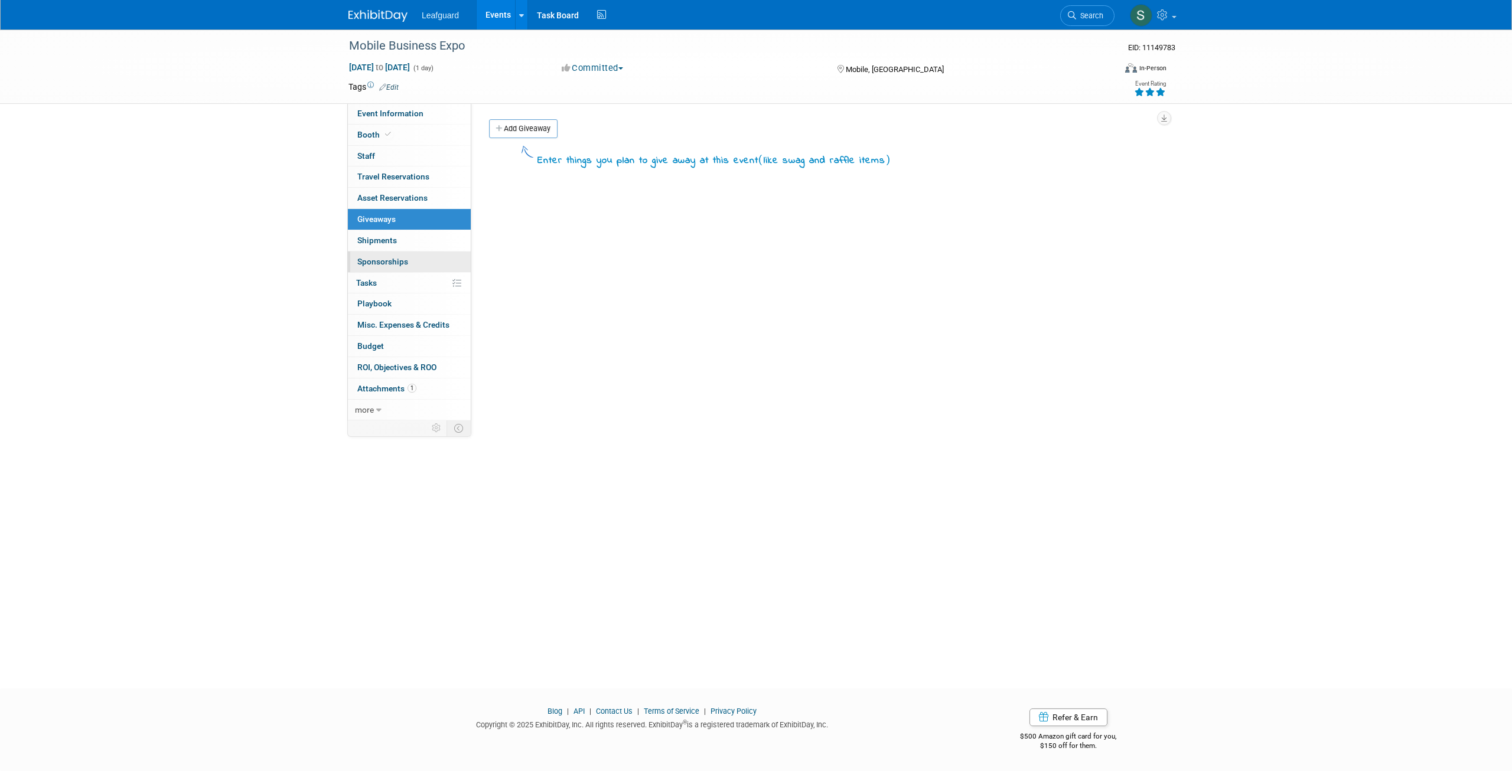
click at [408, 262] on link "0 Sponsorships 0" at bounding box center [409, 262] width 123 height 20
click at [399, 283] on link "0% Tasks 0%" at bounding box center [409, 283] width 123 height 20
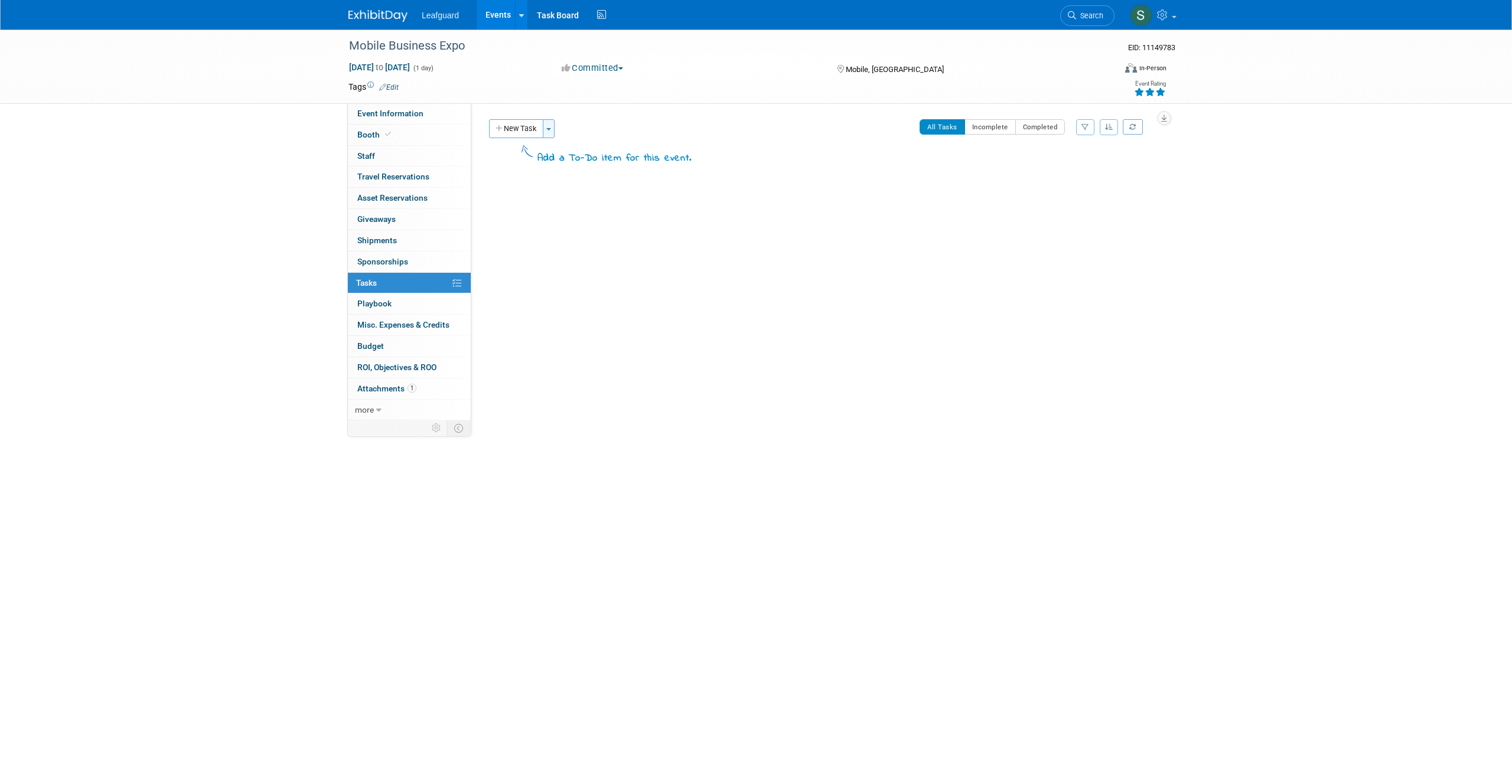
click at [548, 129] on span "button" at bounding box center [548, 129] width 4 height 3
click at [641, 156] on link "Create a new task for this event" at bounding box center [619, 152] width 149 height 20
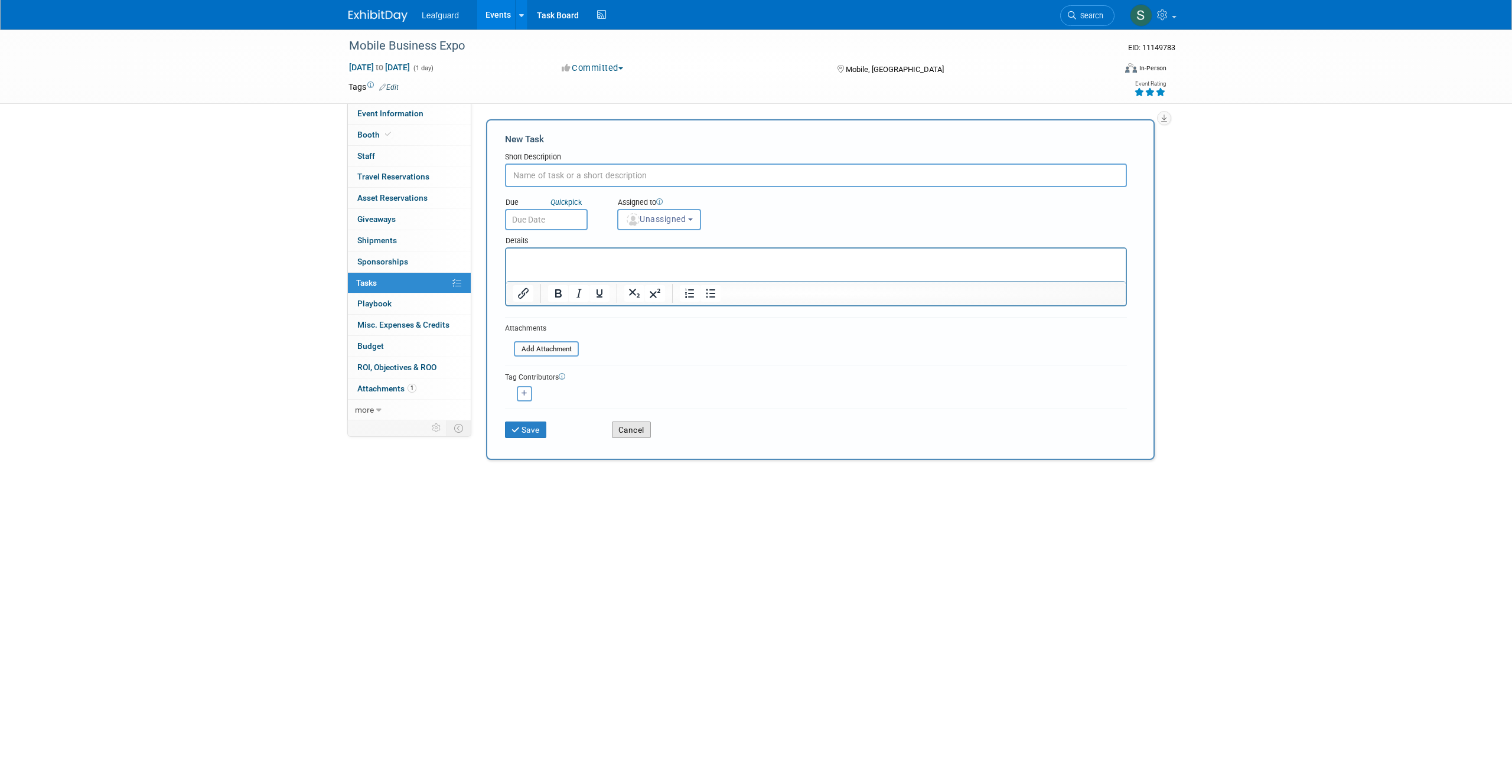
click at [628, 428] on button "Cancel" at bounding box center [631, 430] width 39 height 17
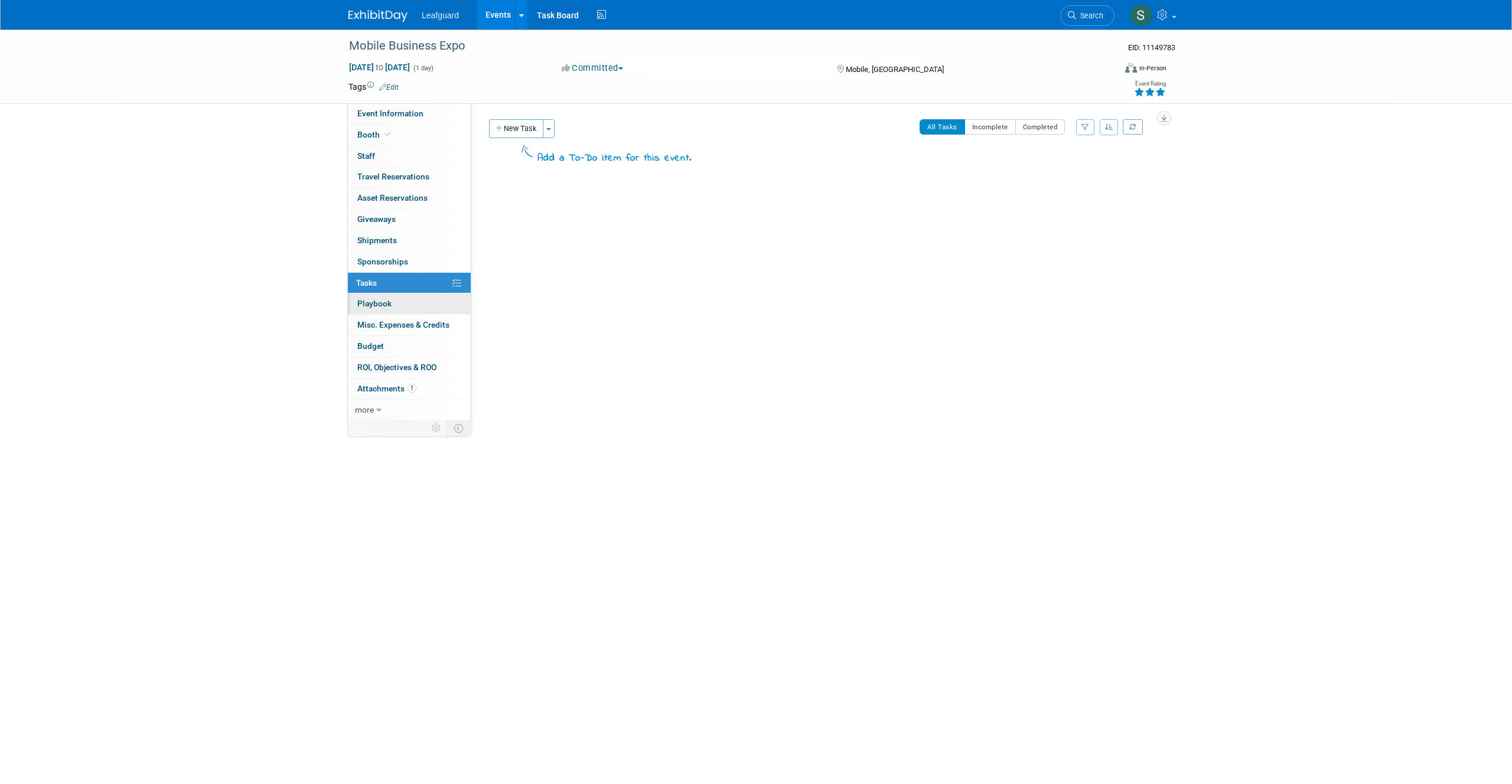
click at [412, 304] on link "0 Playbook 0" at bounding box center [409, 303] width 123 height 20
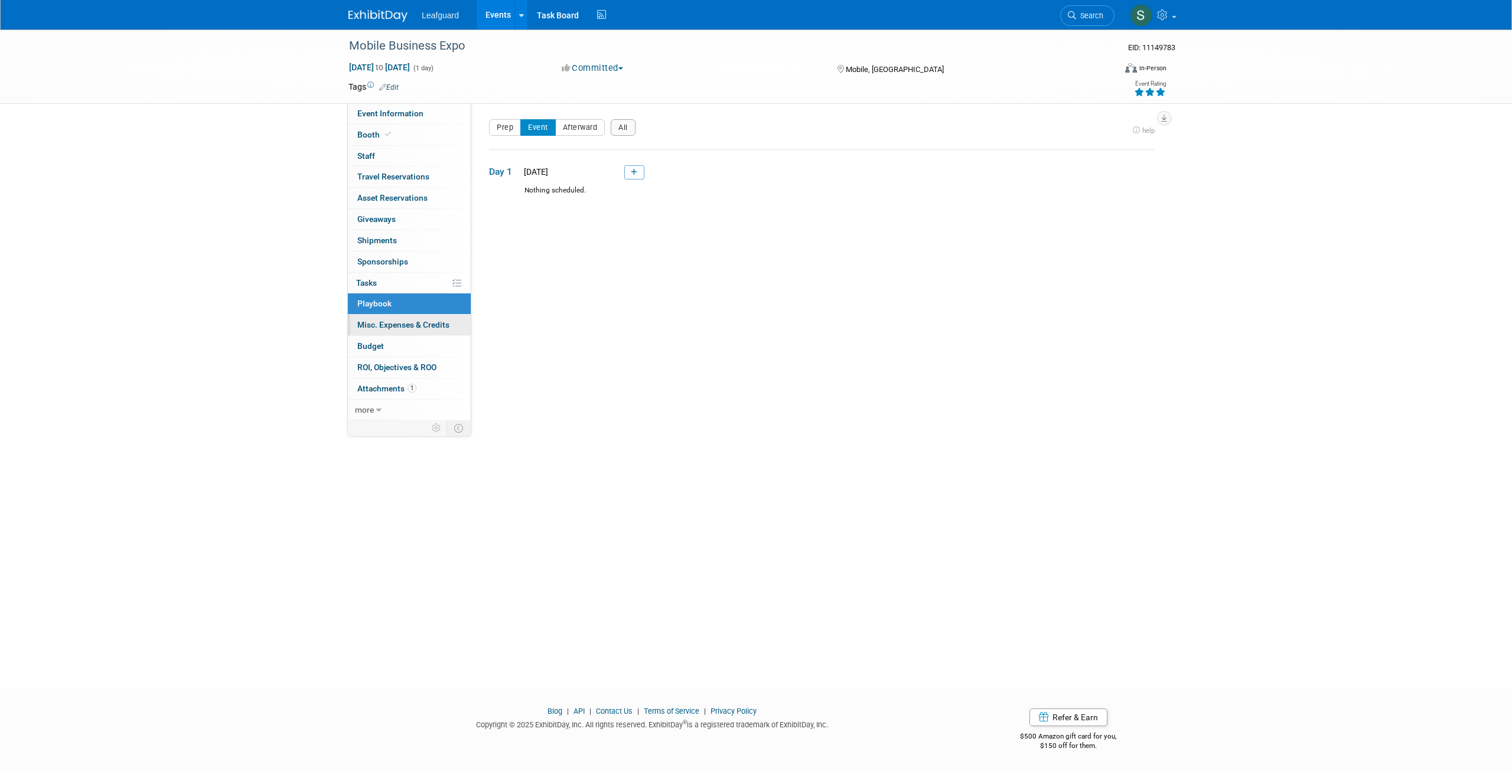
click at [427, 326] on span "Misc. Expenses & Credits 0" at bounding box center [403, 324] width 92 height 10
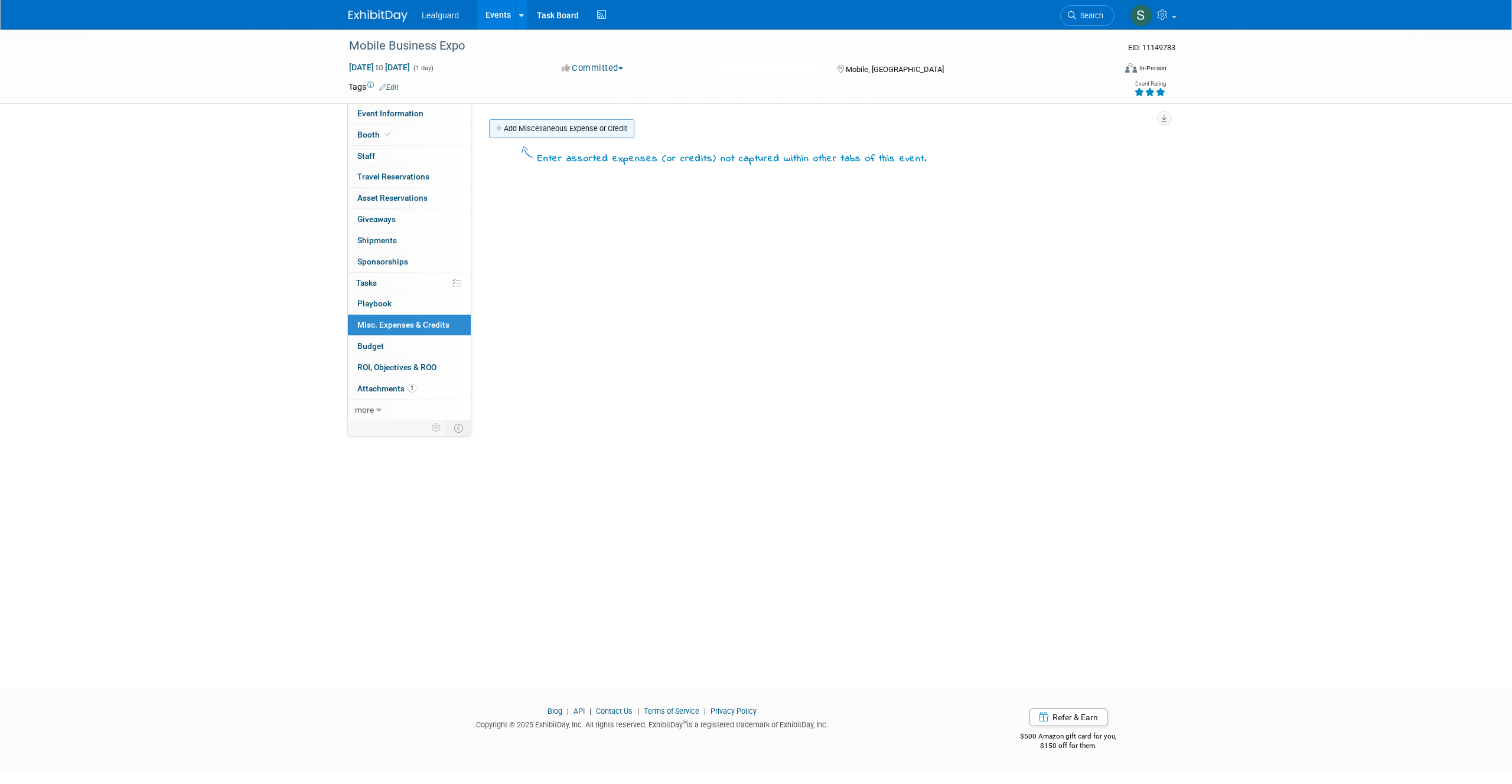
click at [572, 128] on link "Add Miscellaneous Expense or Credit" at bounding box center [562, 129] width 145 height 19
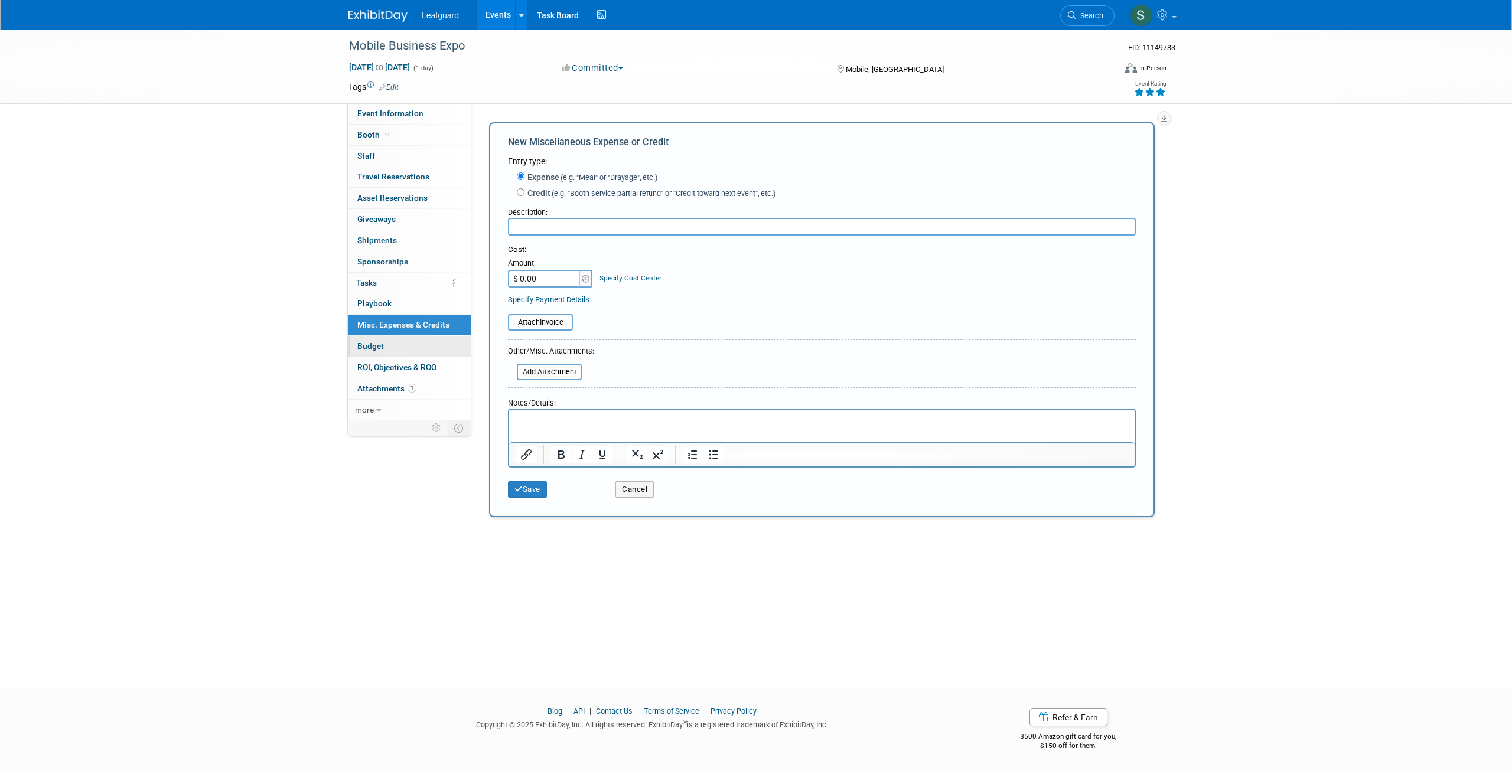
click at [384, 355] on link "Budget" at bounding box center [409, 346] width 123 height 20
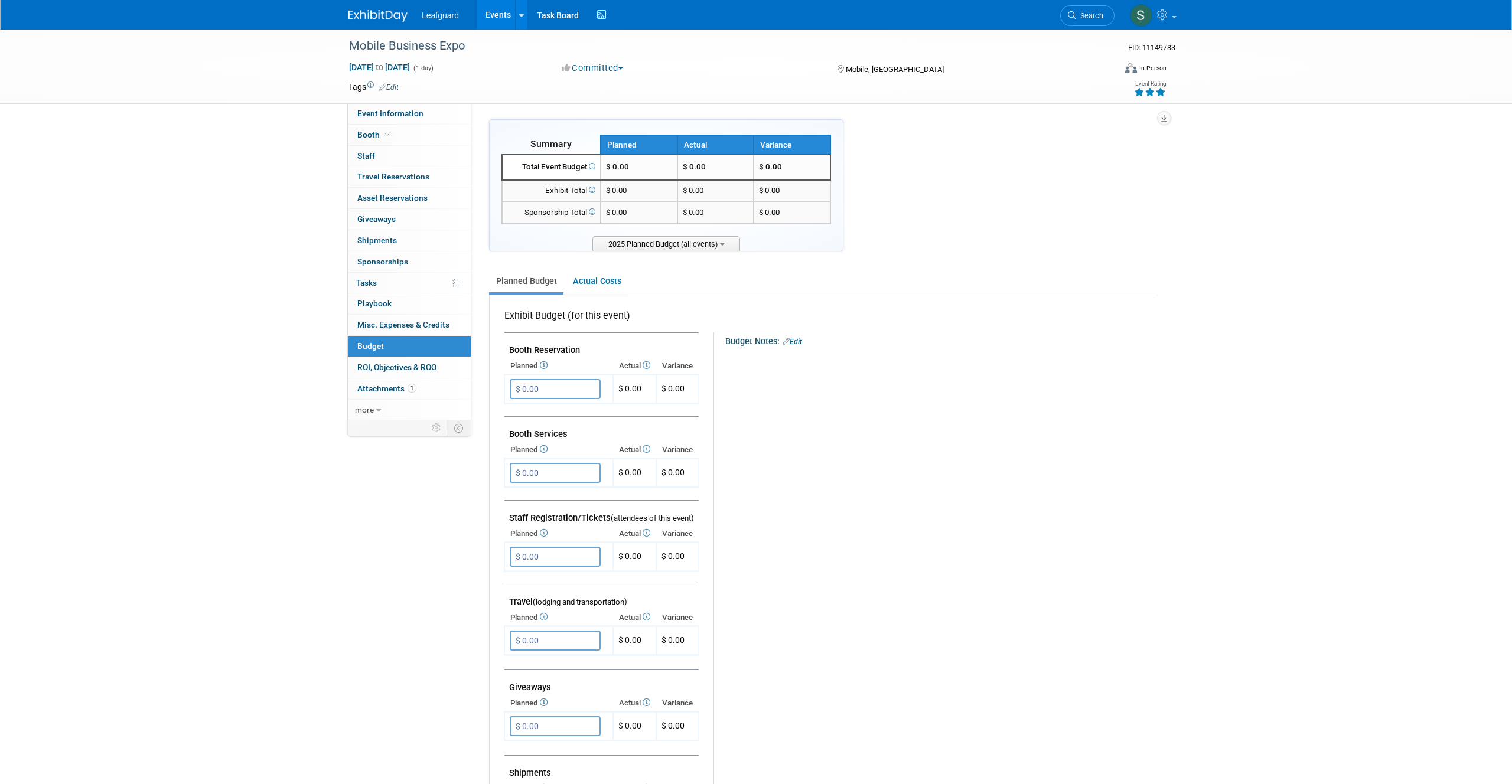
scroll to position [24, 0]
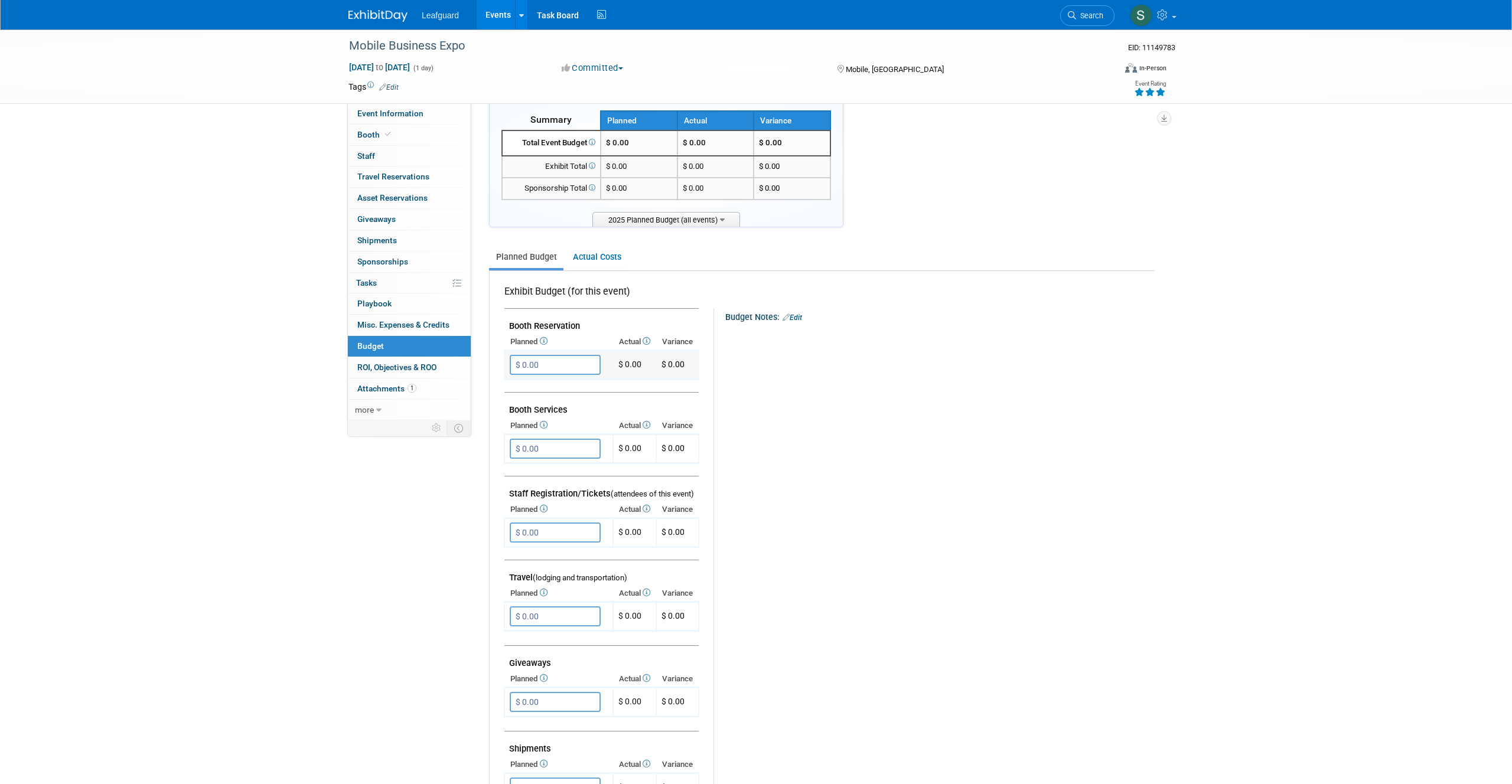
click at [554, 369] on input "$ 0.00" at bounding box center [555, 365] width 91 height 20
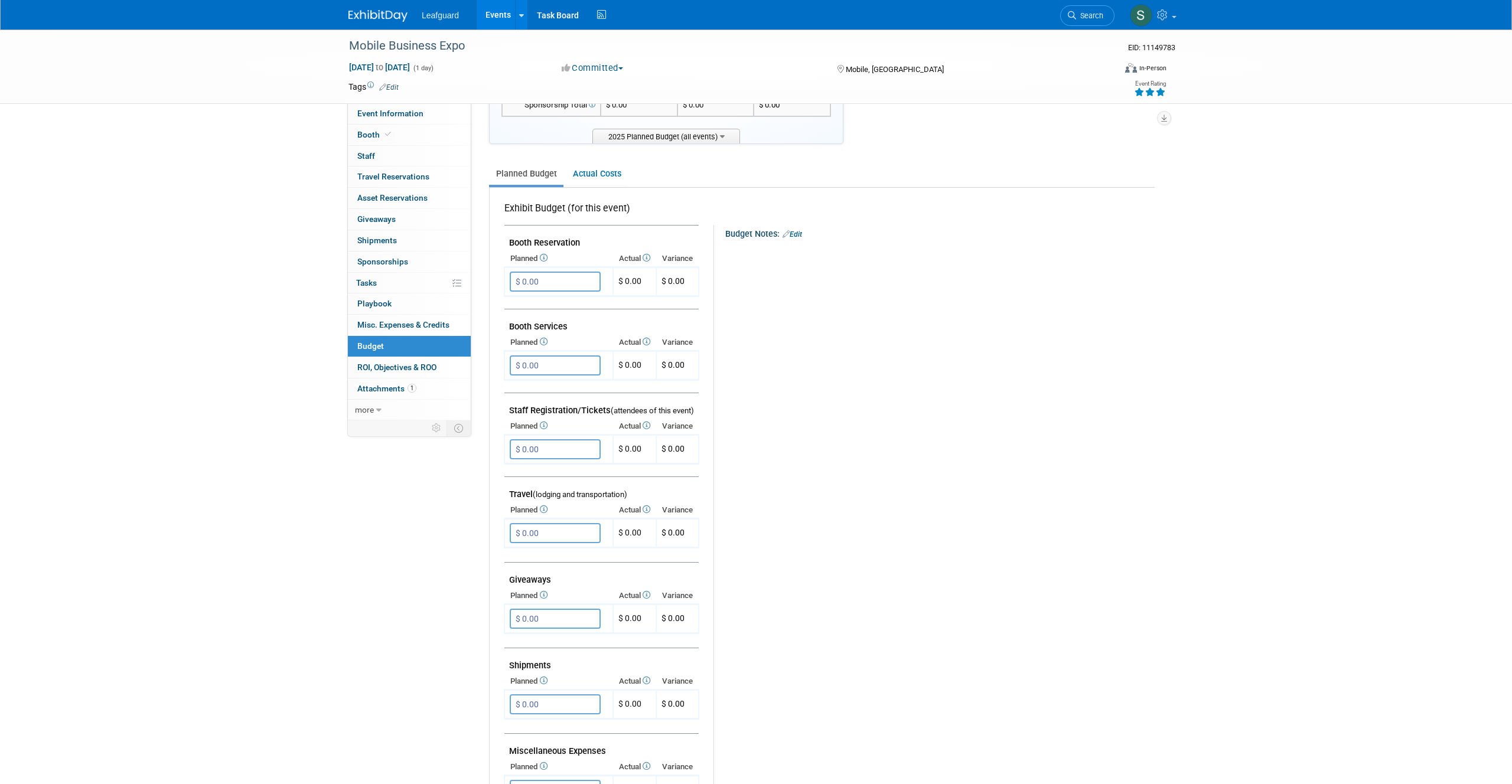
scroll to position [0, 0]
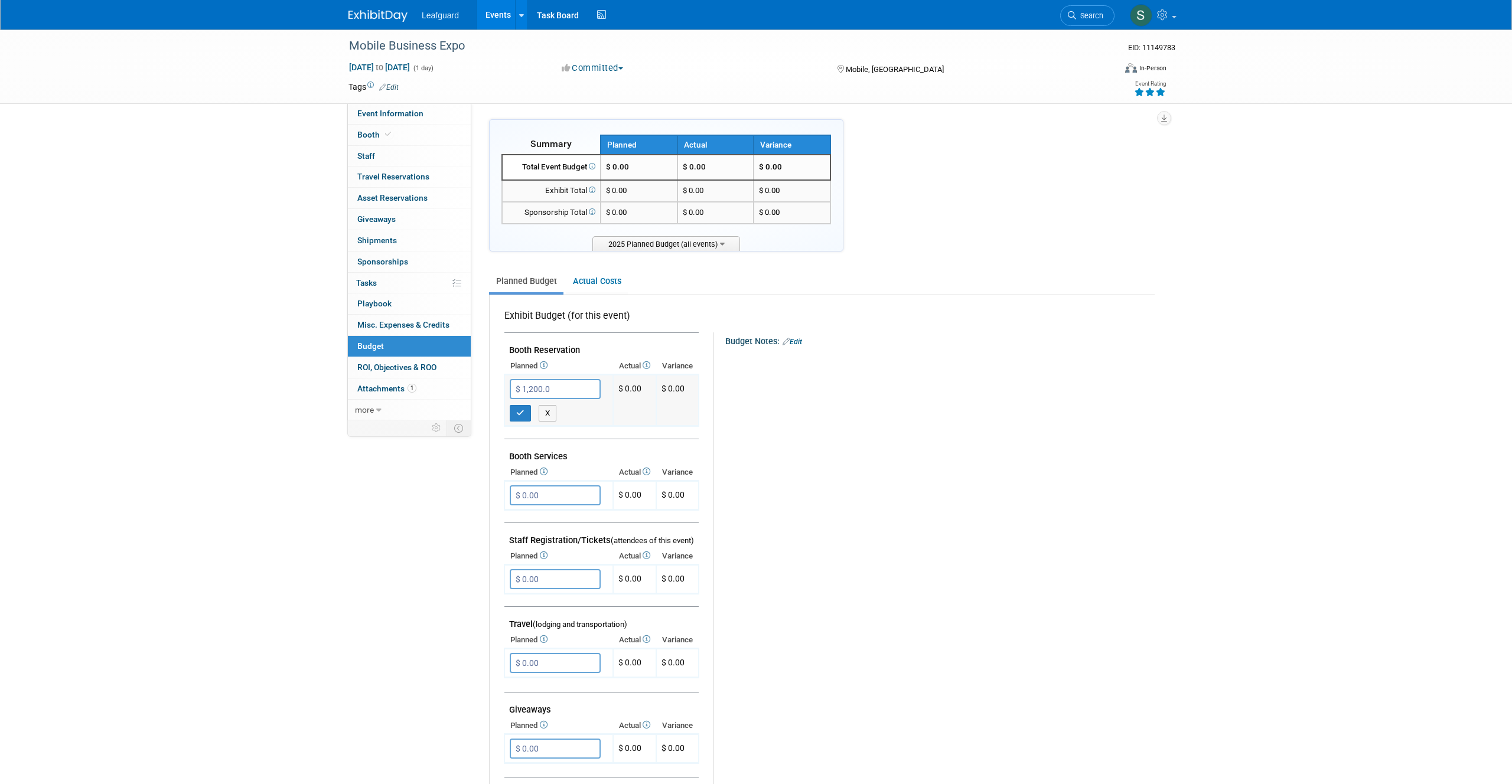
type input "$ 1,200.00"
click at [524, 409] on icon "button" at bounding box center [520, 413] width 8 height 8
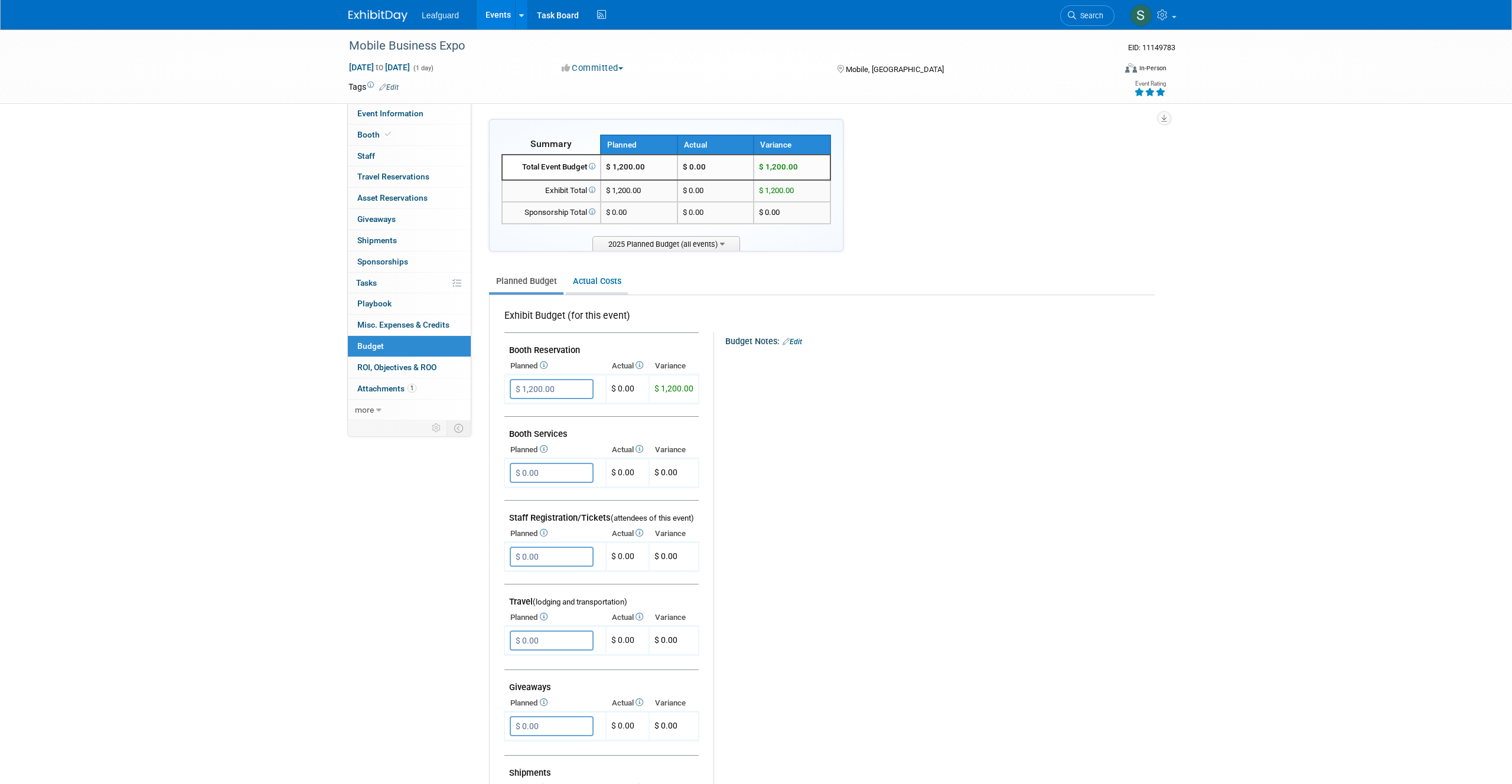
click at [606, 281] on link "Actual Costs" at bounding box center [596, 281] width 62 height 22
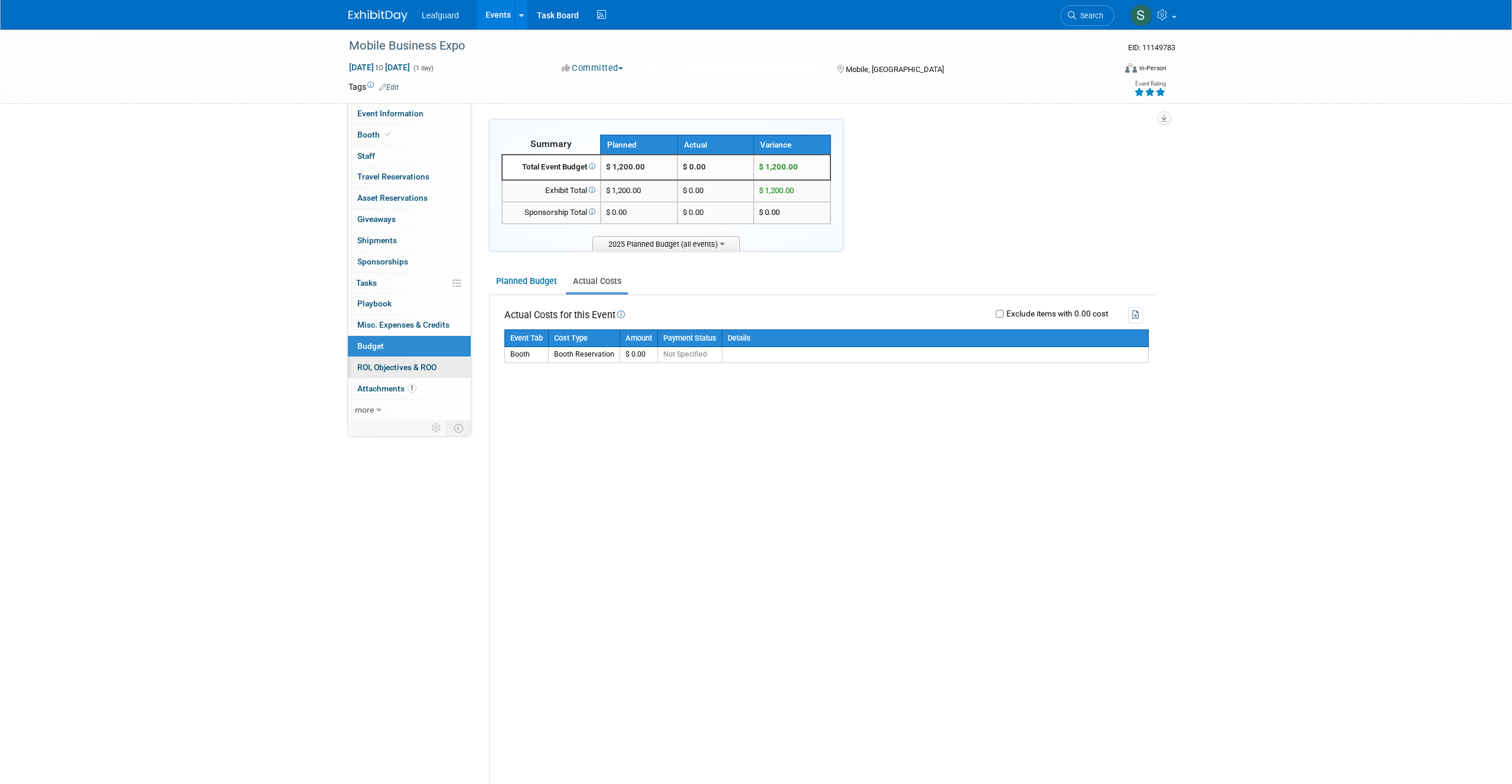
click at [392, 366] on span "ROI, Objectives & ROO 0" at bounding box center [397, 367] width 79 height 10
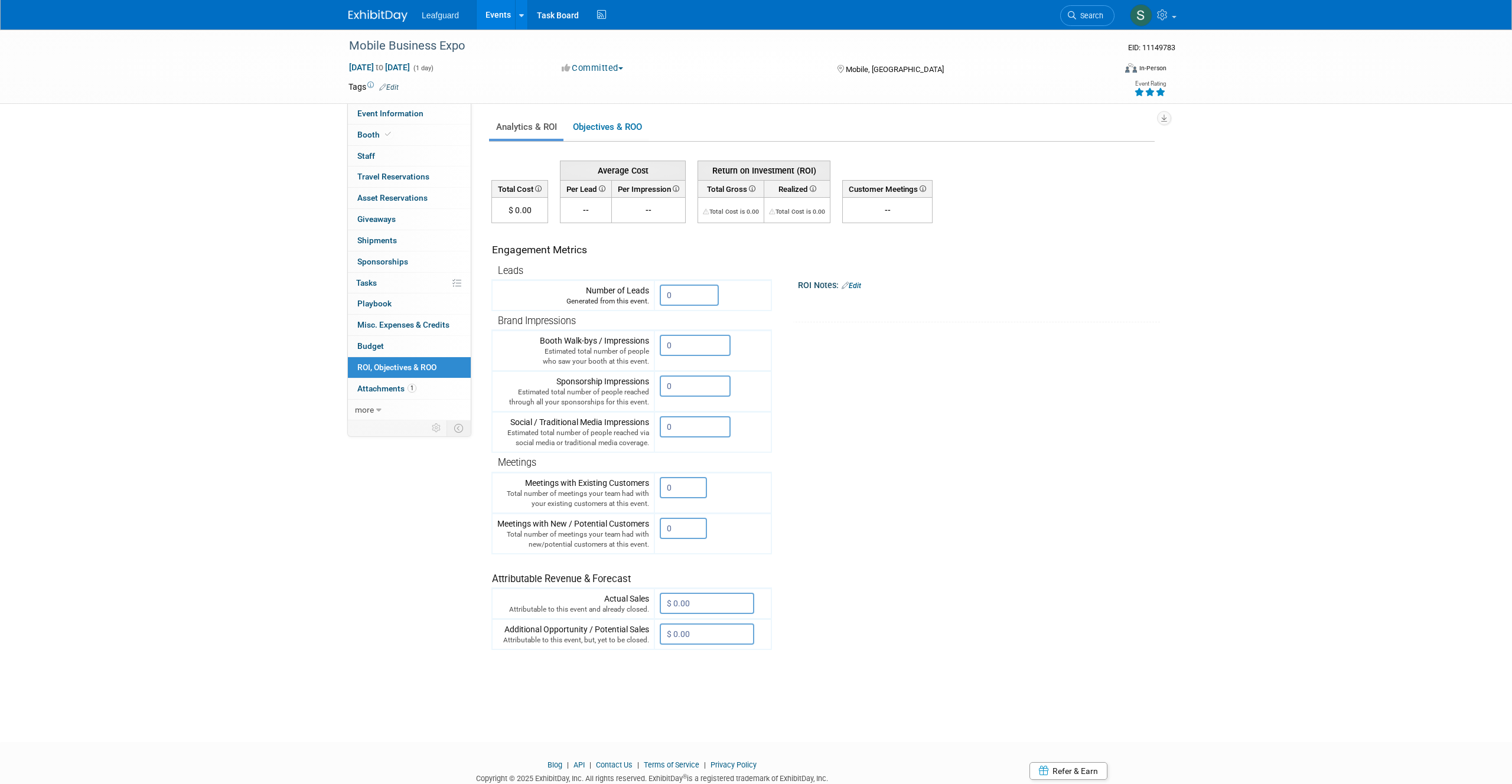
scroll to position [6, 0]
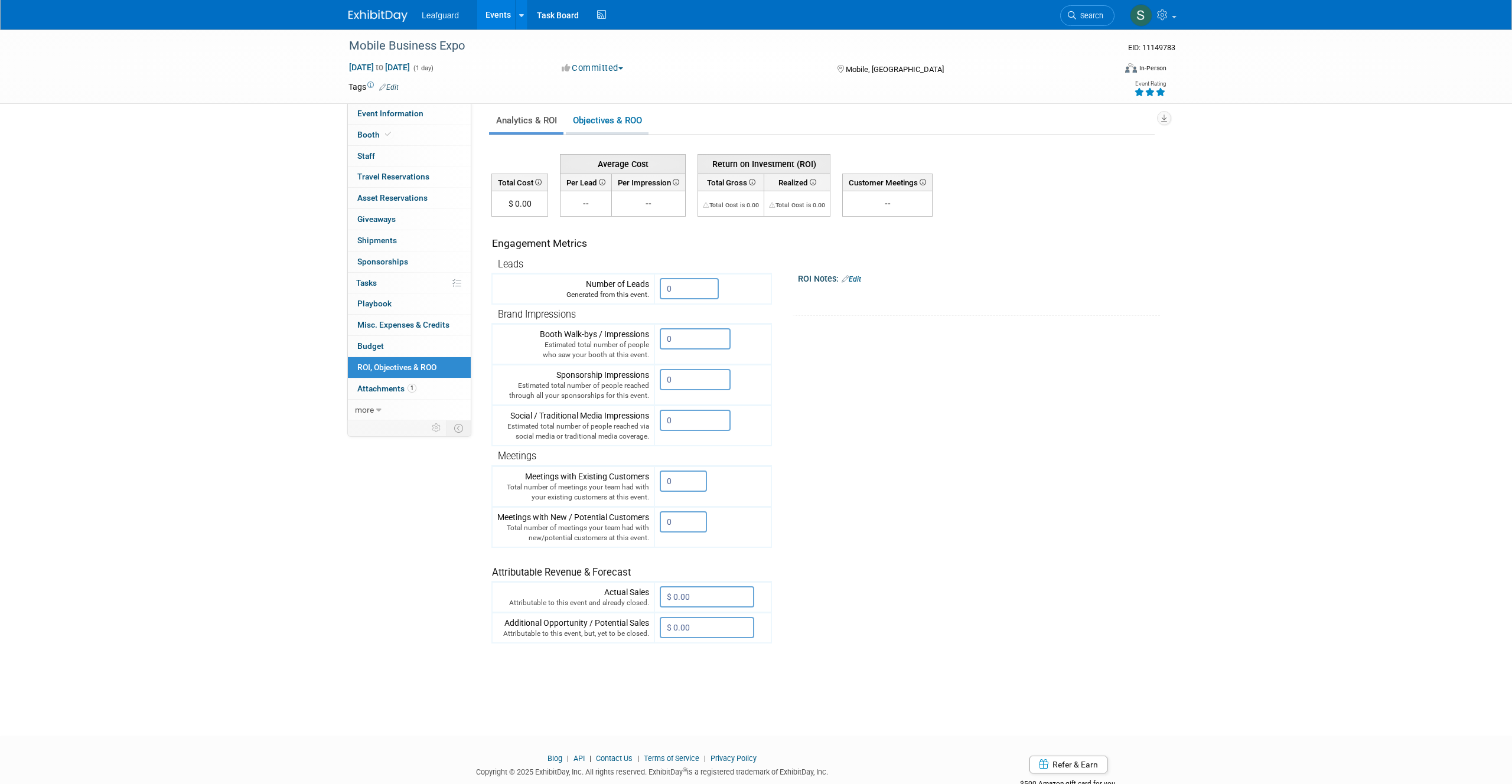
click at [617, 119] on link "Objectives & ROO 0" at bounding box center [607, 121] width 83 height 23
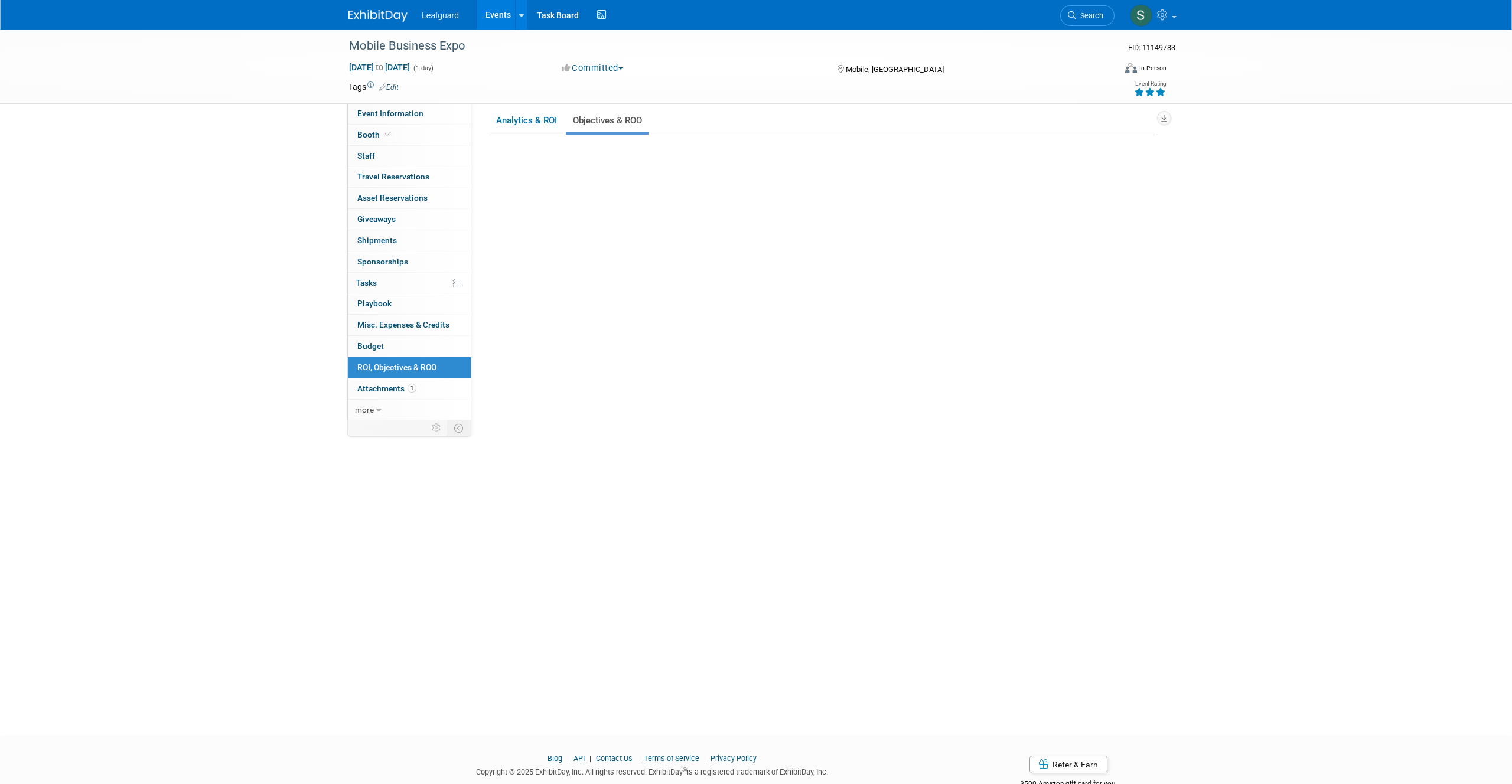
scroll to position [0, 0]
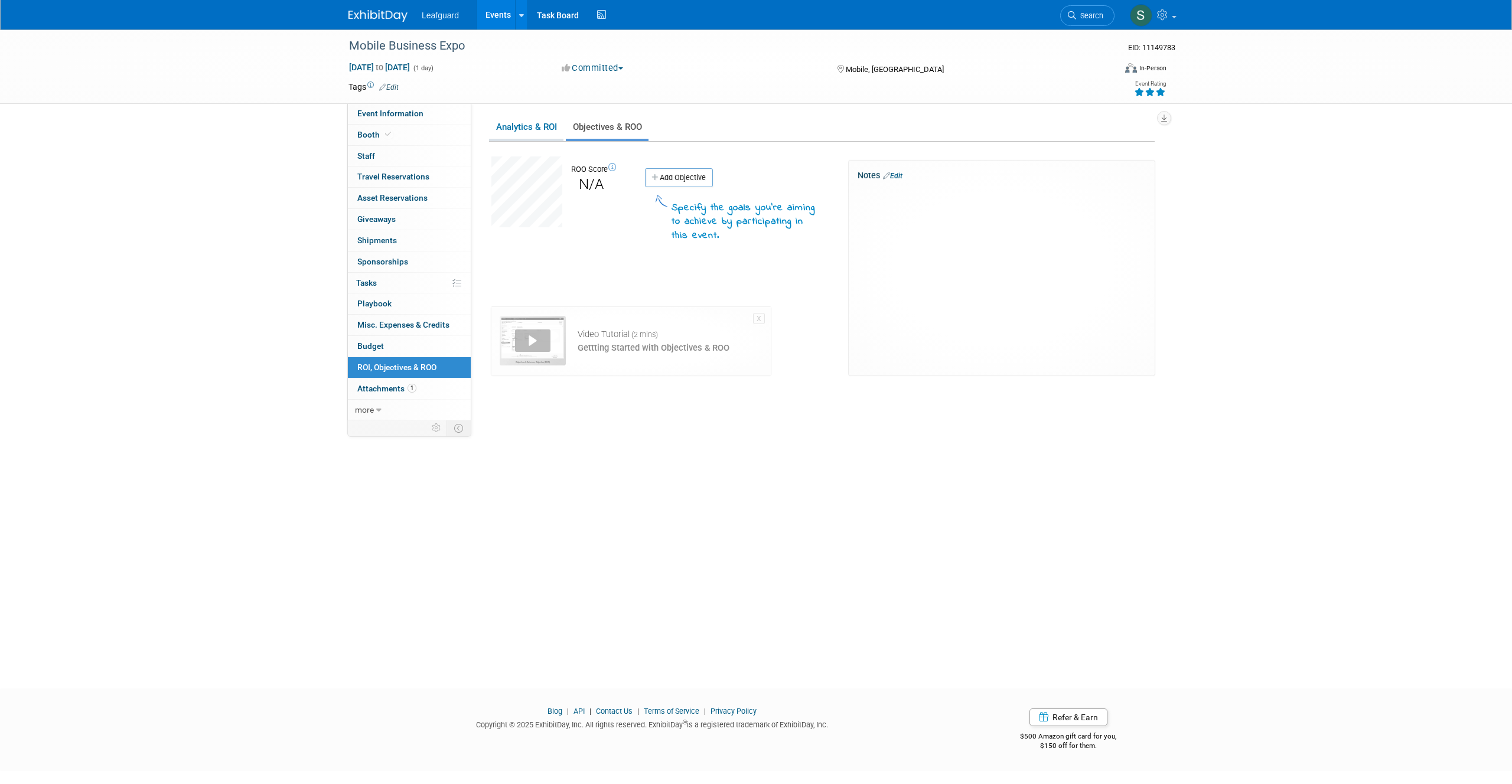
click at [541, 130] on link "Analytics & ROI" at bounding box center [526, 127] width 74 height 23
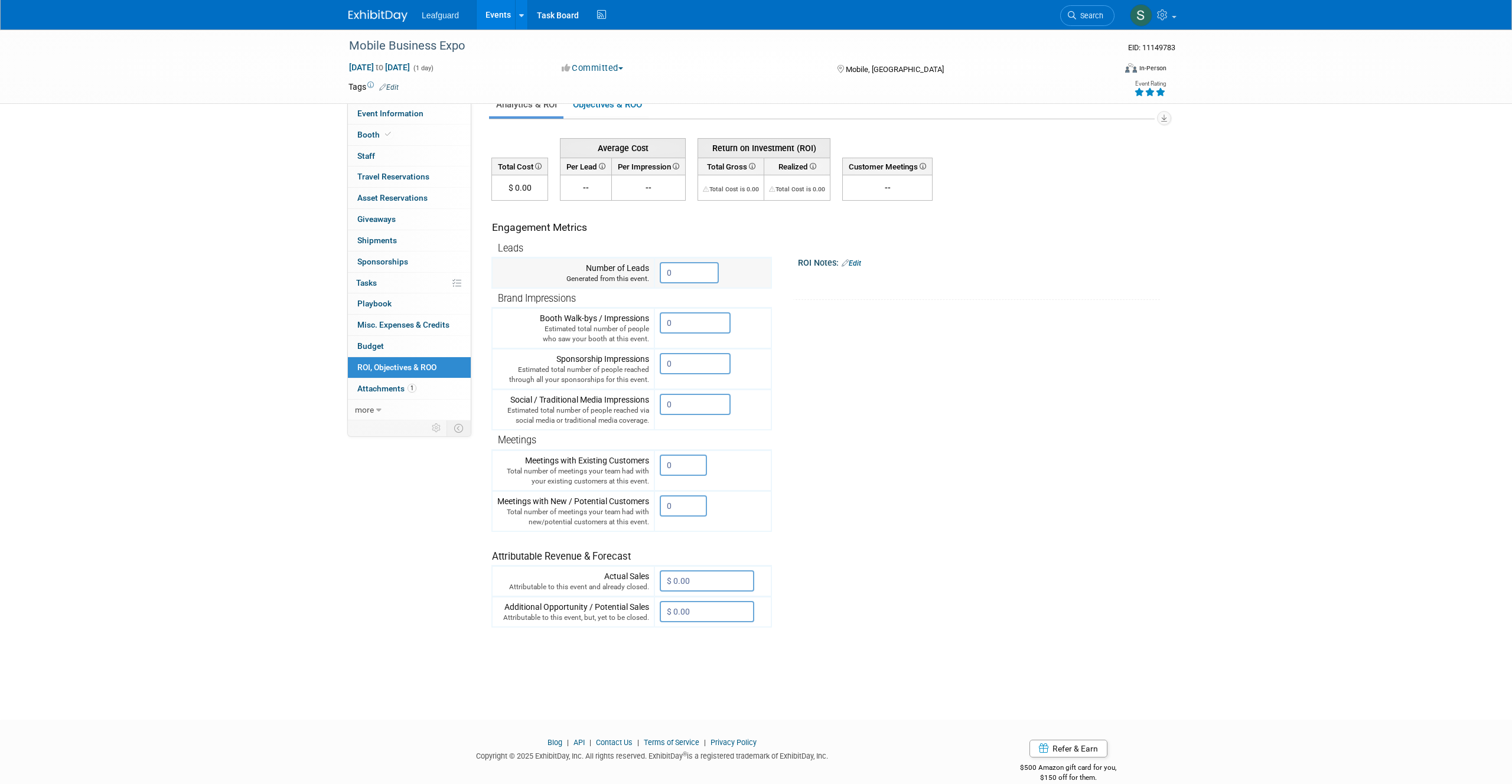
scroll to position [41, 0]
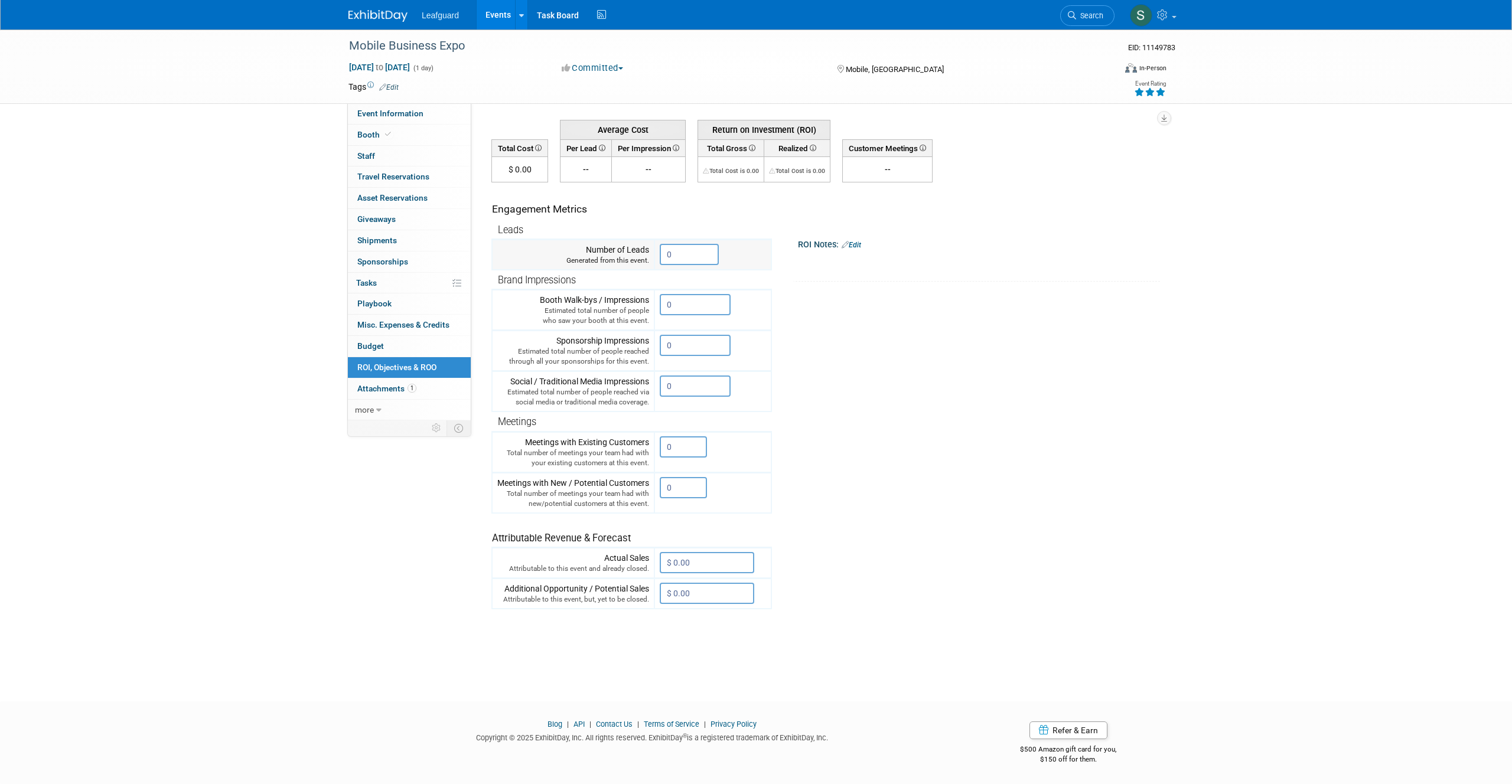
click at [692, 294] on input "0" at bounding box center [695, 304] width 71 height 21
click at [693, 251] on input "0" at bounding box center [689, 254] width 59 height 21
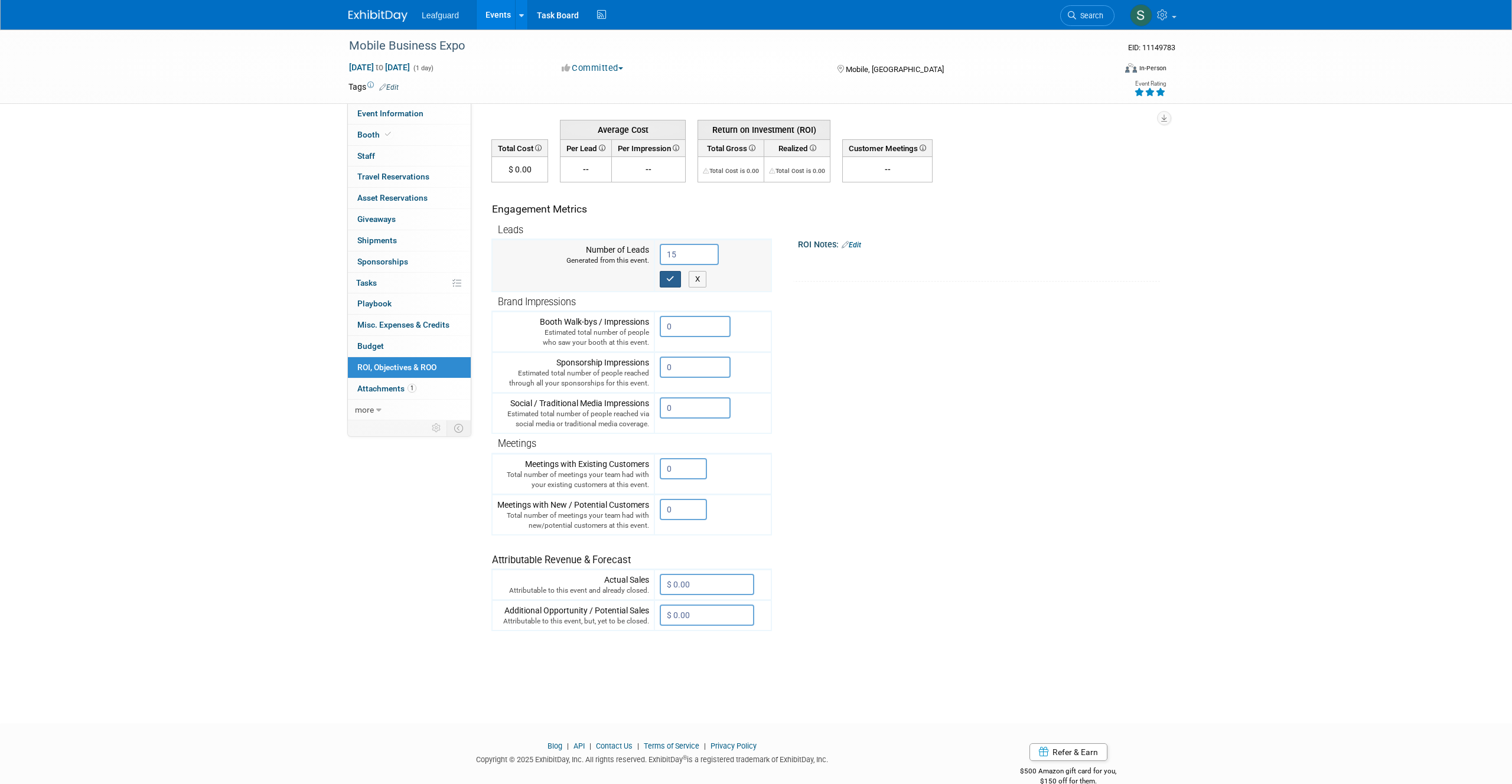
type input "15"
click at [669, 284] on button "button" at bounding box center [670, 279] width 21 height 17
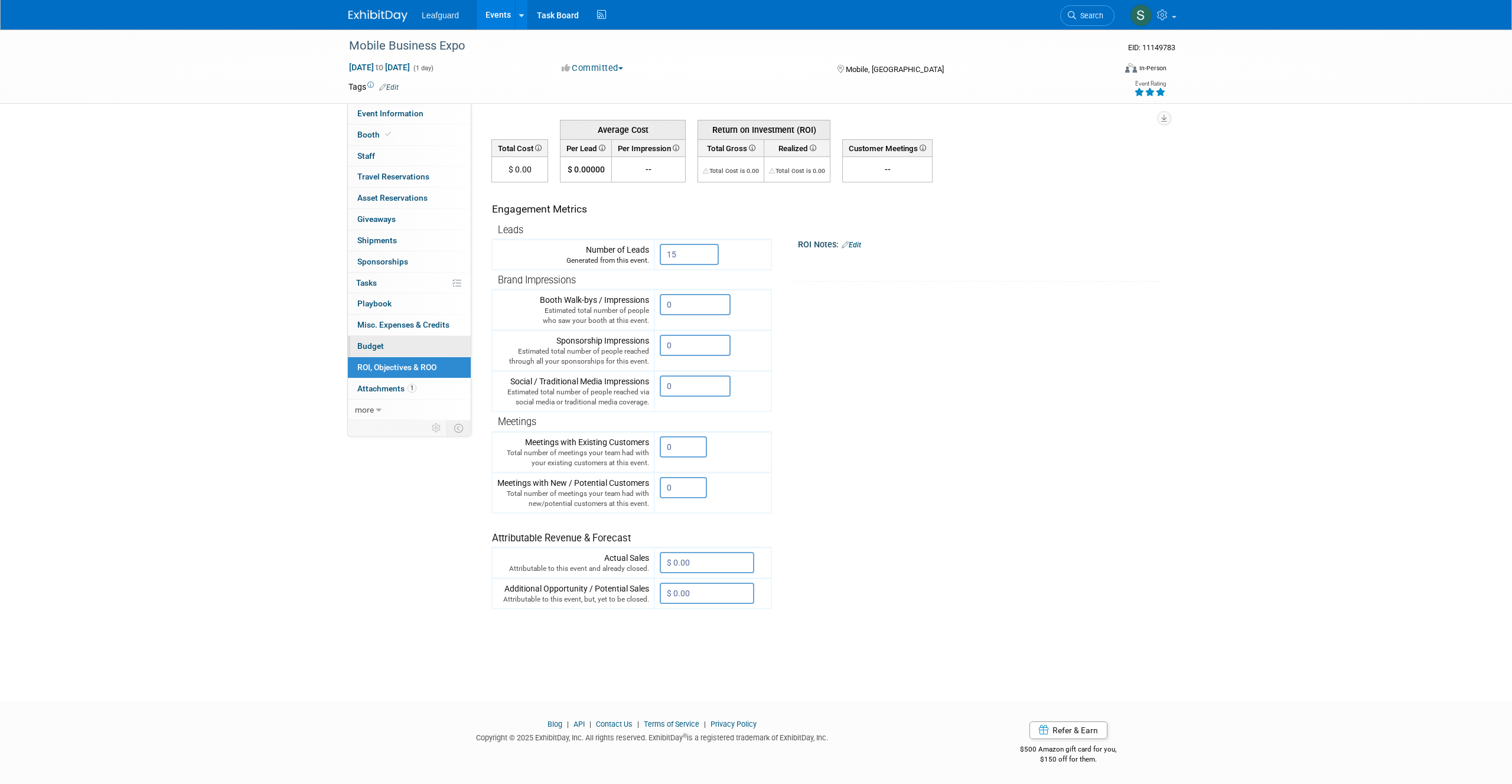
click at [389, 341] on link "Budget" at bounding box center [409, 346] width 123 height 20
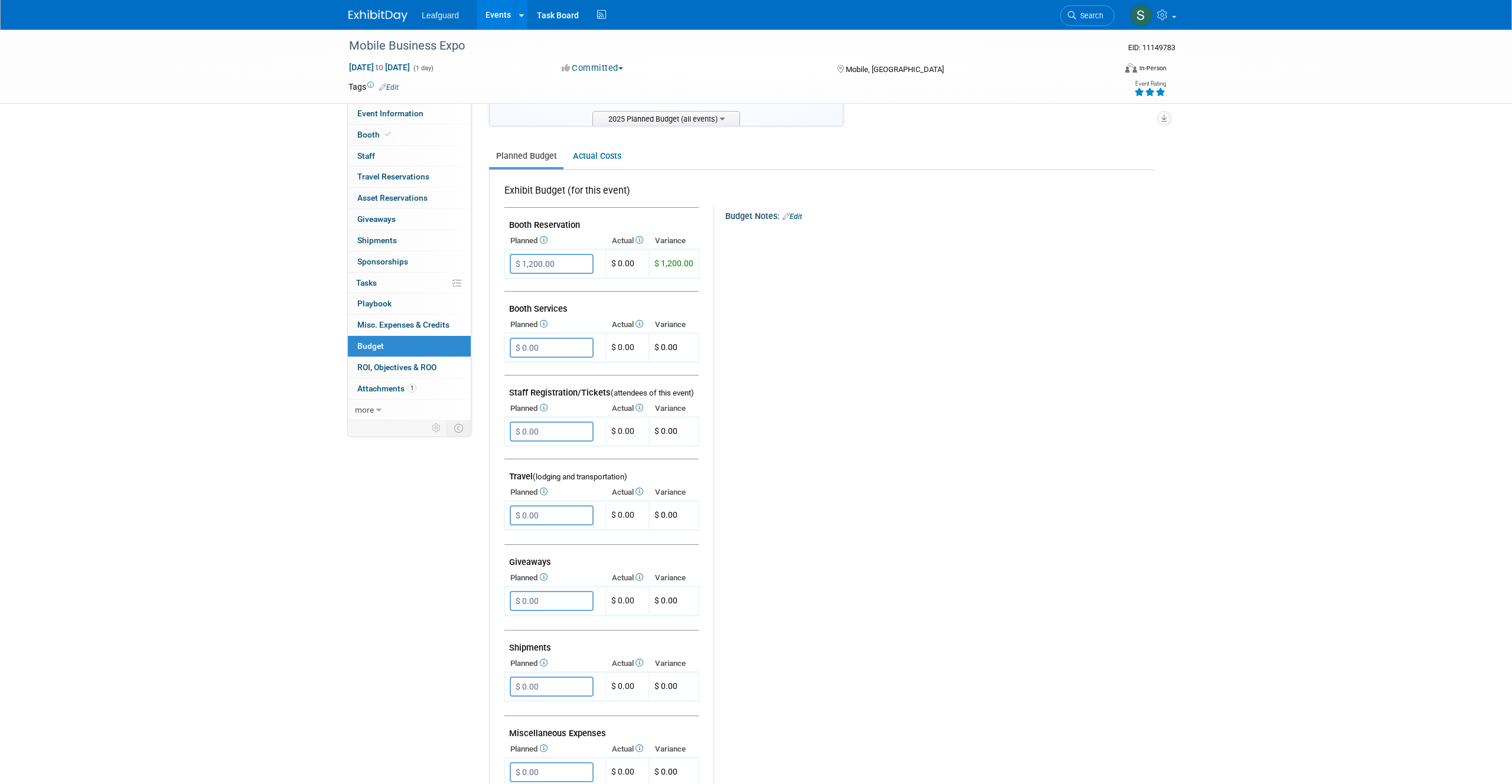
scroll to position [0, 0]
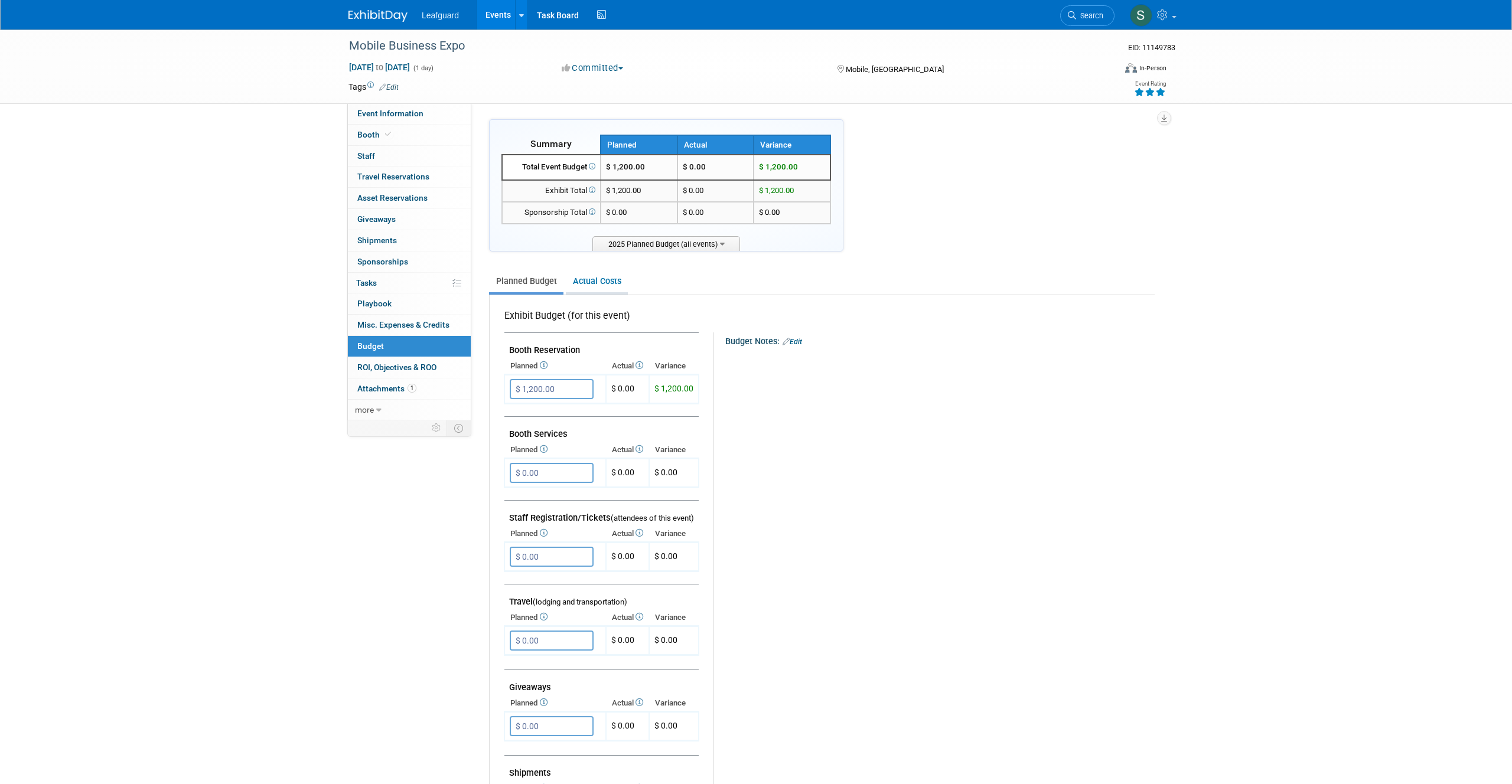
click at [590, 283] on link "Actual Costs" at bounding box center [596, 281] width 62 height 22
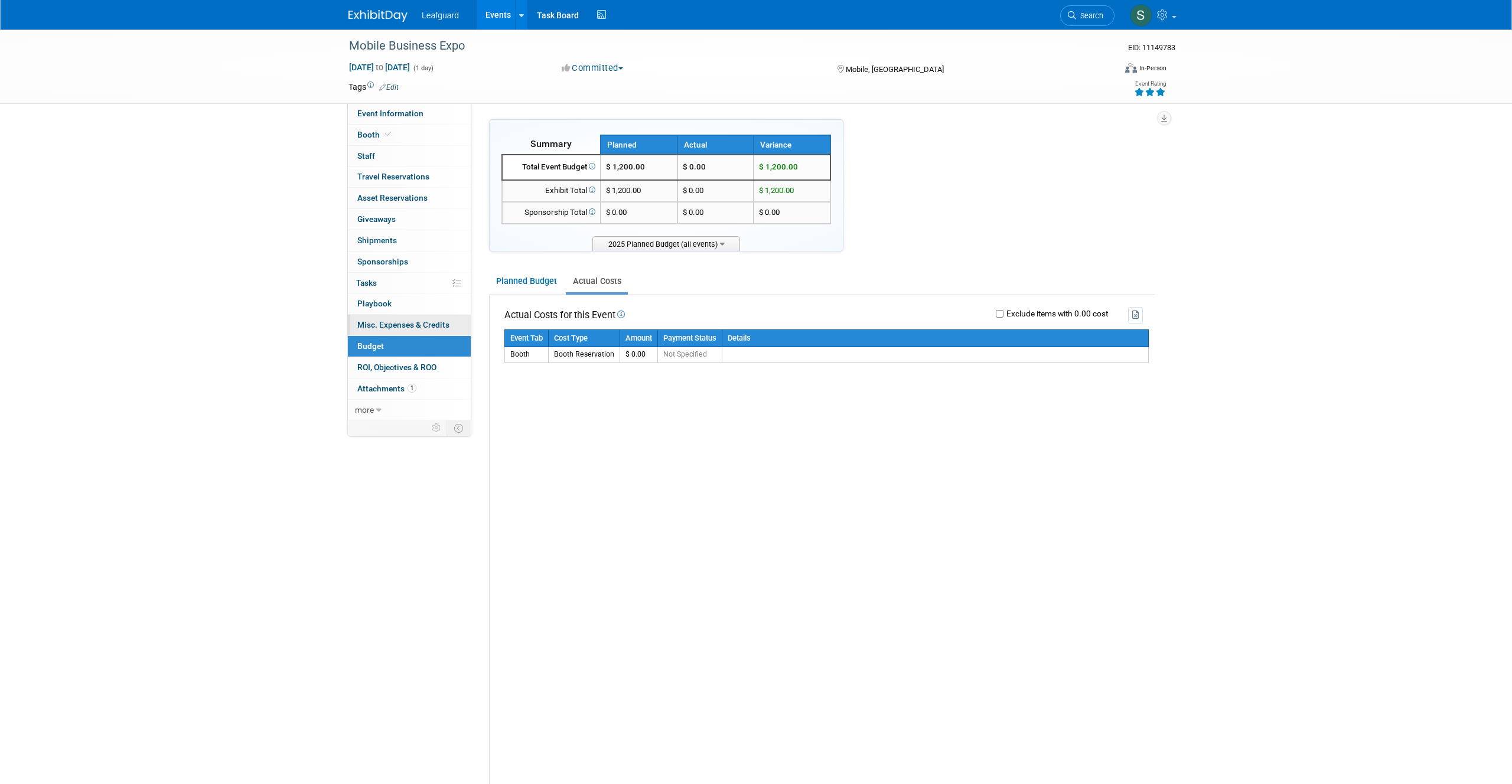
click at [409, 329] on span "Misc. Expenses & Credits 0" at bounding box center [403, 324] width 92 height 10
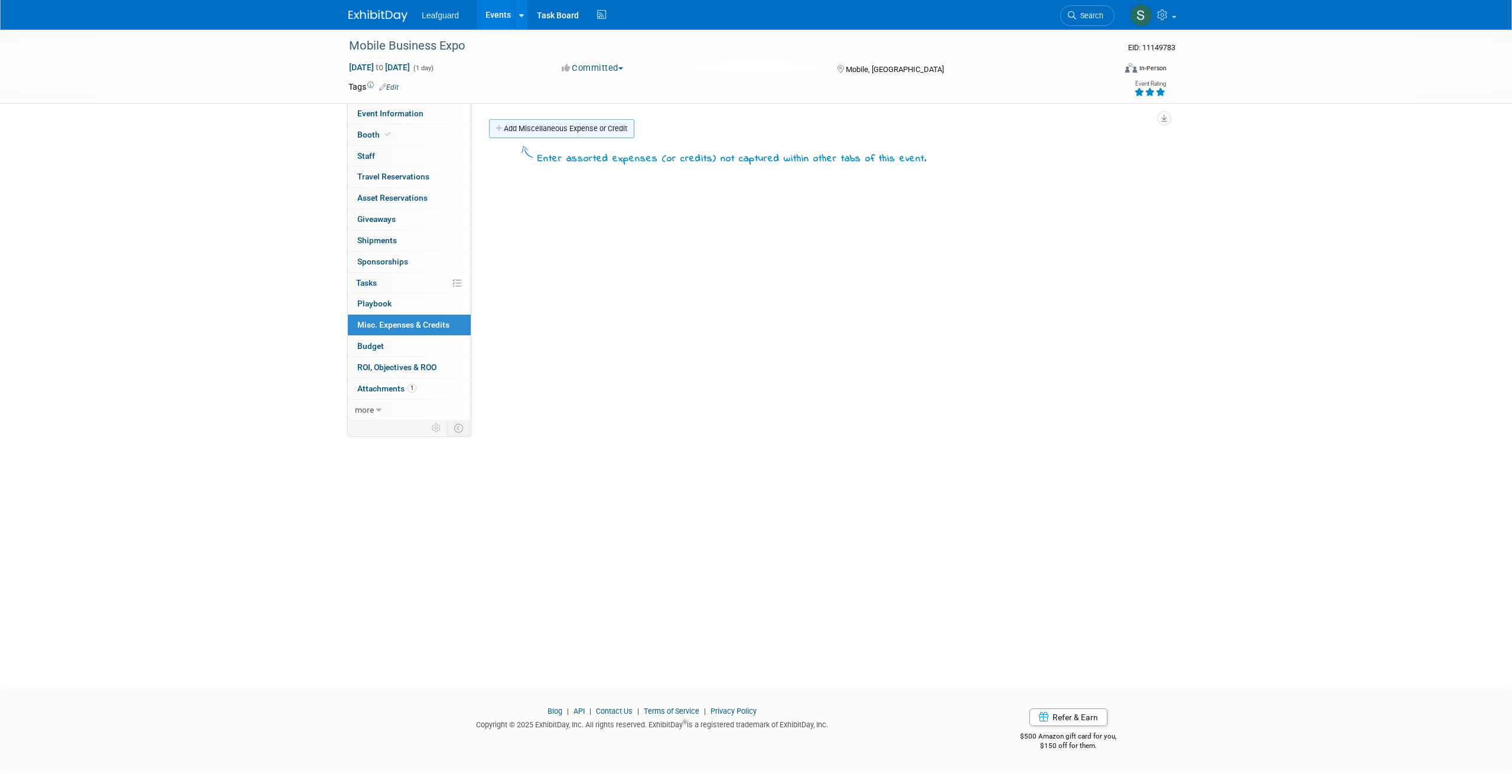
click at [597, 124] on link "Add Miscellaneous Expense or Credit" at bounding box center [562, 129] width 145 height 19
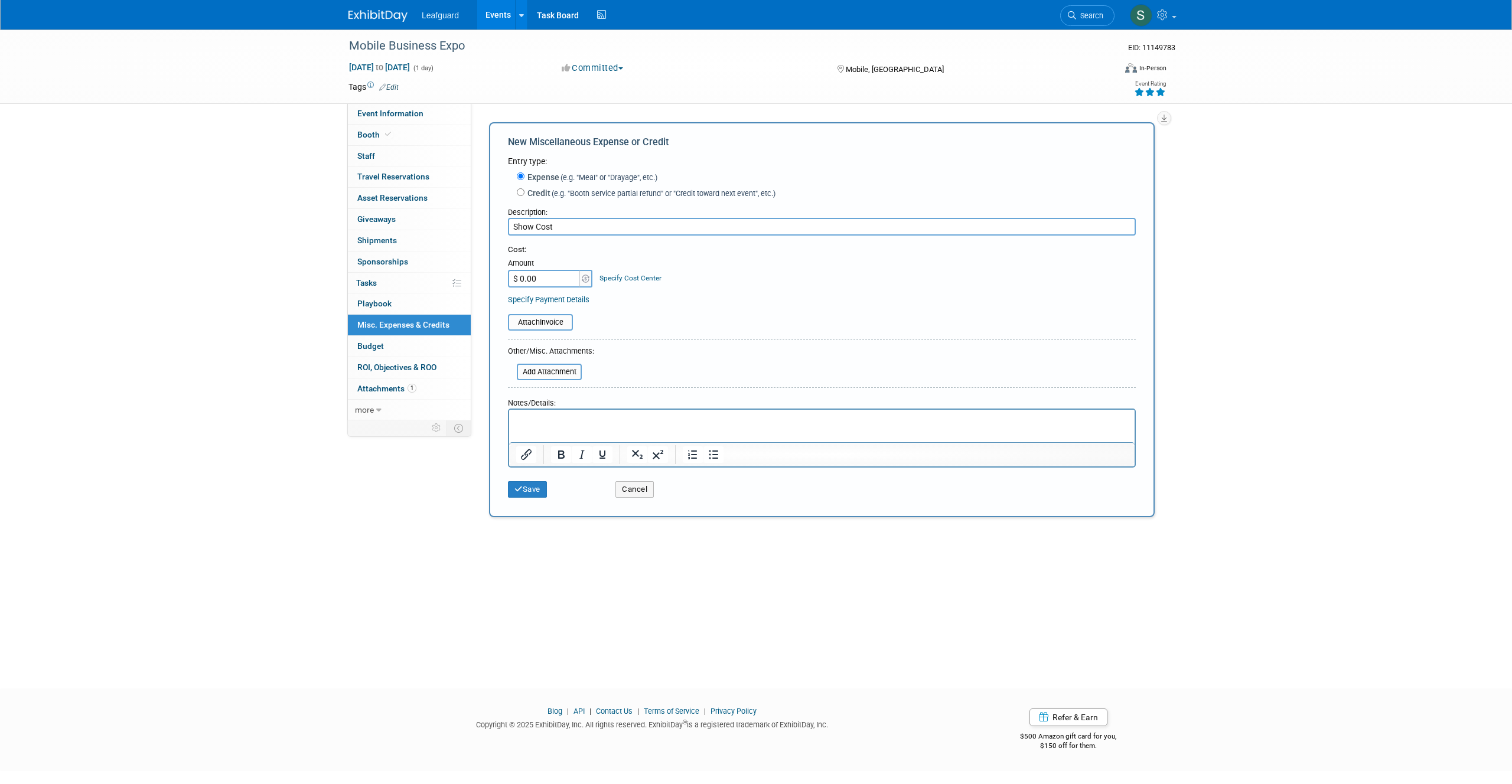
type input "Show Cost"
drag, startPoint x: 551, startPoint y: 282, endPoint x: 489, endPoint y: 279, distance: 62.1
click at [489, 279] on div "New Miscellaneous Expense or Credit Entry type: Expense (e.g. "Meal" or "Drayag…" at bounding box center [822, 319] width 665 height 395
click at [633, 275] on link "Specify Cost Center" at bounding box center [630, 278] width 62 height 8
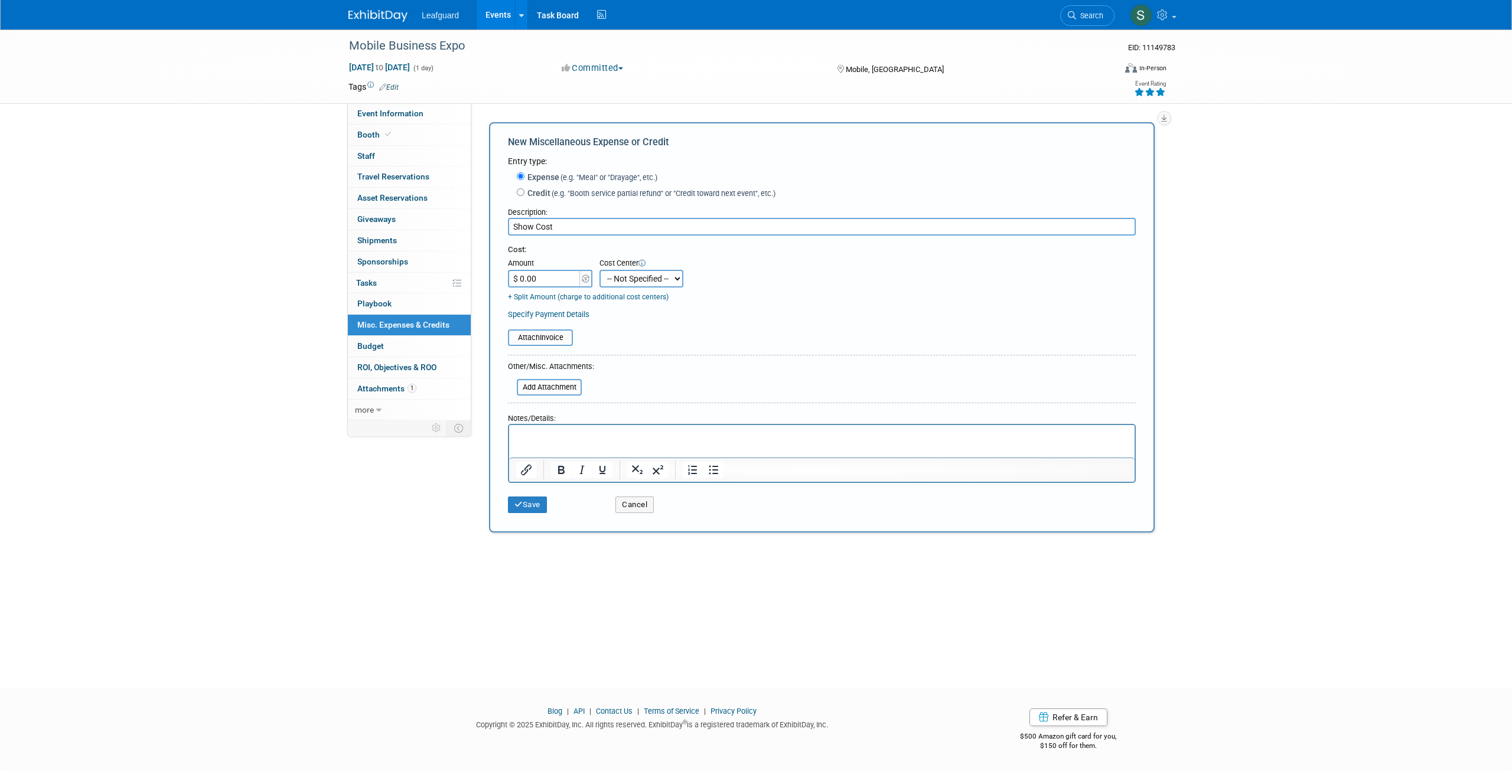
click at [655, 275] on select "-- Not Specified --" at bounding box center [641, 279] width 84 height 18
click at [599, 270] on select "-- Not Specified --" at bounding box center [641, 279] width 84 height 18
click at [551, 275] on input "$ 0.00" at bounding box center [545, 279] width 74 height 18
type input "$ 1,200.00"
click at [564, 345] on form "Entry type: Expense (e.g. "Meal" or "Drayage", etc.) Credit (e.g. "Booth servic…" at bounding box center [822, 337] width 628 height 364
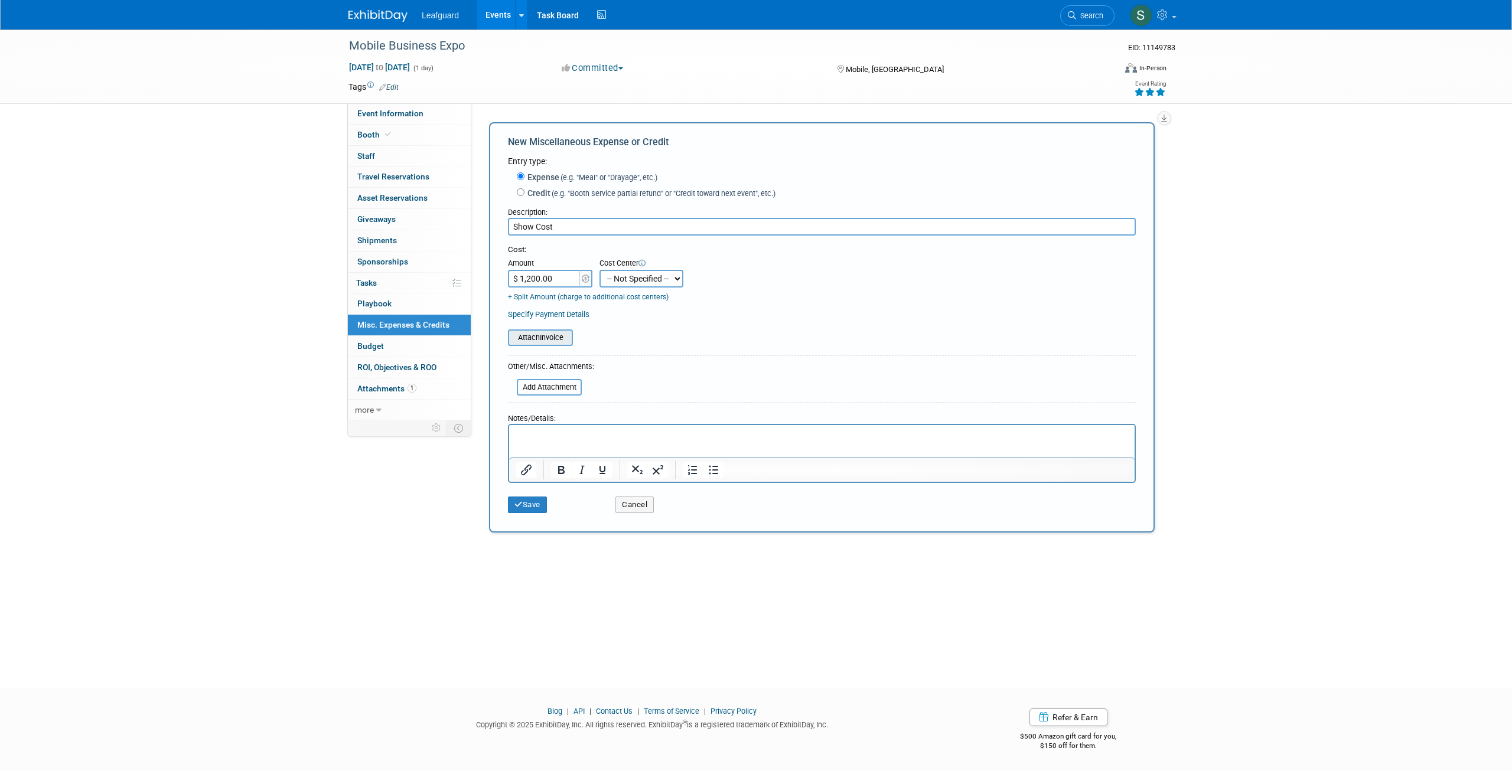
click at [565, 343] on input "file" at bounding box center [501, 338] width 141 height 14
click at [539, 510] on button "Save" at bounding box center [527, 512] width 39 height 17
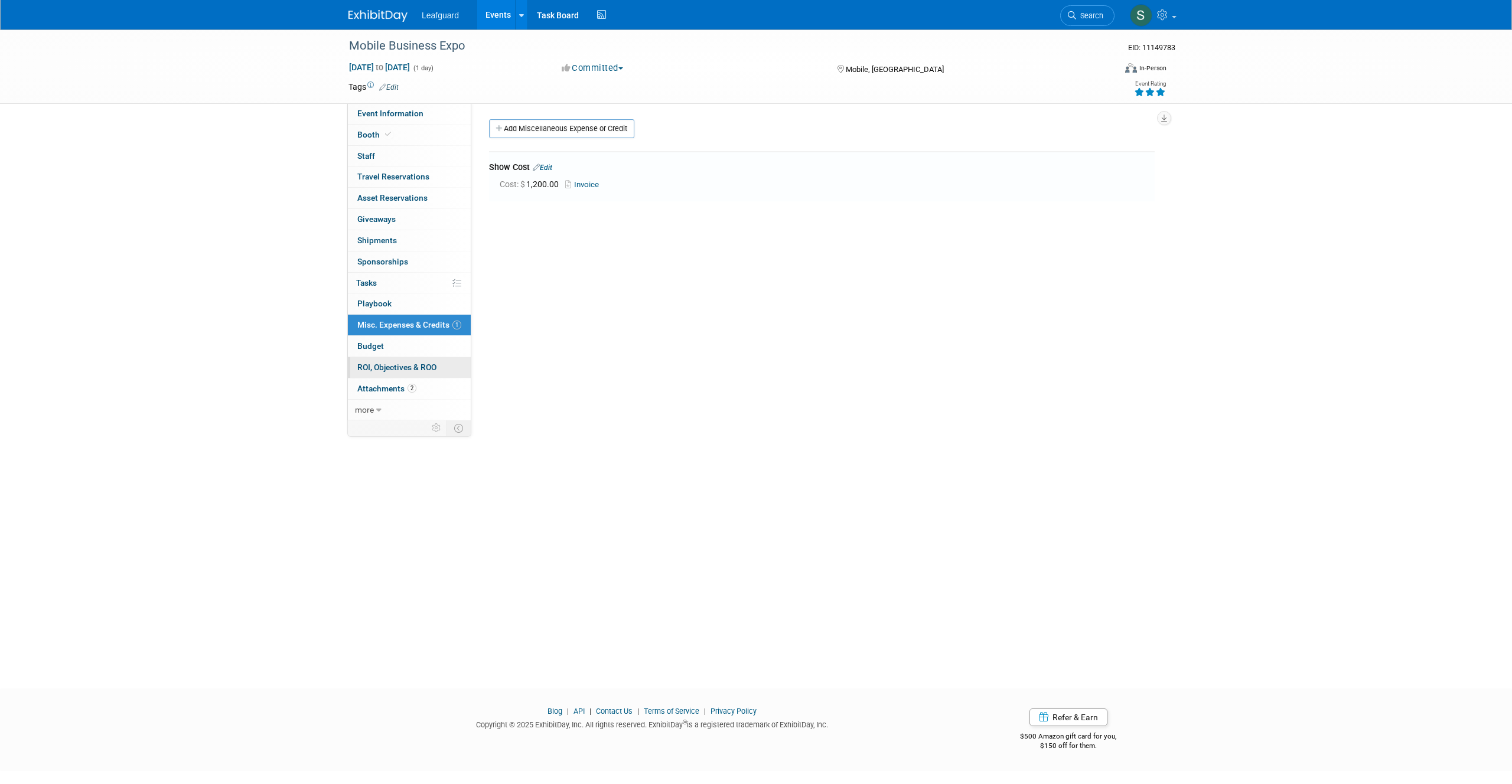
click at [402, 362] on span "ROI, Objectives & ROO 0" at bounding box center [397, 367] width 79 height 10
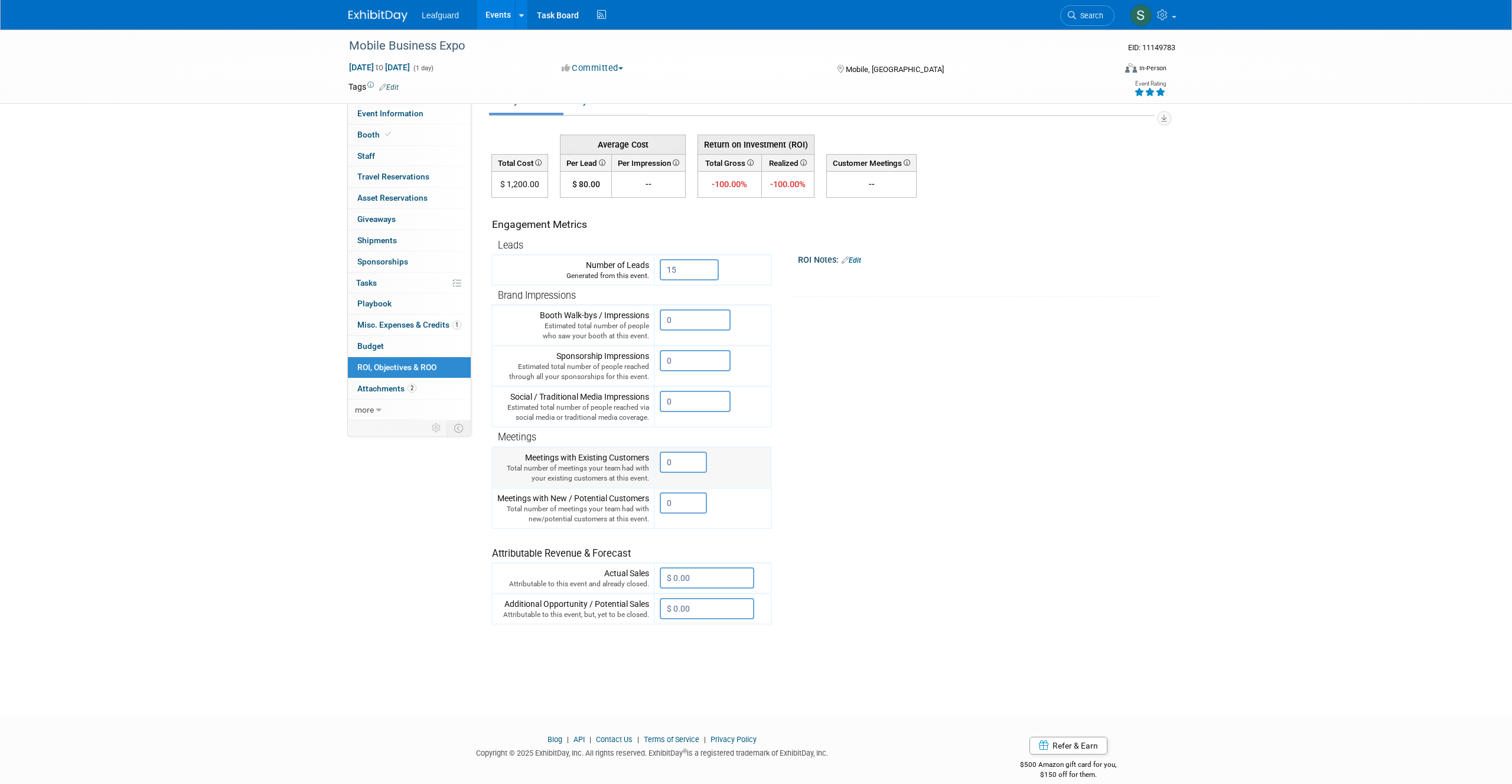
scroll to position [41, 0]
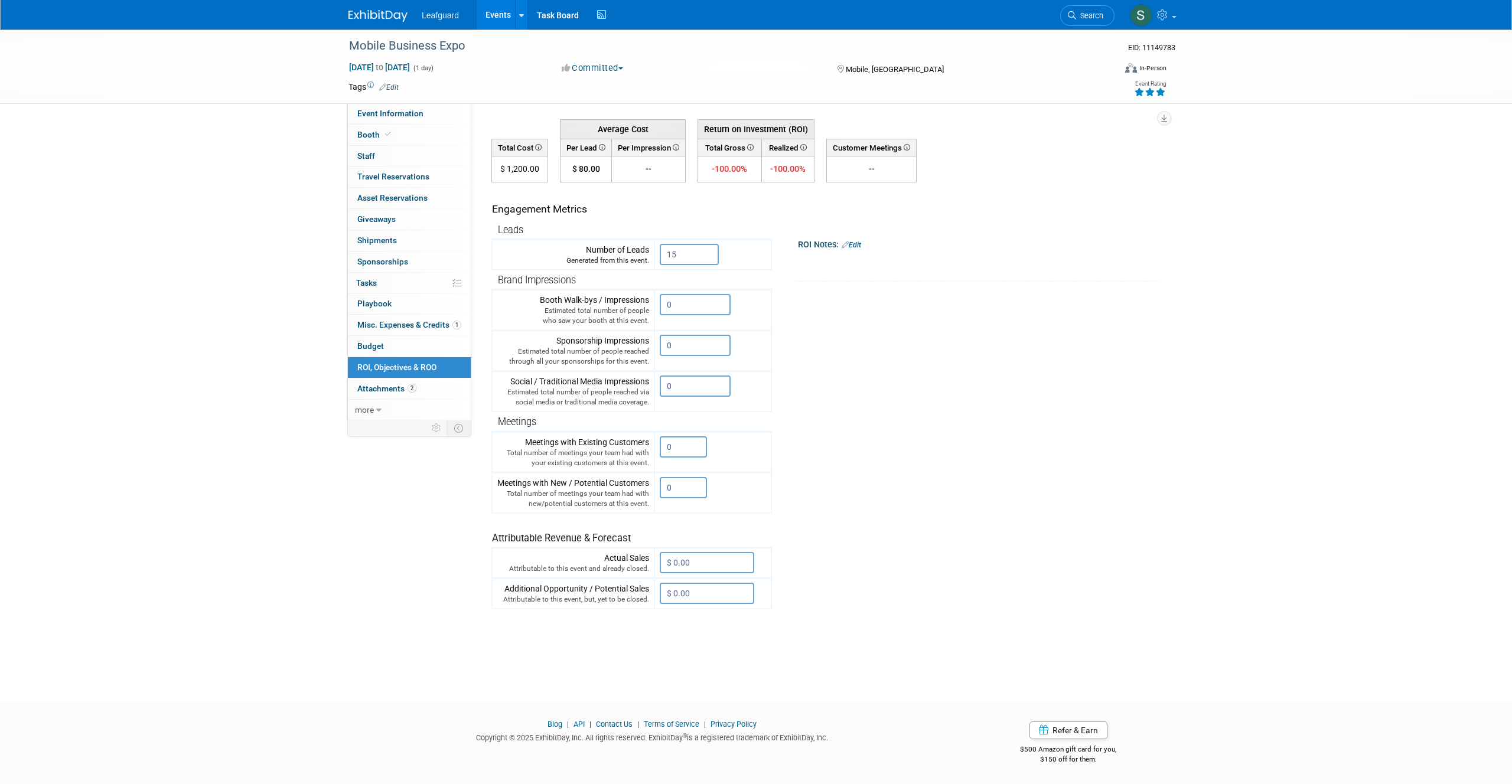
click at [858, 244] on link "Edit" at bounding box center [851, 245] width 20 height 8
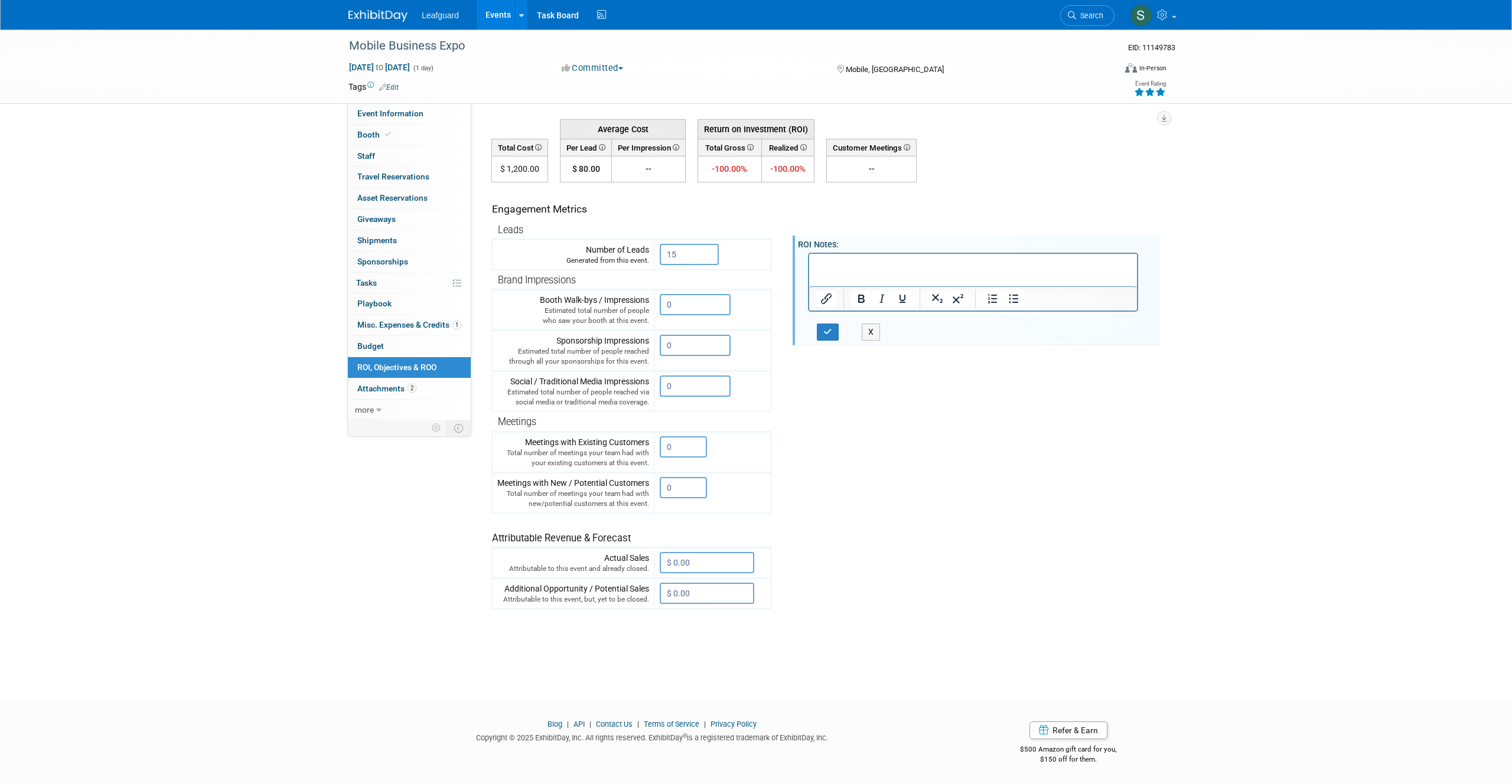
scroll to position [0, 0]
click at [827, 329] on icon "button" at bounding box center [828, 331] width 9 height 8
